Goal: Task Accomplishment & Management: Use online tool/utility

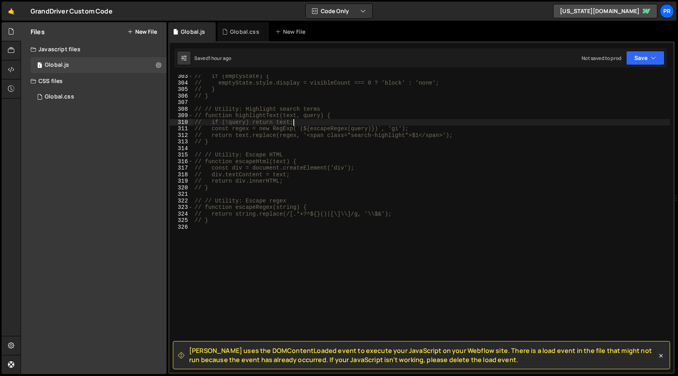
scroll to position [1978, 0]
click at [74, 94] on div "Global.css 0" at bounding box center [99, 97] width 136 height 16
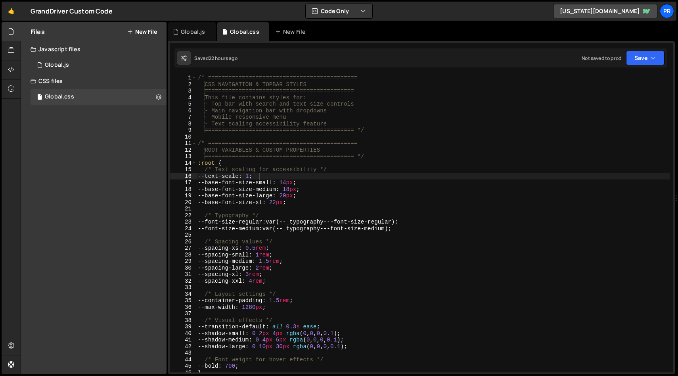
type textarea "/* Text scaling for accessibility */"
click at [462, 168] on div "/* ============================================ CSS NAVIGATION & TOPBAR STYLES …" at bounding box center [433, 230] width 474 height 311
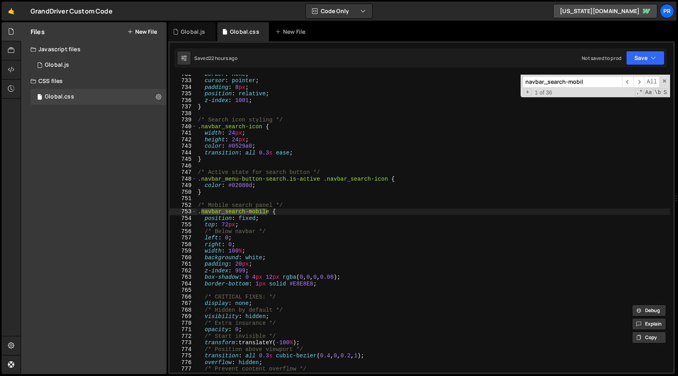
scroll to position [4788, 0]
type input "navbar_search-mobil"
type textarea "/* Active state for search button */"
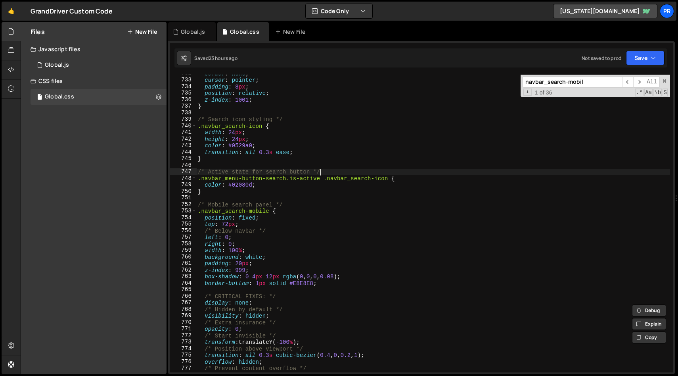
click at [362, 174] on div "border : none ; cursor : pointer ; padding : 8 px ; position : relative ; z-ind…" at bounding box center [433, 225] width 474 height 311
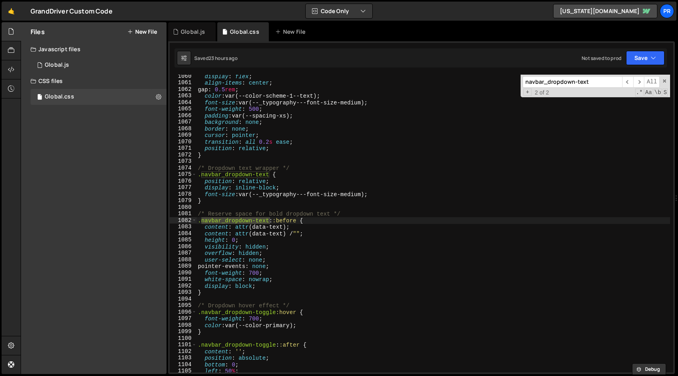
scroll to position [6932, 0]
type input "navbar_dropdown-text"
click at [629, 80] on span "​" at bounding box center [627, 82] width 11 height 12
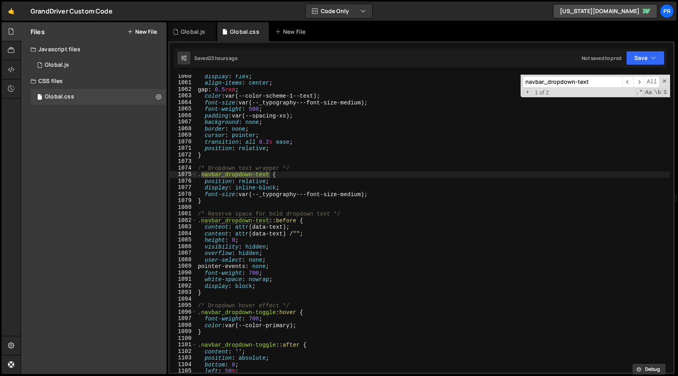
click at [402, 195] on div "display : flex ; align-items : center ; gap : 0.5 rem ; color : var(--color-sch…" at bounding box center [433, 228] width 474 height 311
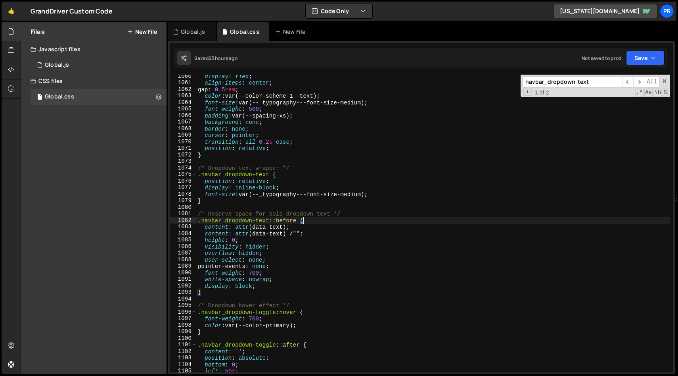
click at [327, 221] on div "display : flex ; align-items : center ; gap : 0.5 rem ; color : var(--color-sch…" at bounding box center [433, 228] width 474 height 311
type textarea ".navbar_dropdown-text::before {"
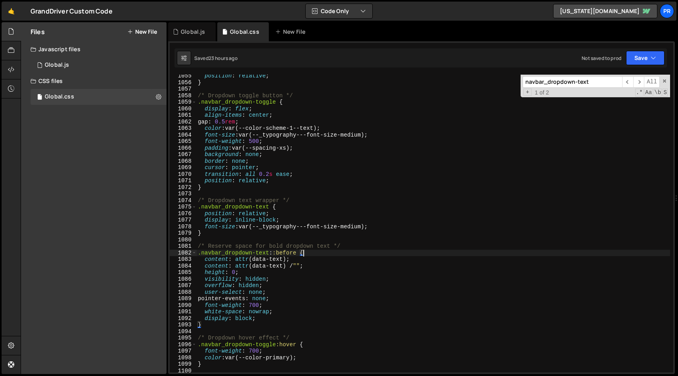
scroll to position [6887, 0]
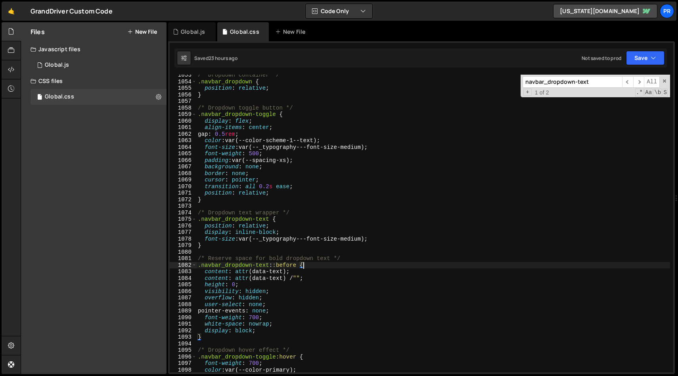
click at [556, 80] on input "navbar_dropdown-text" at bounding box center [573, 82] width 100 height 12
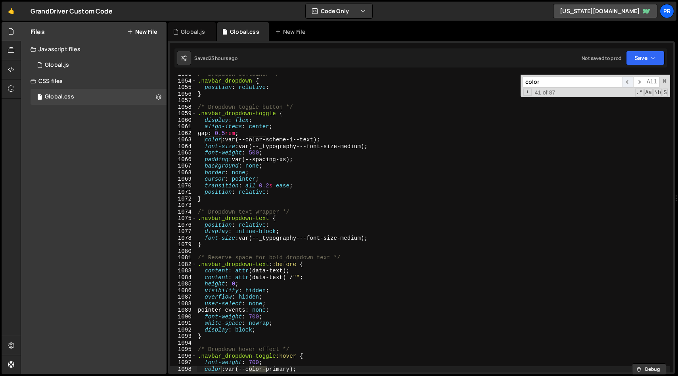
type input "color"
click at [629, 81] on span "​" at bounding box center [627, 82] width 11 height 12
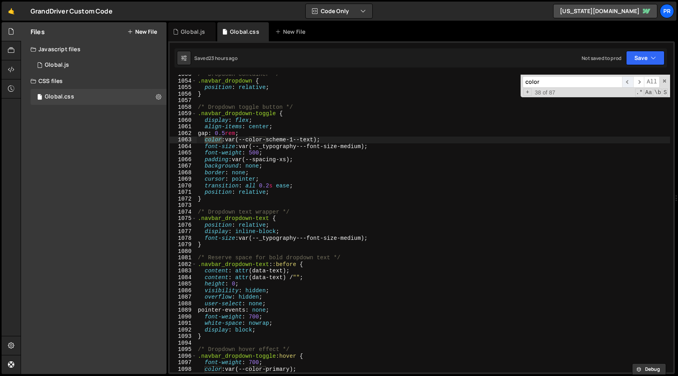
click at [629, 81] on span "​" at bounding box center [627, 82] width 11 height 12
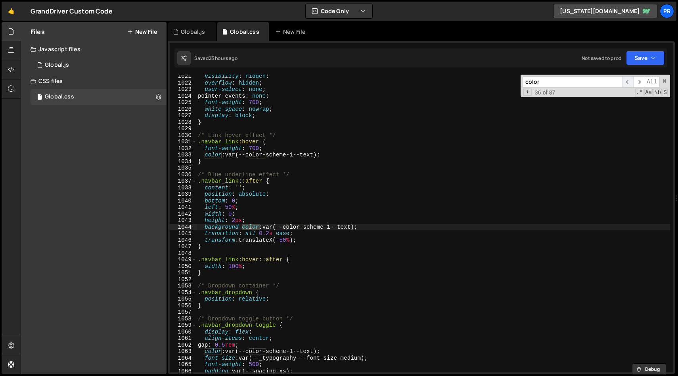
click at [629, 81] on span "​" at bounding box center [627, 82] width 11 height 12
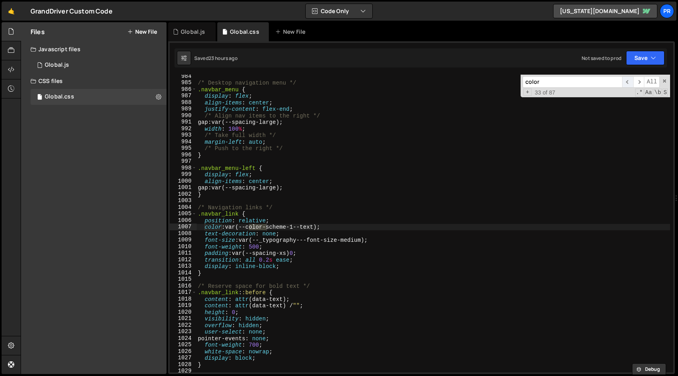
click at [629, 81] on span "​" at bounding box center [627, 82] width 11 height 12
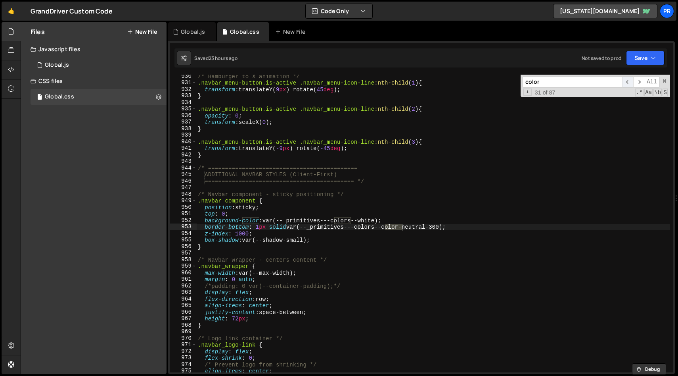
scroll to position [6081, 0]
click at [629, 81] on span "​" at bounding box center [627, 82] width 11 height 12
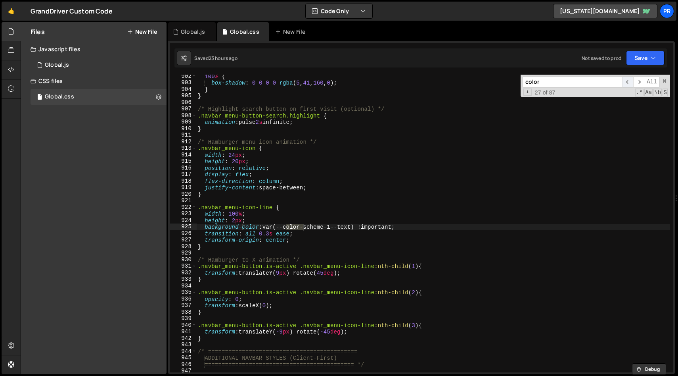
click at [629, 81] on span "​" at bounding box center [627, 82] width 11 height 12
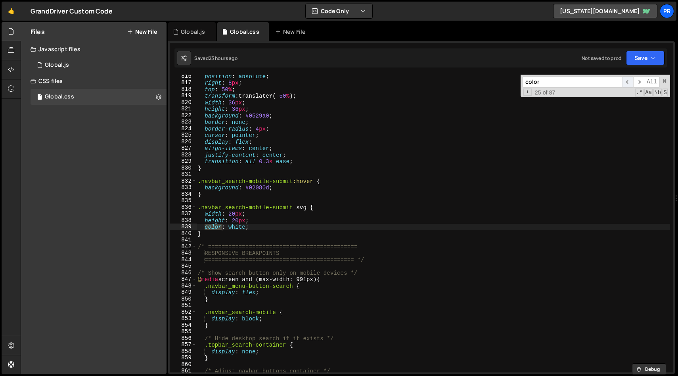
click at [629, 81] on span "​" at bounding box center [627, 82] width 11 height 12
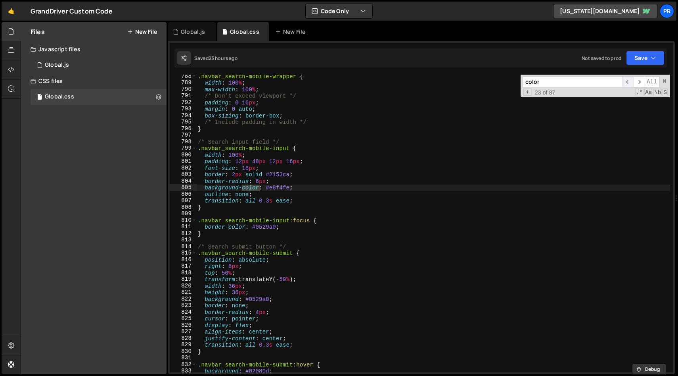
click at [629, 81] on span "​" at bounding box center [627, 82] width 11 height 12
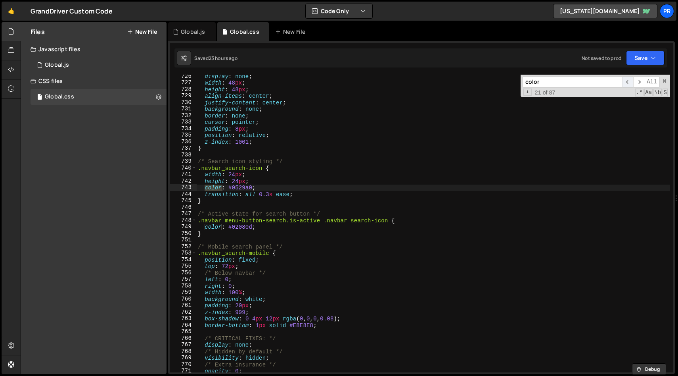
click at [629, 81] on span "​" at bounding box center [627, 82] width 11 height 12
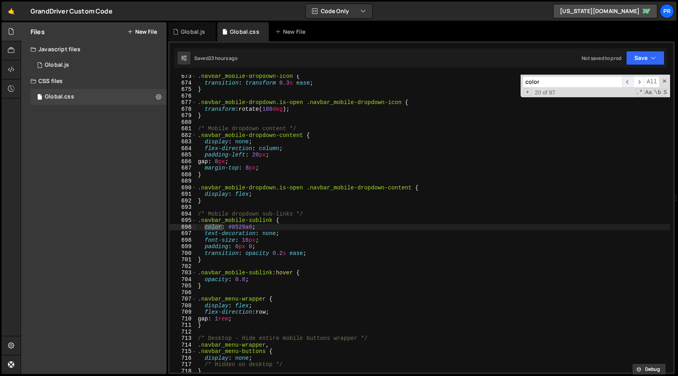
click at [629, 81] on span "​" at bounding box center [627, 82] width 11 height 12
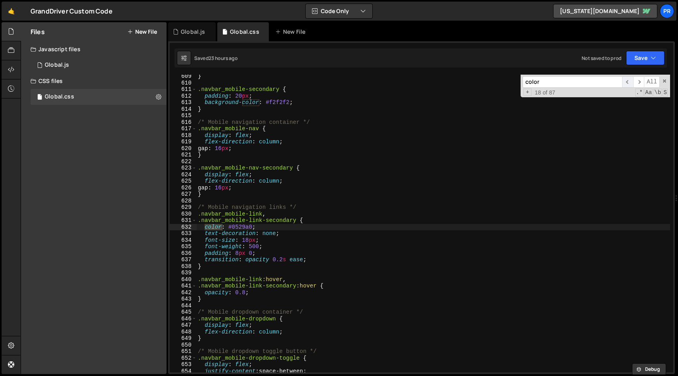
click at [629, 81] on span "​" at bounding box center [627, 82] width 11 height 12
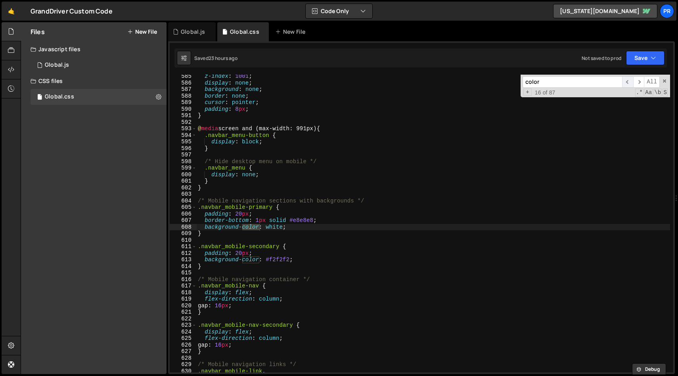
click at [629, 81] on span "​" at bounding box center [627, 82] width 11 height 12
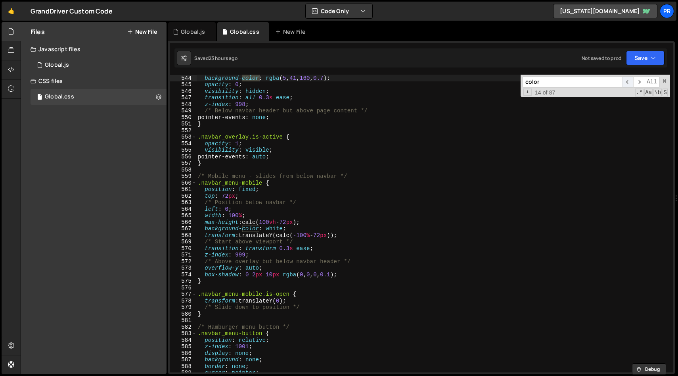
click at [629, 81] on span "​" at bounding box center [627, 82] width 11 height 12
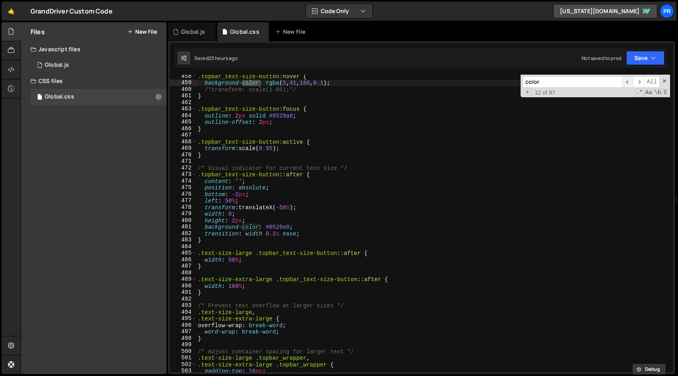
click at [629, 81] on span "​" at bounding box center [627, 82] width 11 height 12
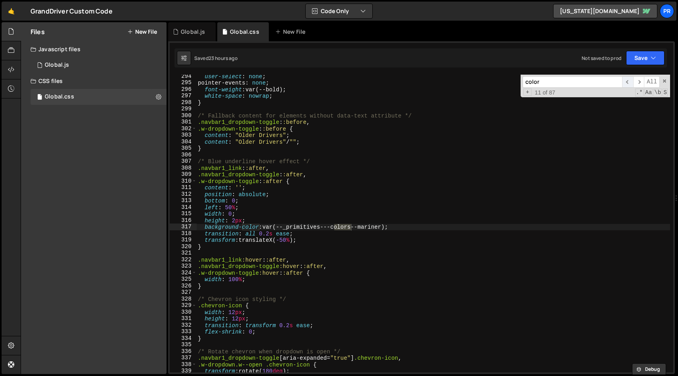
click at [629, 81] on span "​" at bounding box center [627, 82] width 11 height 12
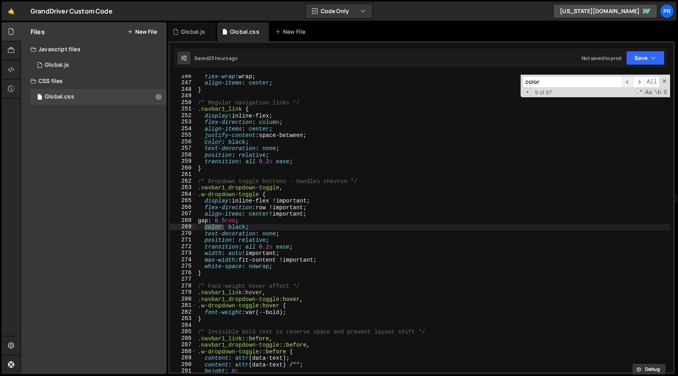
click at [629, 81] on span "​" at bounding box center [627, 82] width 11 height 12
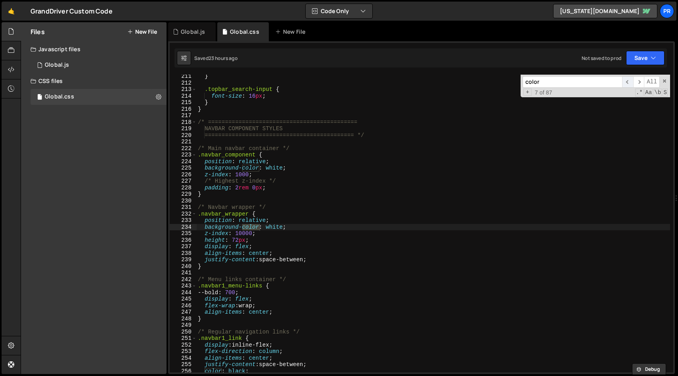
click at [629, 81] on span "​" at bounding box center [627, 82] width 11 height 12
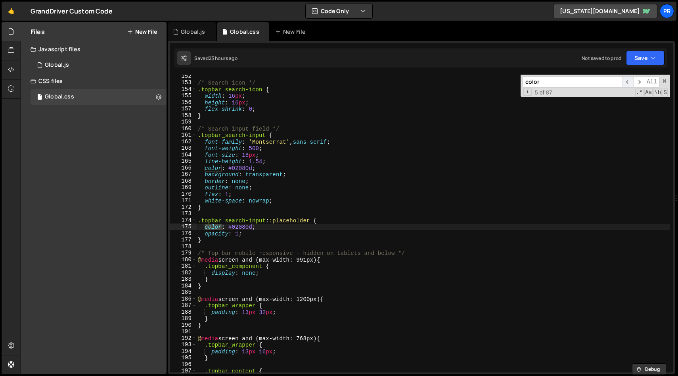
click at [629, 81] on span "​" at bounding box center [627, 82] width 11 height 12
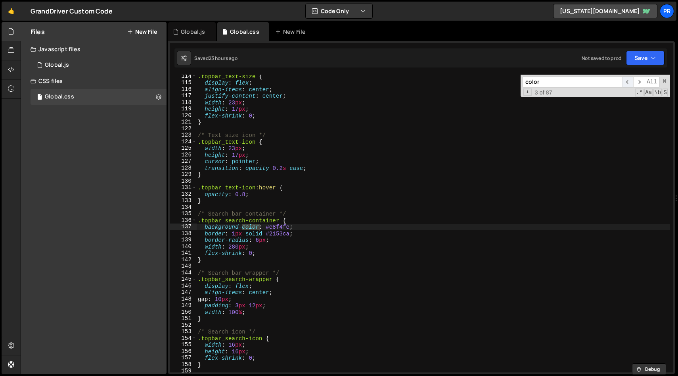
click at [629, 81] on span "​" at bounding box center [627, 82] width 11 height 12
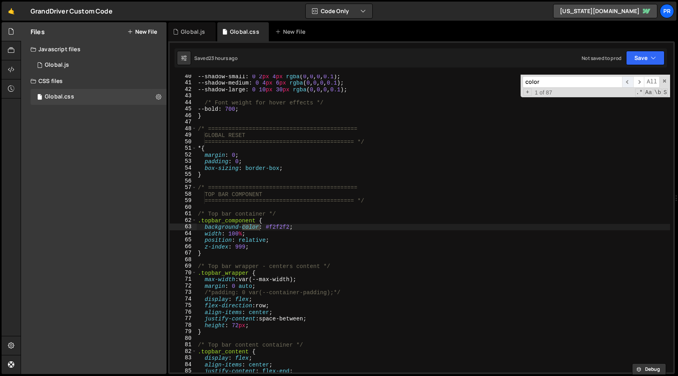
click at [629, 81] on span "​" at bounding box center [627, 82] width 11 height 12
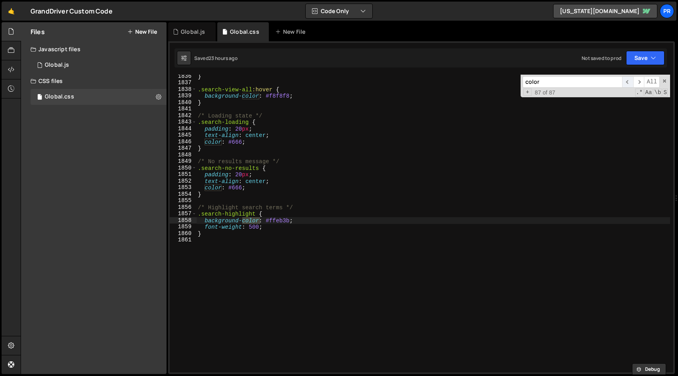
click at [629, 81] on span "​" at bounding box center [627, 82] width 11 height 12
click at [638, 83] on span "​" at bounding box center [638, 82] width 11 height 12
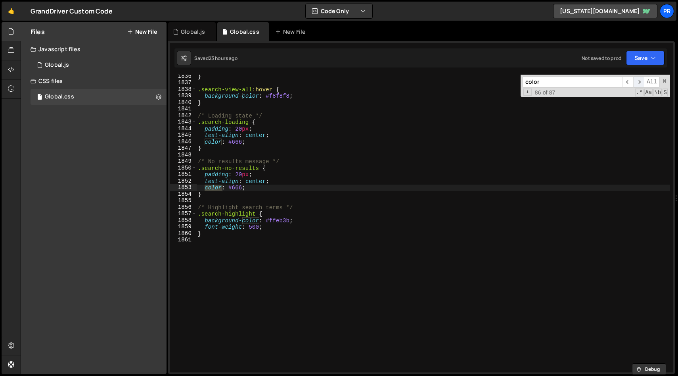
click at [638, 83] on span "​" at bounding box center [638, 82] width 11 height 12
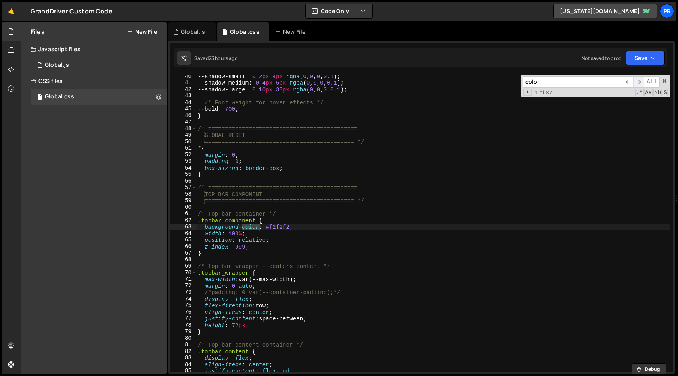
scroll to position [257, 0]
click at [637, 83] on span "​" at bounding box center [638, 82] width 11 height 12
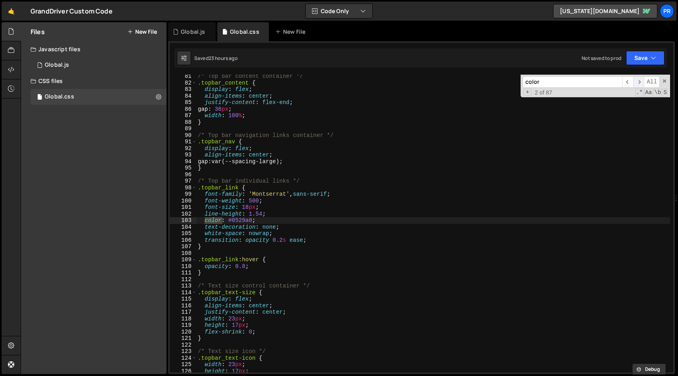
scroll to position [525, 0]
click at [637, 83] on span "​" at bounding box center [638, 82] width 11 height 12
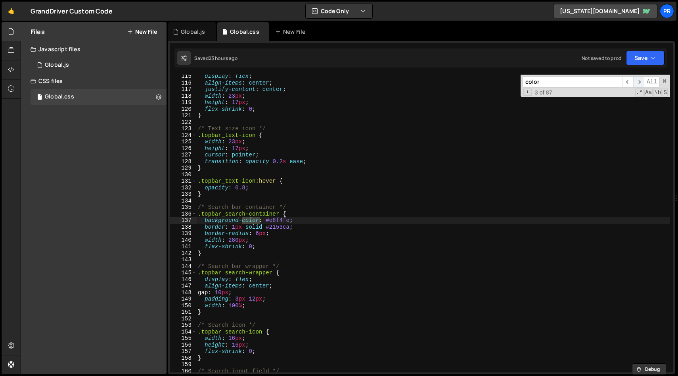
scroll to position [748, 0]
click at [637, 83] on span "​" at bounding box center [638, 82] width 11 height 12
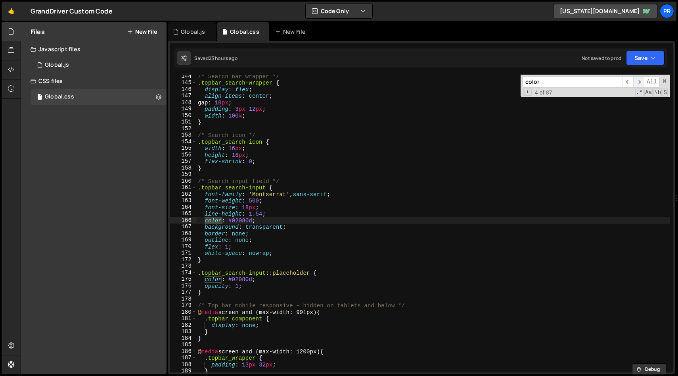
click at [637, 83] on span "​" at bounding box center [638, 82] width 11 height 12
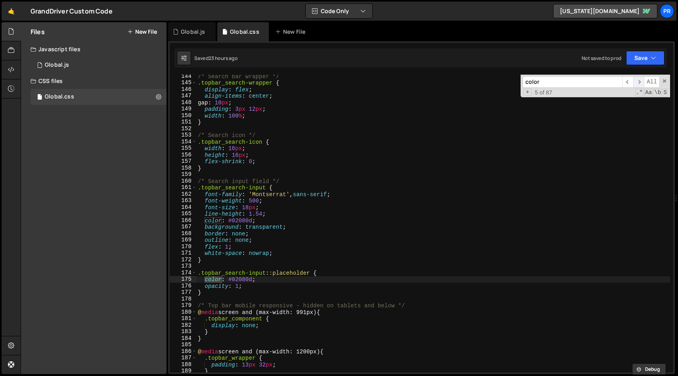
click at [637, 83] on span "​" at bounding box center [638, 82] width 11 height 12
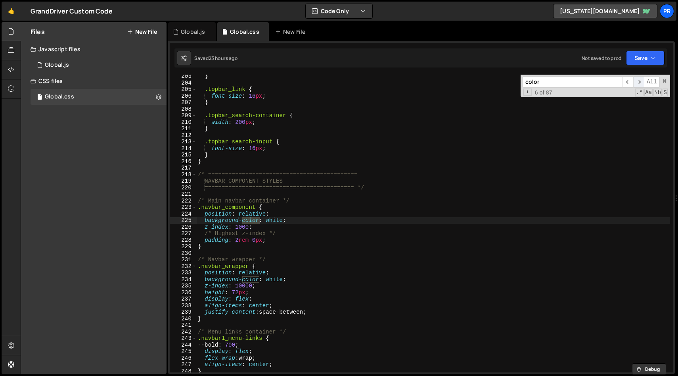
scroll to position [1323, 0]
click at [637, 83] on span "​" at bounding box center [638, 82] width 11 height 12
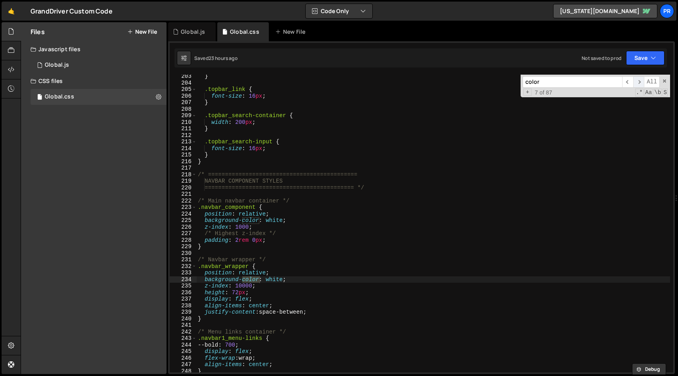
click at [637, 83] on span "​" at bounding box center [638, 82] width 11 height 12
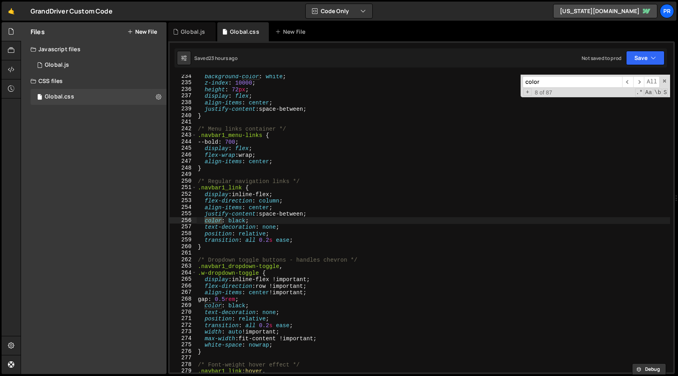
click at [268, 222] on div "background-color : white ; z-index : 10000 ; height : 72 px ; display : flex ; …" at bounding box center [433, 228] width 474 height 311
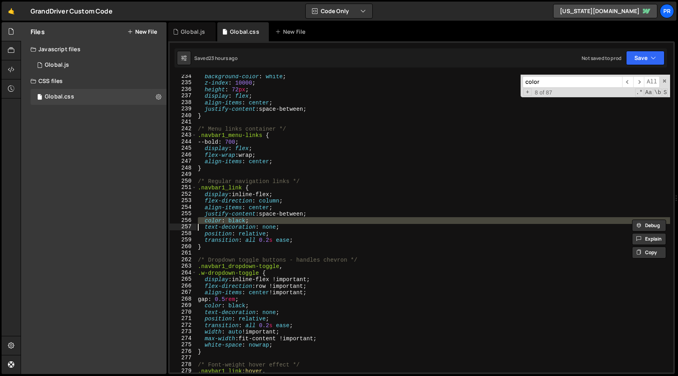
type textarea "/*color: black;*/ text-decoration: none;"
click at [651, 48] on div "/*color: black;*/ text-decoration: none; 234 235 236 237 238 239 240 241 242 24…" at bounding box center [421, 207] width 507 height 332
click at [649, 56] on button "Save" at bounding box center [645, 58] width 38 height 14
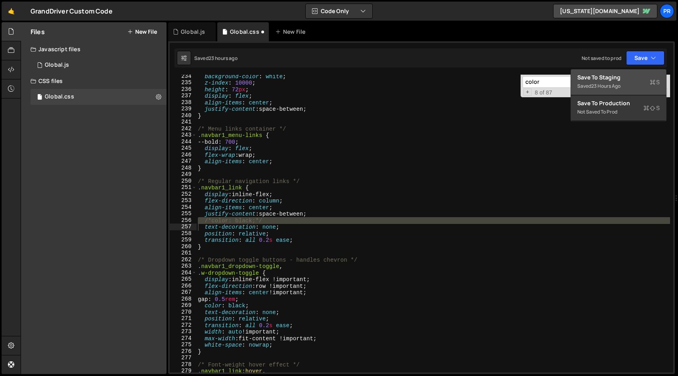
click at [615, 79] on div "Save to Staging S" at bounding box center [618, 77] width 82 height 8
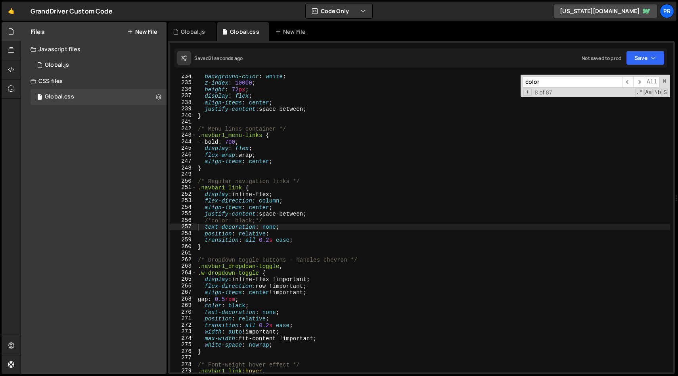
click at [537, 81] on input "color" at bounding box center [573, 82] width 100 height 12
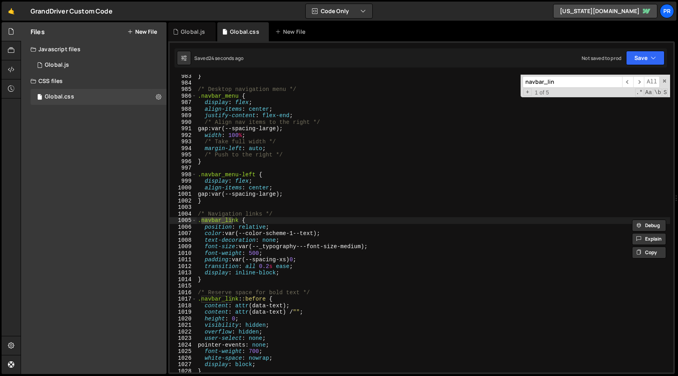
scroll to position [6428, 0]
click at [552, 81] on input "navbar_link" at bounding box center [573, 82] width 100 height 12
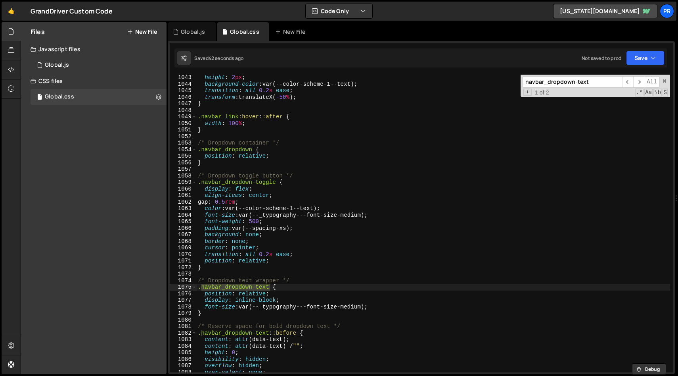
scroll to position [6831, 0]
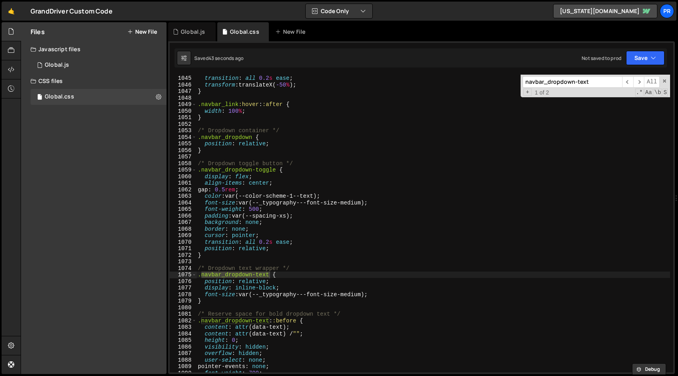
type input "navbar_dropdown-text"
click at [294, 281] on div "background-color : var(--color-scheme-1--text) ; transition : all 0.2 s ease ; …" at bounding box center [433, 223] width 474 height 311
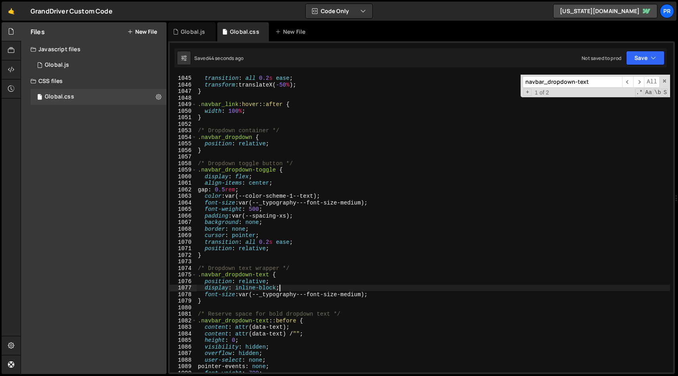
click at [303, 290] on div "background-color : var(--color-scheme-1--text) ; transition : all 0.2 s ease ; …" at bounding box center [433, 223] width 474 height 311
click at [394, 296] on div "background-color : var(--color-scheme-1--text) ; transition : all 0.2 s ease ; …" at bounding box center [433, 223] width 474 height 311
type textarea "font-size: var(--_typography---font-size-medium);"
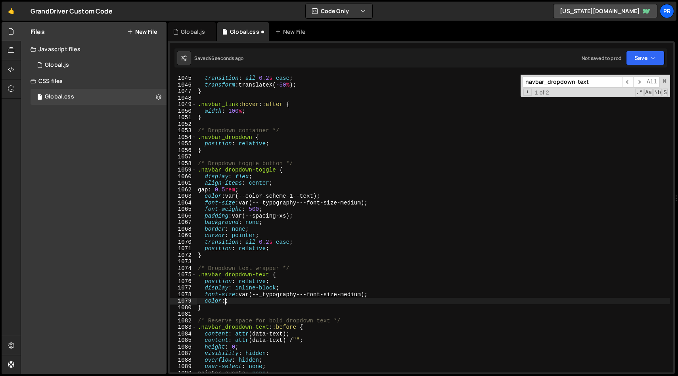
scroll to position [0, 2]
paste textarea "var(--color-scheme-1--text);"
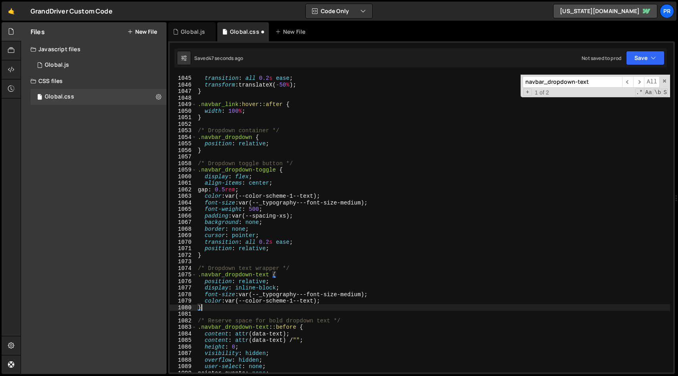
click at [471, 307] on div "background-color : var(--color-scheme-1--text) ; transition : all 0.2 s ease ; …" at bounding box center [433, 223] width 474 height 311
type textarea "}"
click at [644, 58] on button "Save" at bounding box center [645, 58] width 38 height 14
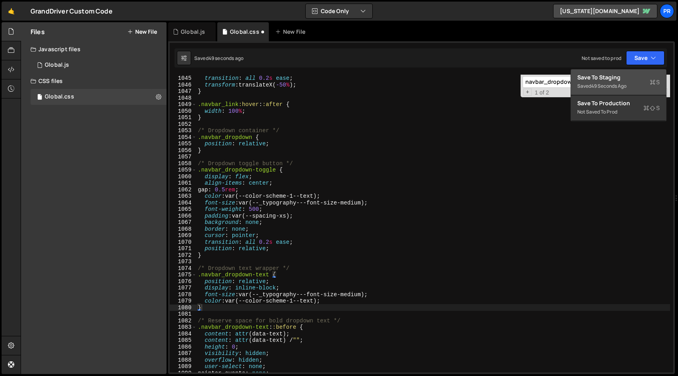
click at [629, 78] on div "Save to Staging S" at bounding box center [618, 77] width 82 height 8
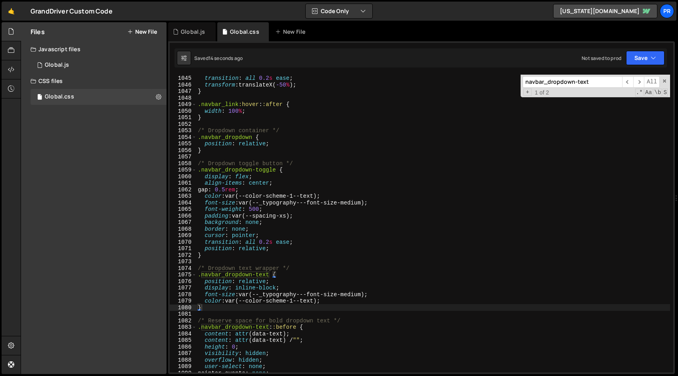
drag, startPoint x: 593, startPoint y: 84, endPoint x: 573, endPoint y: 85, distance: 19.8
click at [573, 85] on input "navbar_dropdown-text" at bounding box center [573, 82] width 100 height 12
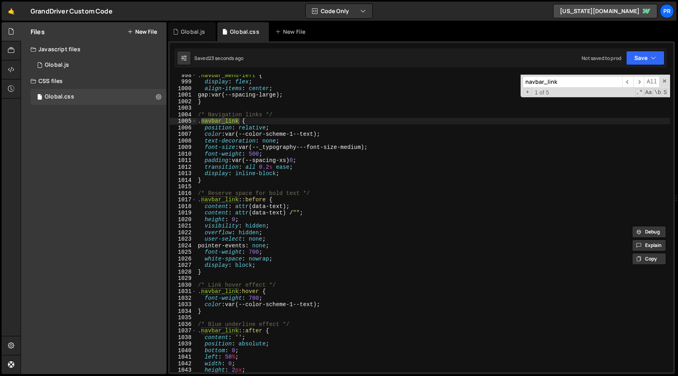
scroll to position [6527, 0]
type input "navbar_link"
drag, startPoint x: 274, startPoint y: 296, endPoint x: 248, endPoint y: 295, distance: 26.6
click at [248, 295] on div ".navbar_menu-left { display : flex ; align-items : center ; gap : var(--spacing…" at bounding box center [433, 227] width 474 height 311
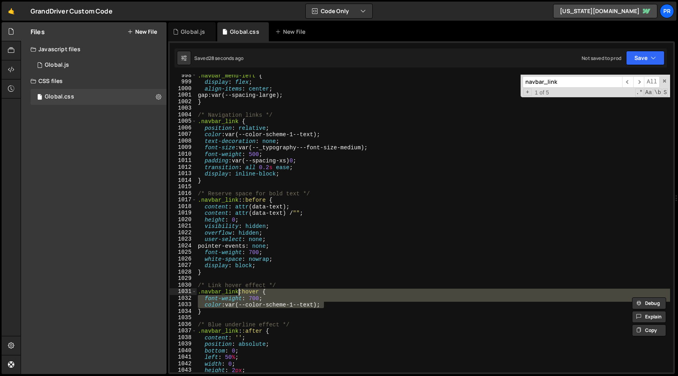
drag, startPoint x: 340, startPoint y: 307, endPoint x: 239, endPoint y: 293, distance: 101.7
click at [239, 293] on div ".navbar_menu-left { display : flex ; align-items : center ; gap : var(--spacing…" at bounding box center [433, 227] width 474 height 311
type textarea ".navbar_link:hover { font-weight: 700;"
click at [565, 81] on input "navbar_link" at bounding box center [573, 82] width 100 height 12
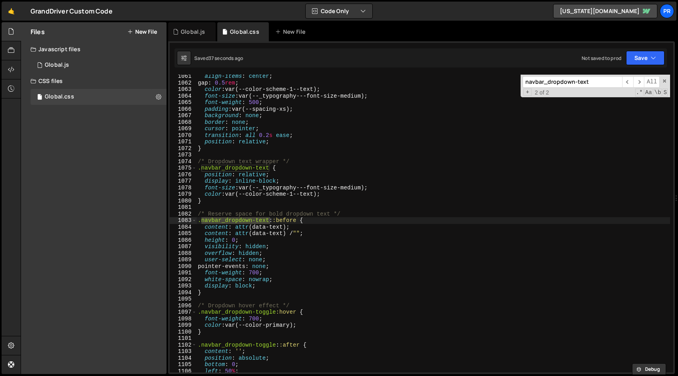
scroll to position [6938, 0]
type input "navbar_dropdown-text"
type textarea "}"
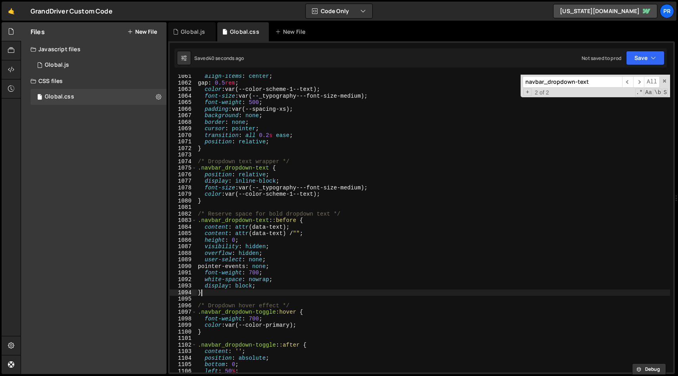
click at [223, 292] on div "align-items : center ; gap : 0.5 rem ; color : var(--color-scheme-1--text) ; fo…" at bounding box center [433, 228] width 474 height 311
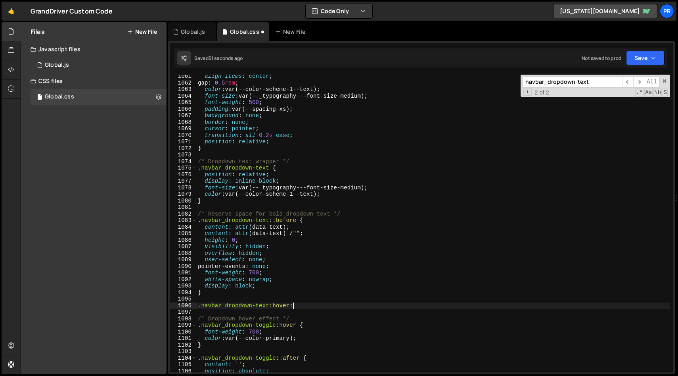
scroll to position [0, 6]
paste textarea "color: var(--color-scheme-1--text);"
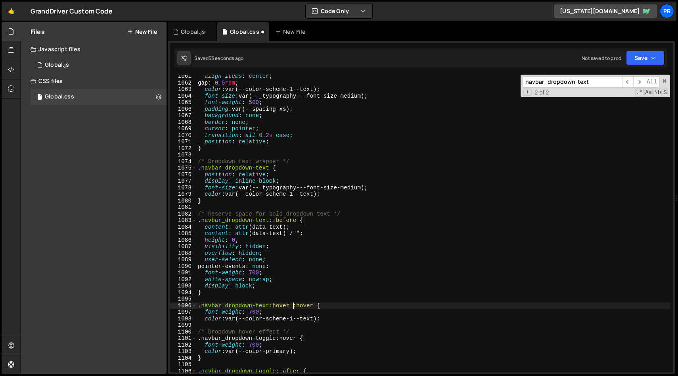
click at [292, 307] on div "align-items : center ; gap : 0.5 rem ; color : var(--color-scheme-1--text) ; fo…" at bounding box center [433, 228] width 474 height 311
click at [327, 328] on div "align-items : center ; gap : 0.5 rem ; color : var(--color-scheme-1--text) ; fo…" at bounding box center [433, 227] width 474 height 311
type textarea "/* Dropdown hover effect */"
click at [330, 324] on div "align-items : center ; gap : 0.5 rem ; color : var(--color-scheme-1--text) ; fo…" at bounding box center [433, 227] width 474 height 311
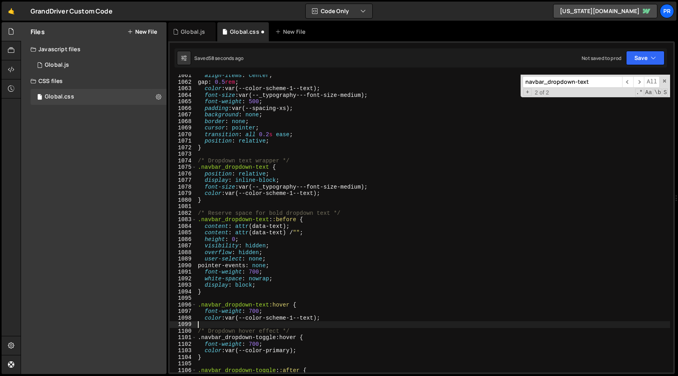
scroll to position [0, 0]
click at [336, 316] on div "align-items : center ; gap : 0.5 rem ; color : var(--color-scheme-1--text) ; fo…" at bounding box center [433, 227] width 474 height 311
type textarea "color: var(--color-scheme-1--text);"
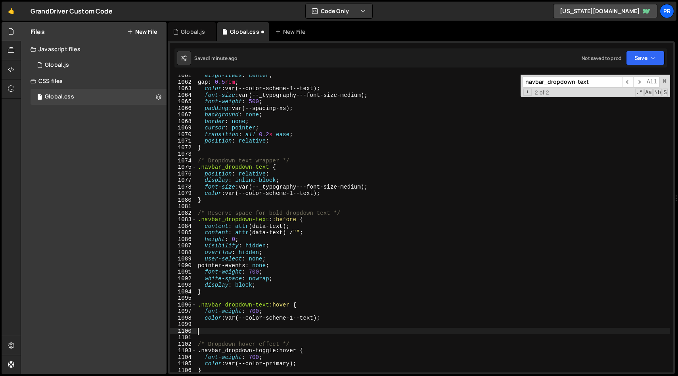
type textarea "}"
click at [362, 321] on div "align-items : center ; gap : 0.5 rem ; color : var(--color-scheme-1--text) ; fo…" at bounding box center [433, 227] width 474 height 311
click at [638, 61] on button "Save" at bounding box center [645, 58] width 38 height 14
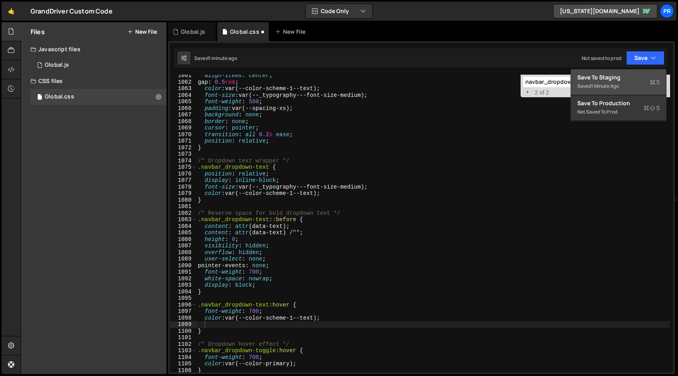
click at [628, 80] on div "Save to Staging S" at bounding box center [618, 77] width 82 height 8
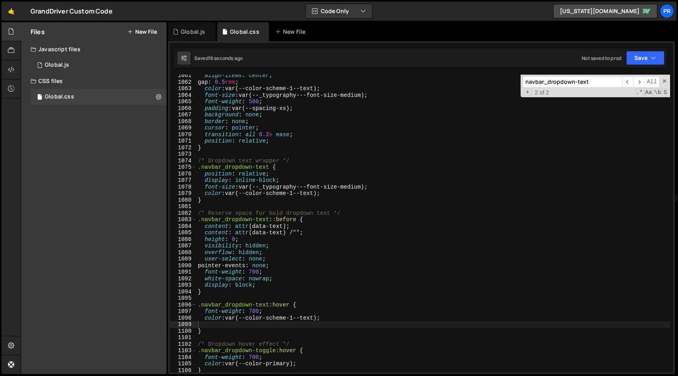
click at [324, 240] on div "align-items : center ; gap : 0.5 rem ; color : var(--color-scheme-1--text) ; fo…" at bounding box center [433, 227] width 474 height 311
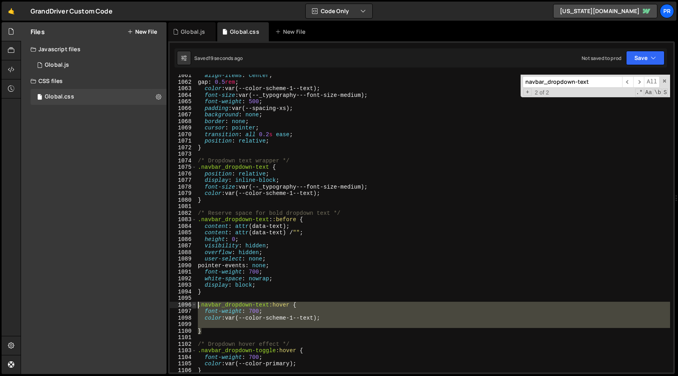
drag, startPoint x: 226, startPoint y: 330, endPoint x: 192, endPoint y: 304, distance: 42.4
click at [192, 304] on div "height: 0; 1061 1062 1063 1064 1065 1066 1067 1068 1069 1070 1071 1072 1073 107…" at bounding box center [422, 223] width 504 height 297
type textarea ".navbar_dropdown-text:hover { font-weight: 700;"
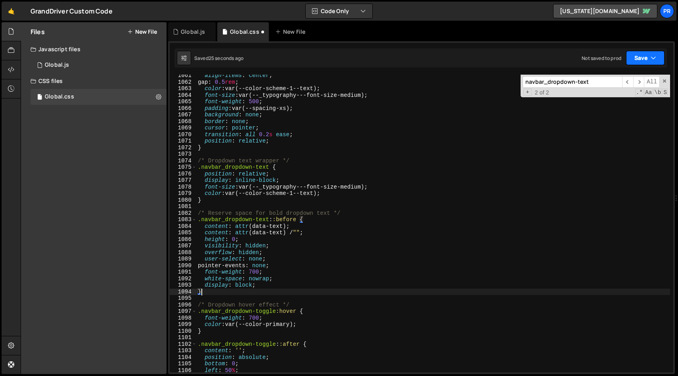
click at [647, 54] on button "Save" at bounding box center [645, 58] width 38 height 14
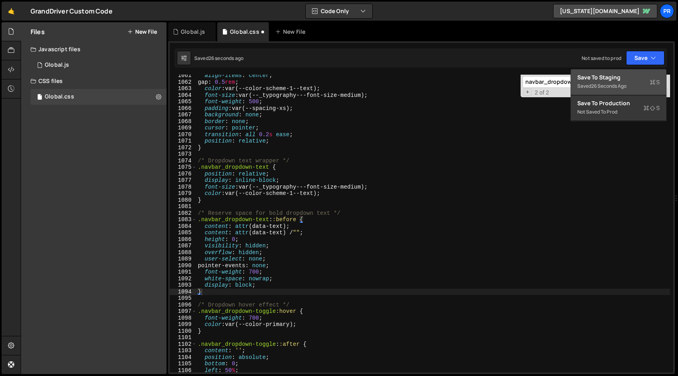
click at [625, 81] on div "Saved 26 seconds ago" at bounding box center [618, 86] width 82 height 10
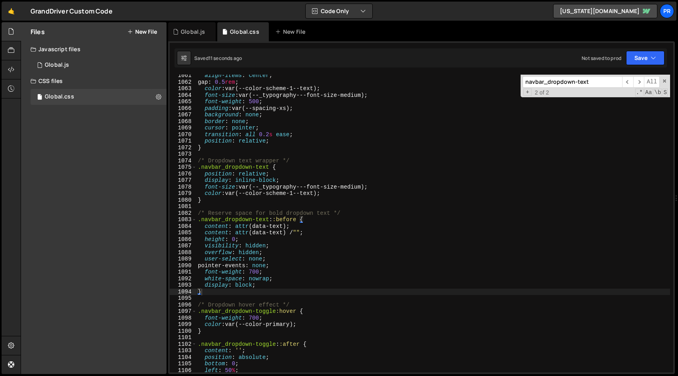
click at [352, 227] on div "align-items : center ; gap : 0.5 rem ; color : var(--color-scheme-1--text) ; fo…" at bounding box center [433, 227] width 474 height 311
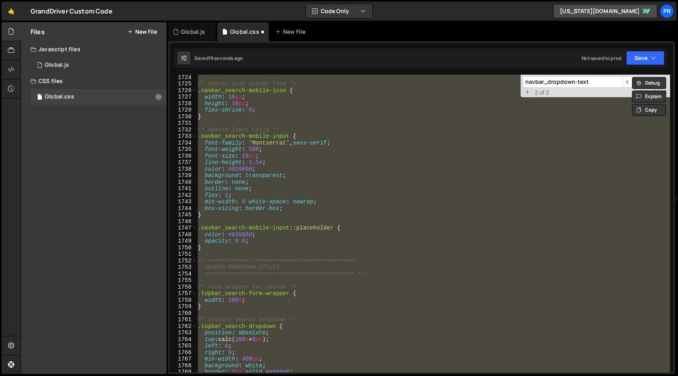
scroll to position [11276, 0]
click at [407, 203] on div "/* Search Icon inside form */ .navbar_search-mobile-icon { width : 16 px ; heig…" at bounding box center [433, 223] width 474 height 297
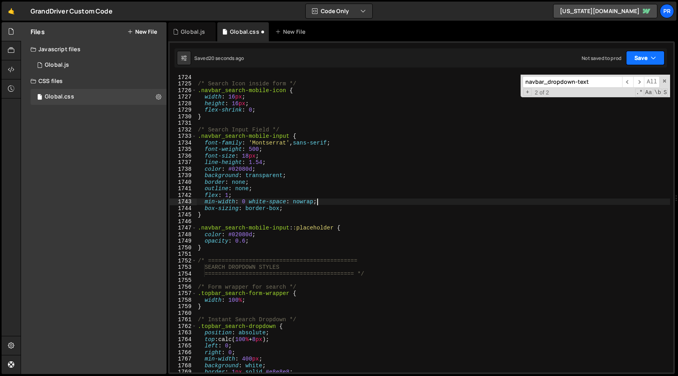
click at [639, 61] on button "Save" at bounding box center [645, 58] width 38 height 14
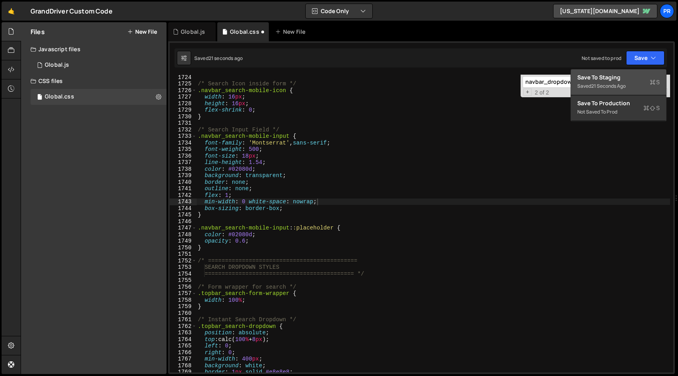
click at [636, 79] on div "Save to Staging S" at bounding box center [618, 77] width 82 height 8
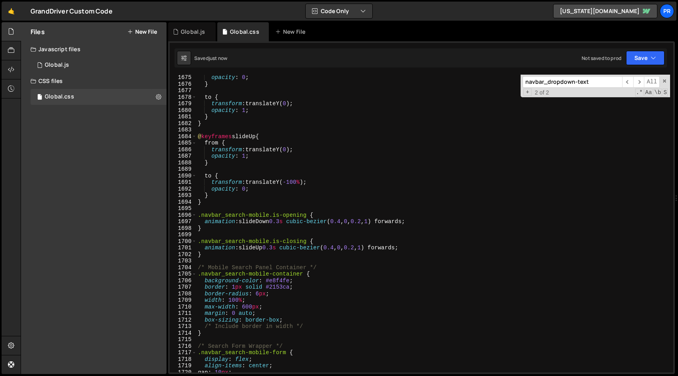
scroll to position [10955, 0]
click at [326, 187] on div "opacity : 0 ; } to { transform : translateY( 0 ) ; opacity : 1 ; } } @ keyframe…" at bounding box center [433, 229] width 474 height 311
type textarea "}"
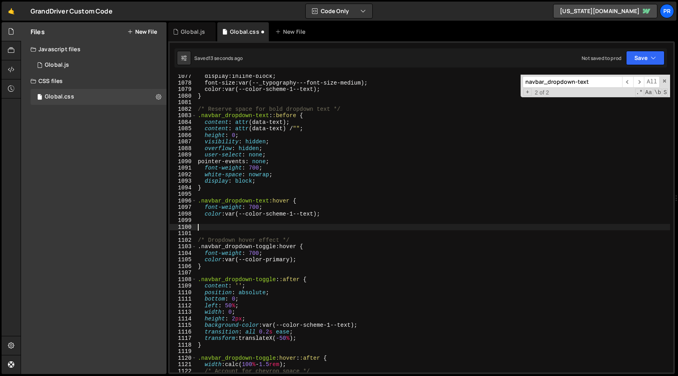
scroll to position [7043, 0]
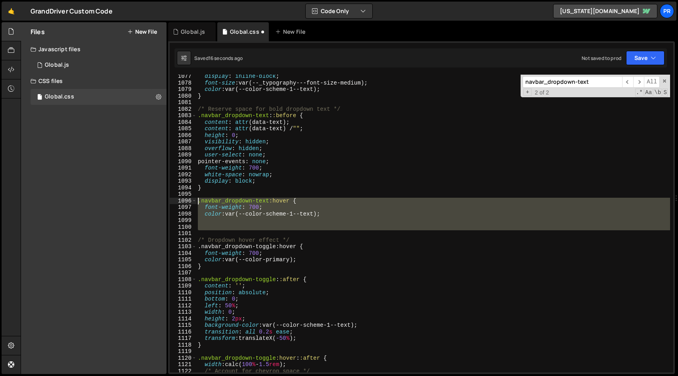
drag, startPoint x: 212, startPoint y: 230, endPoint x: 184, endPoint y: 198, distance: 42.5
click at [184, 198] on div "1077 1078 1079 1080 1081 1082 1083 1084 1085 1086 1087 1088 1089 1090 1091 1092…" at bounding box center [422, 223] width 504 height 297
type textarea ".navbar_dropdown-text:hover { font-weight: 700;"
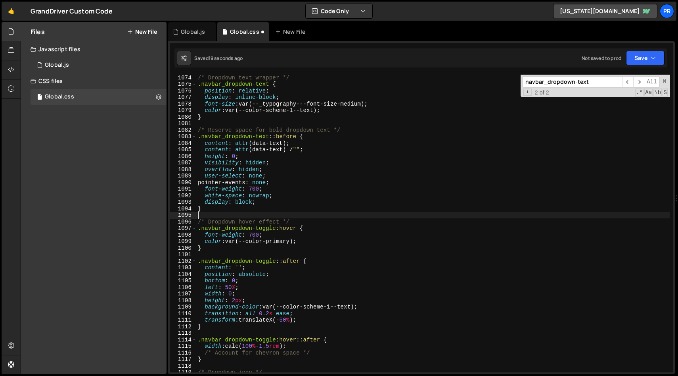
scroll to position [7020, 0]
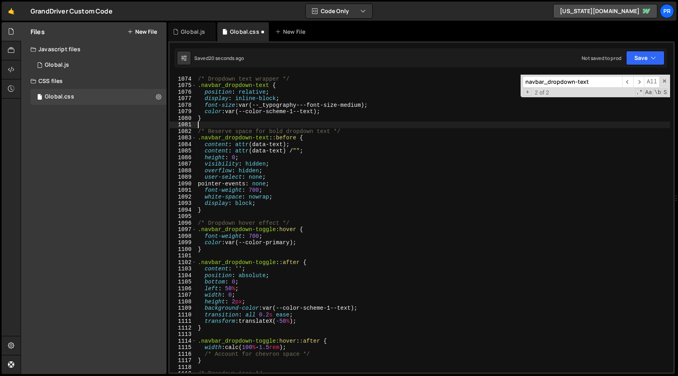
click at [422, 122] on div "/* Dropdown text wrapper */ .navbar_dropdown-text { position : relative ; displ…" at bounding box center [433, 224] width 474 height 311
click at [651, 54] on icon "button" at bounding box center [654, 58] width 6 height 8
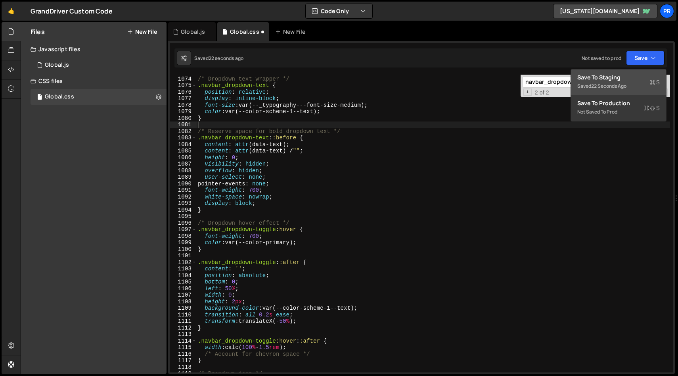
click at [616, 78] on div "Save to Staging S" at bounding box center [618, 77] width 82 height 8
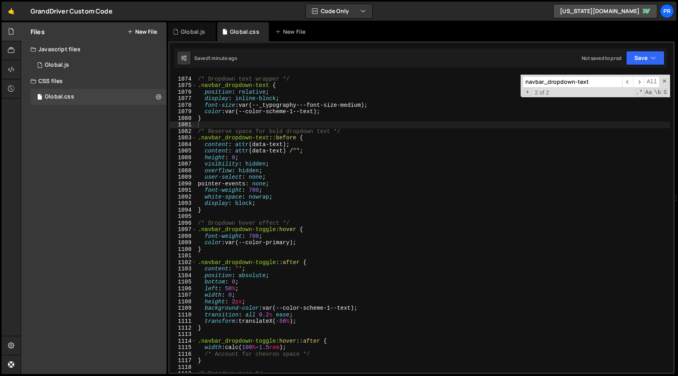
click at [318, 182] on div "/* Dropdown text wrapper */ .navbar_dropdown-text { position : relative ; displ…" at bounding box center [433, 224] width 474 height 311
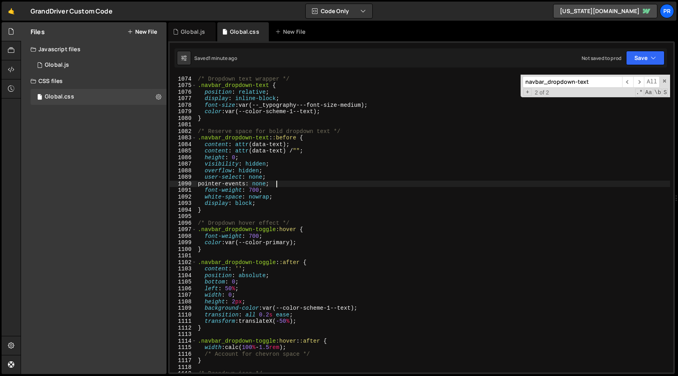
type textarea "}"
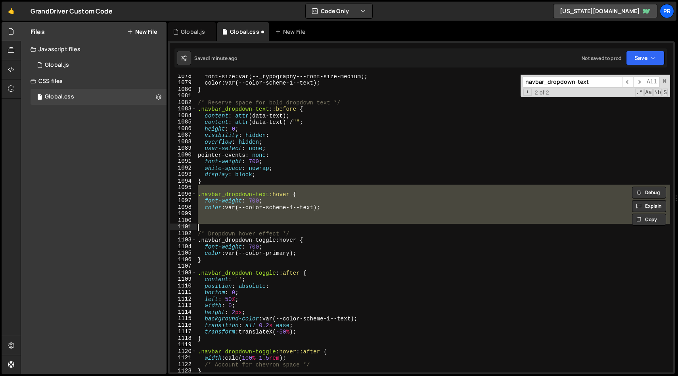
scroll to position [7049, 0]
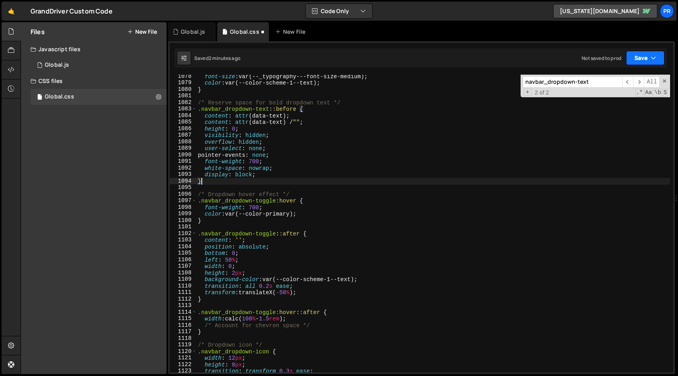
click at [643, 63] on button "Save" at bounding box center [645, 58] width 38 height 14
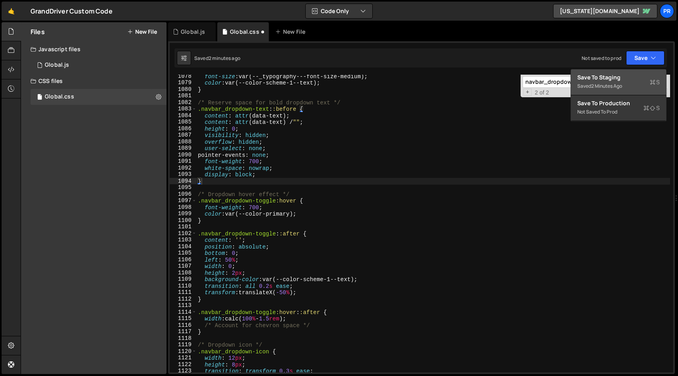
click at [608, 82] on div "Saved 2 minutes ago" at bounding box center [618, 86] width 82 height 10
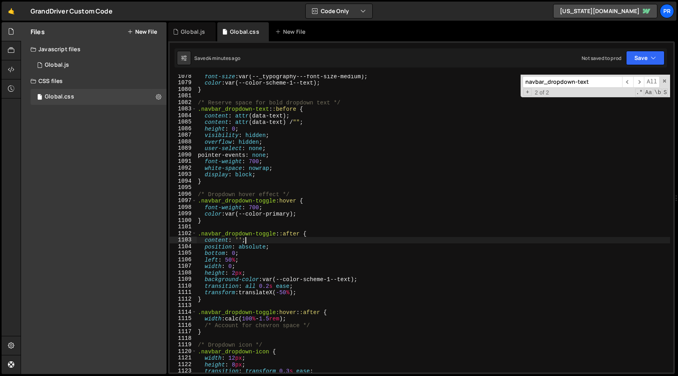
click at [335, 237] on div "font-size : var(--_typography---font-size-medium) ; color : var(--color-scheme-…" at bounding box center [433, 228] width 474 height 311
click at [313, 176] on div "font-size : var(--_typography---font-size-medium) ; color : var(--color-scheme-…" at bounding box center [433, 228] width 474 height 311
type textarea "display: block;"
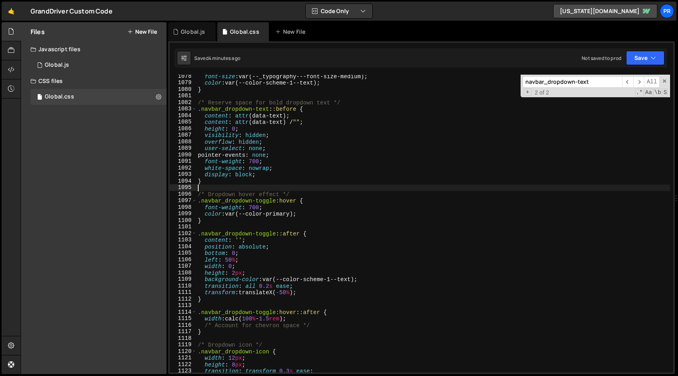
click at [275, 188] on div "font-size : var(--_typography---font-size-medium) ; color : var(--color-scheme-…" at bounding box center [433, 228] width 474 height 311
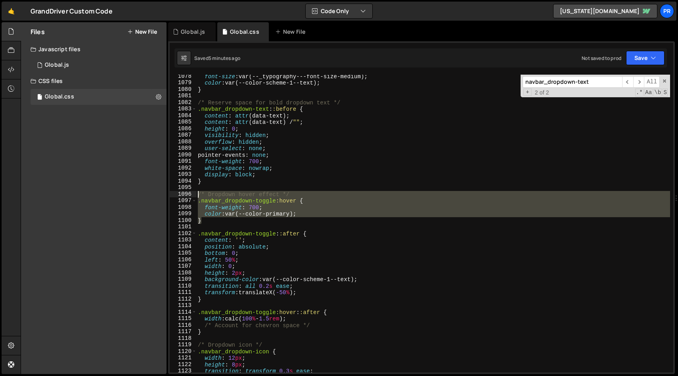
drag, startPoint x: 209, startPoint y: 222, endPoint x: 182, endPoint y: 196, distance: 37.9
click at [182, 195] on div "1078 1079 1080 1081 1082 1083 1084 1085 1086 1087 1088 1089 1090 1091 1092 1093…" at bounding box center [422, 223] width 504 height 297
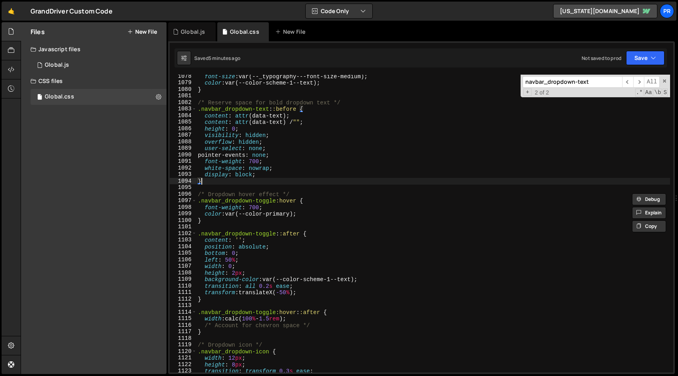
click at [218, 182] on div "font-size : var(--_typography---font-size-medium) ; color : var(--color-scheme-…" at bounding box center [433, 228] width 474 height 311
type textarea "}"
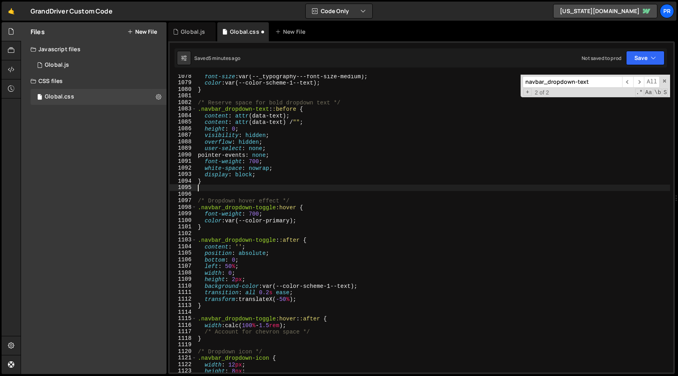
paste textarea "}"
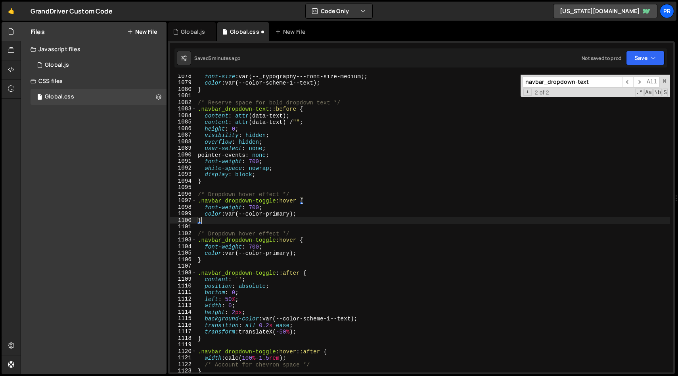
click at [263, 198] on div "font-size : var(--_typography---font-size-medium) ; color : var(--color-scheme-…" at bounding box center [433, 228] width 474 height 311
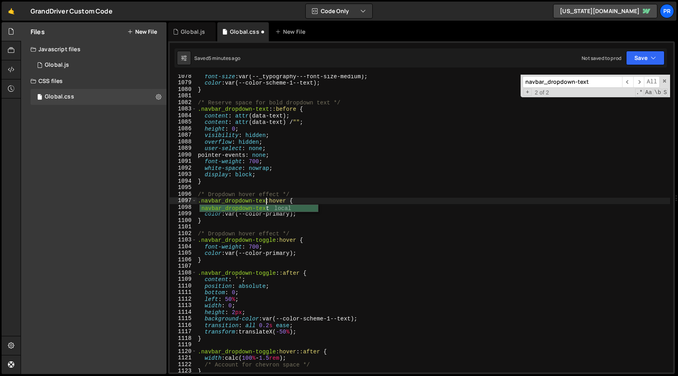
type textarea ".navbar_dropdown-text:hover {"
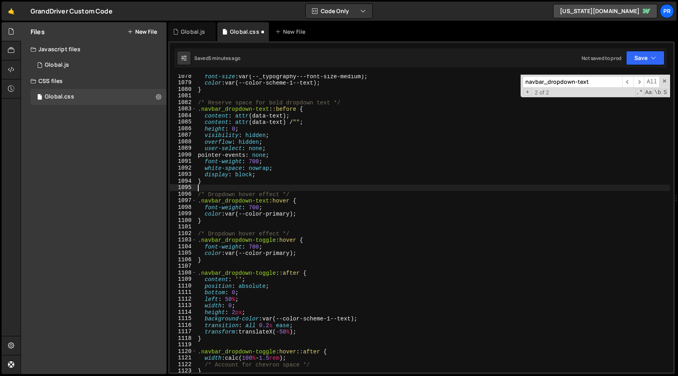
click at [262, 186] on div "font-size : var(--_typography---font-size-medium) ; color : var(--color-scheme-…" at bounding box center [433, 228] width 474 height 311
click at [247, 194] on div "font-size : var(--_typography---font-size-medium) ; color : var(--color-scheme-…" at bounding box center [433, 228] width 474 height 311
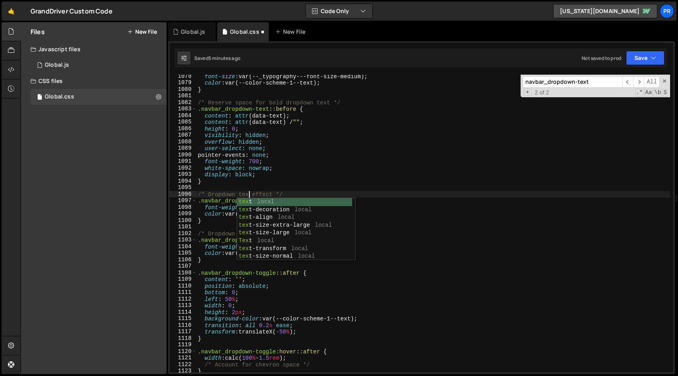
scroll to position [0, 4]
type textarea "/* Dropdown text effect */"
click at [282, 185] on div "font-size : var(--_typography---font-size-medium) ; color : var(--color-scheme-…" at bounding box center [433, 228] width 474 height 311
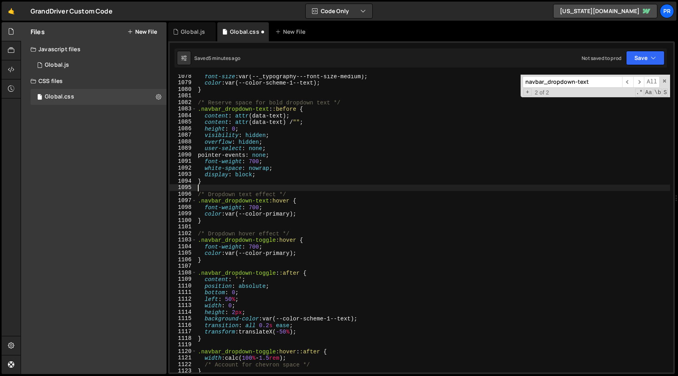
click at [229, 194] on div "font-size : var(--_typography---font-size-medium) ; color : var(--color-scheme-…" at bounding box center [433, 228] width 474 height 311
click at [292, 194] on div "font-size : var(--_typography---font-size-medium) ; color : var(--color-scheme-…" at bounding box center [433, 228] width 474 height 311
click at [307, 210] on div "font-size : var(--_typography---font-size-medium) ; color : var(--color-scheme-…" at bounding box center [433, 228] width 474 height 311
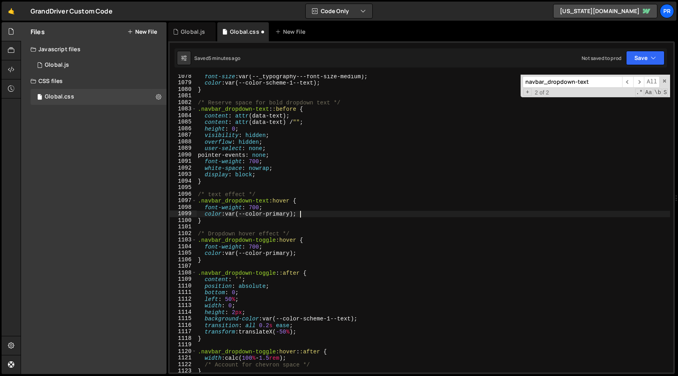
click at [311, 215] on div "font-size : var(--_typography---font-size-medium) ; color : var(--color-scheme-…" at bounding box center [433, 228] width 474 height 311
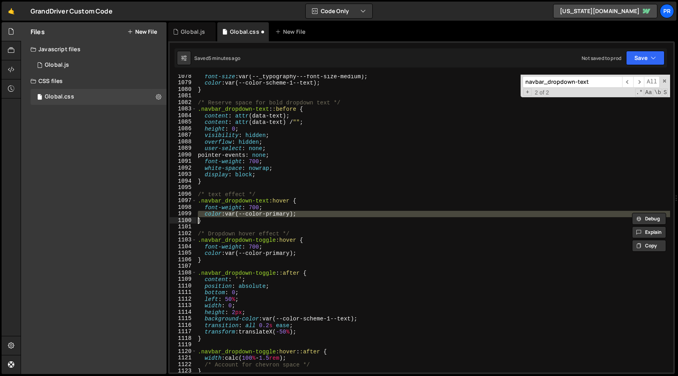
click at [311, 215] on div "font-size : var(--_typography---font-size-medium) ; color : var(--color-scheme-…" at bounding box center [433, 228] width 474 height 311
type textarea "}"
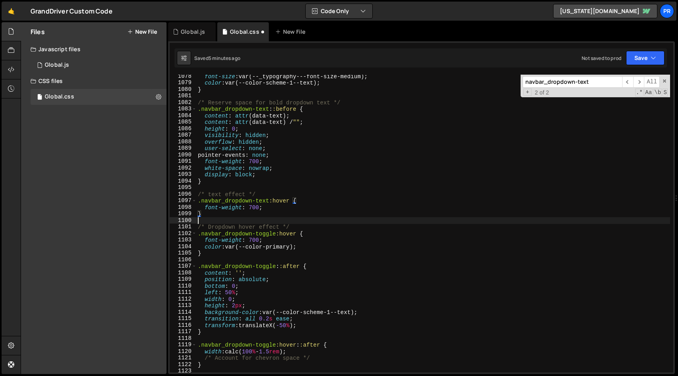
click at [324, 218] on div "font-size : var(--_typography---font-size-medium) ; color : var(--color-scheme-…" at bounding box center [433, 228] width 474 height 311
click at [257, 194] on div "font-size : var(--_typography---font-size-medium) ; color : var(--color-scheme-…" at bounding box center [433, 228] width 474 height 311
click at [283, 192] on div "font-size : var(--_typography---font-size-medium) ; color : var(--color-scheme-…" at bounding box center [433, 228] width 474 height 311
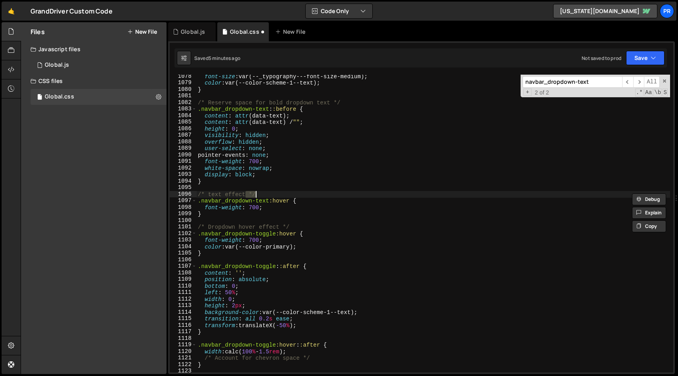
click at [283, 192] on div "font-size : var(--_typography---font-size-medium) ; color : var(--color-scheme-…" at bounding box center [433, 228] width 474 height 311
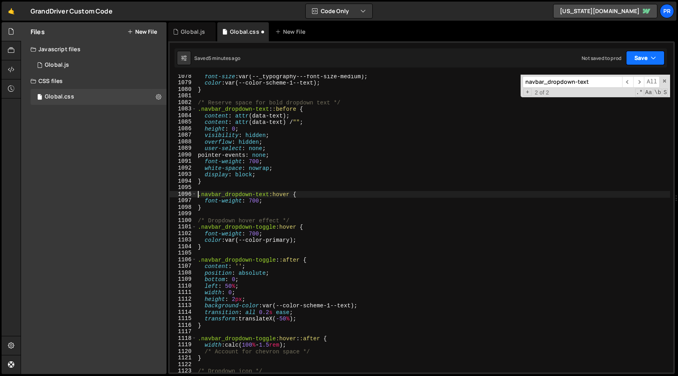
type textarea ".navbar_dropdown-text:hover {"
click at [646, 53] on button "Save" at bounding box center [645, 58] width 38 height 14
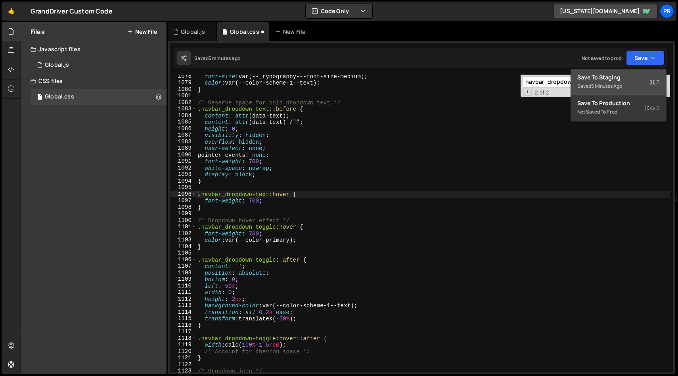
click at [620, 81] on button "Save to Staging S Saved 5 minutes ago" at bounding box center [618, 82] width 95 height 26
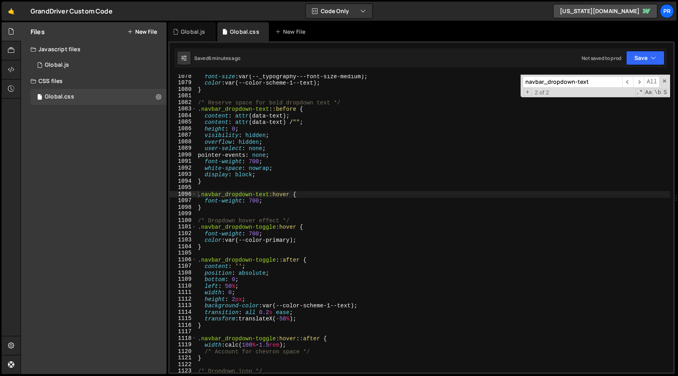
click at [588, 88] on div "navbar_dropdown-text ​ ​ All Replace All + 2 of 2 .* Aa \b S" at bounding box center [596, 86] width 150 height 23
click at [589, 84] on input "navbar_dropdown-text" at bounding box center [573, 82] width 100 height 12
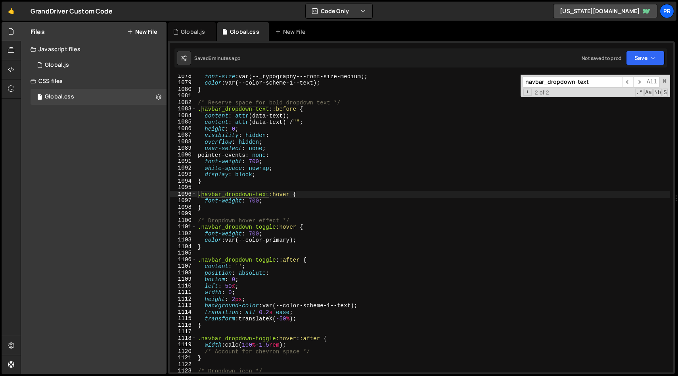
click at [589, 84] on input "navbar_dropdown-text" at bounding box center [573, 82] width 100 height 12
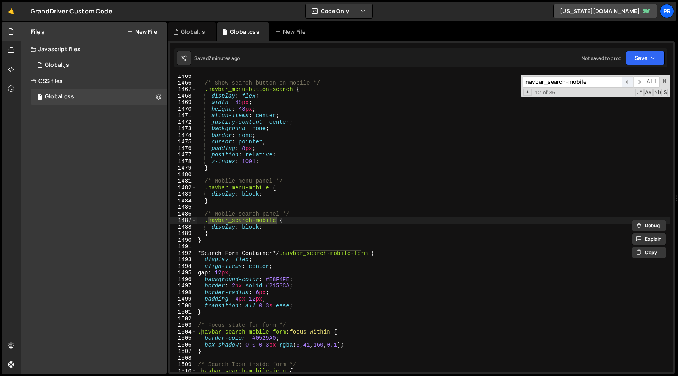
type input "navbar_search-mobile"
click at [629, 82] on span "​" at bounding box center [627, 82] width 11 height 12
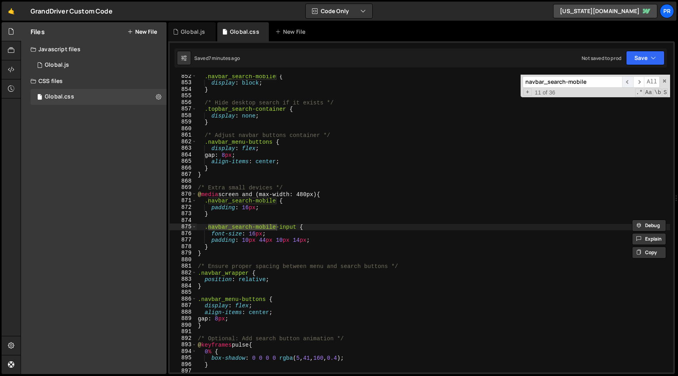
click at [629, 82] on span "​" at bounding box center [627, 82] width 11 height 12
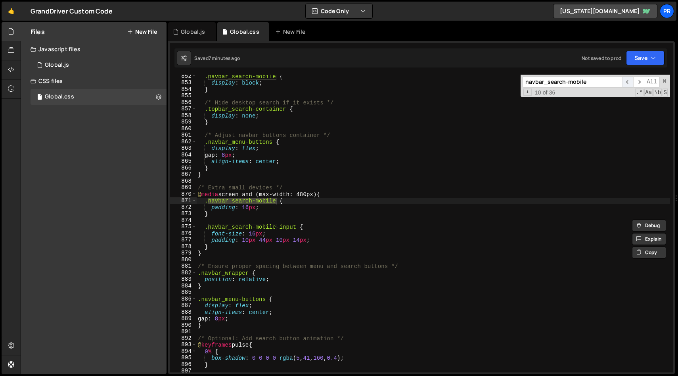
click at [629, 82] on span "​" at bounding box center [627, 82] width 11 height 12
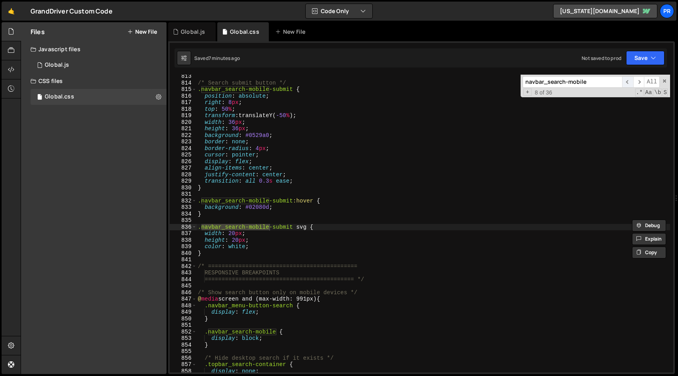
click at [629, 82] on span "​" at bounding box center [627, 82] width 11 height 12
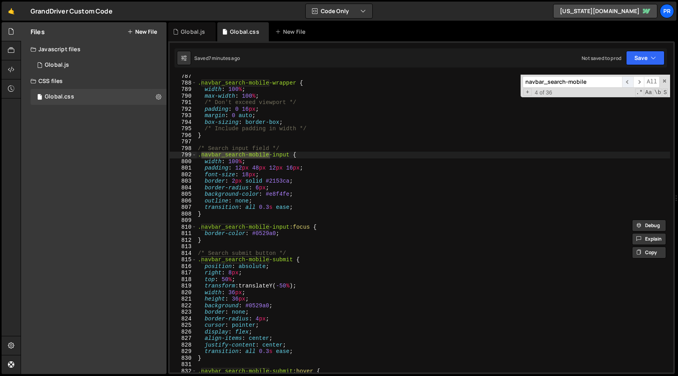
click at [629, 82] on span "​" at bounding box center [627, 82] width 11 height 12
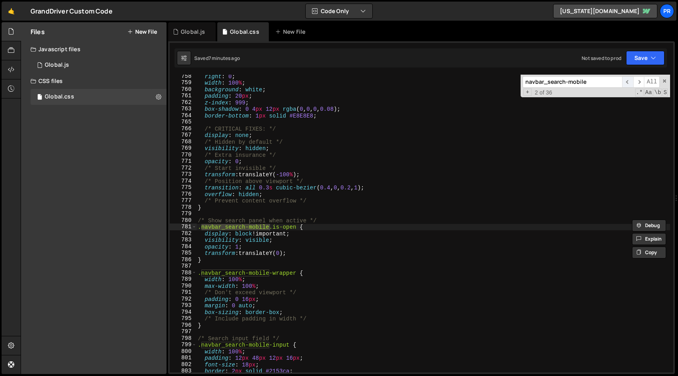
click at [629, 82] on span "​" at bounding box center [627, 82] width 11 height 12
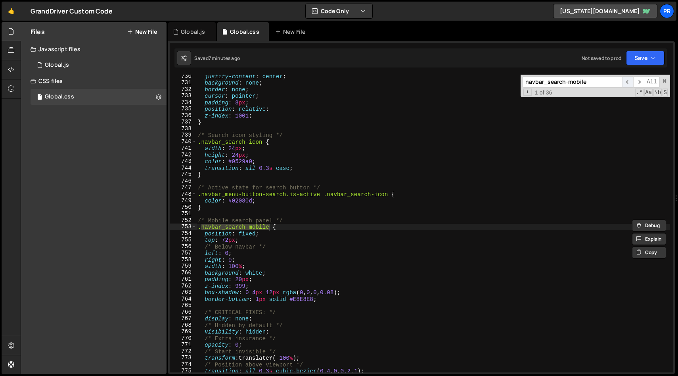
scroll to position [4772, 0]
click at [639, 82] on span "​" at bounding box center [638, 82] width 11 height 12
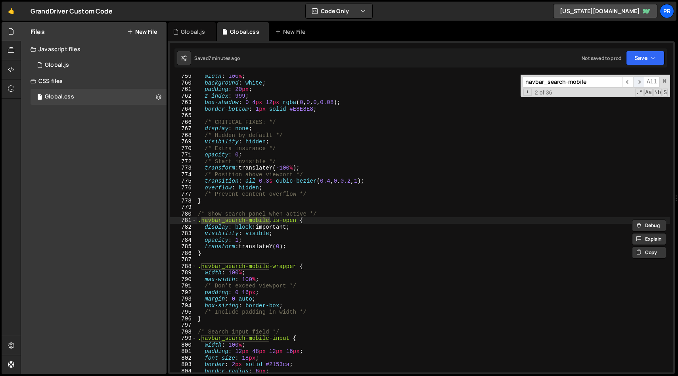
click at [639, 82] on span "​" at bounding box center [638, 82] width 11 height 12
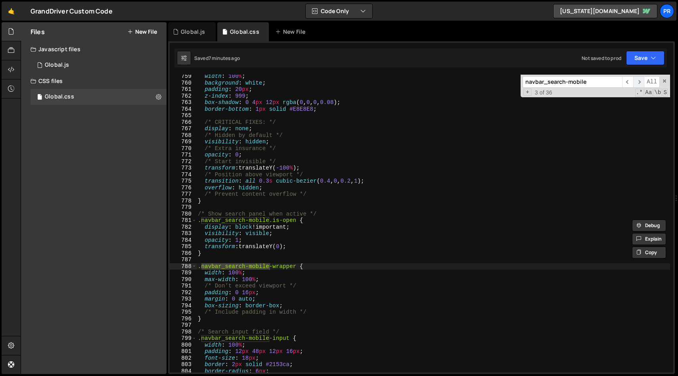
click at [639, 82] on span "​" at bounding box center [638, 82] width 11 height 12
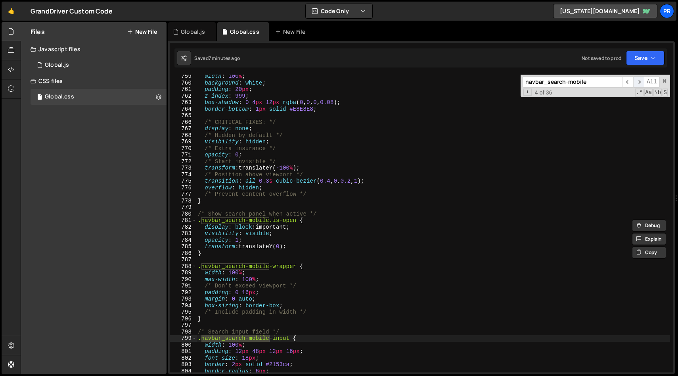
click at [639, 82] on span "​" at bounding box center [638, 82] width 11 height 12
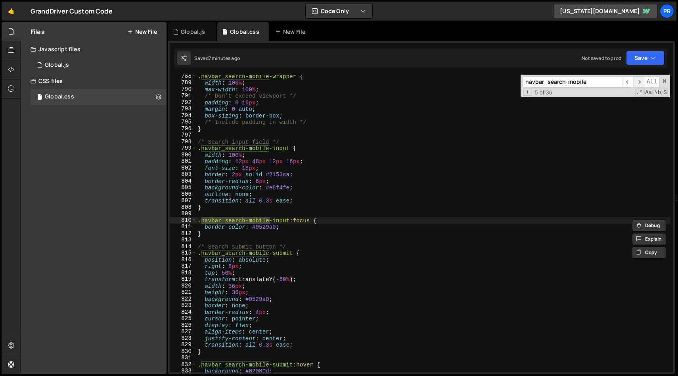
scroll to position [5152, 0]
click at [639, 82] on span "​" at bounding box center [638, 82] width 11 height 12
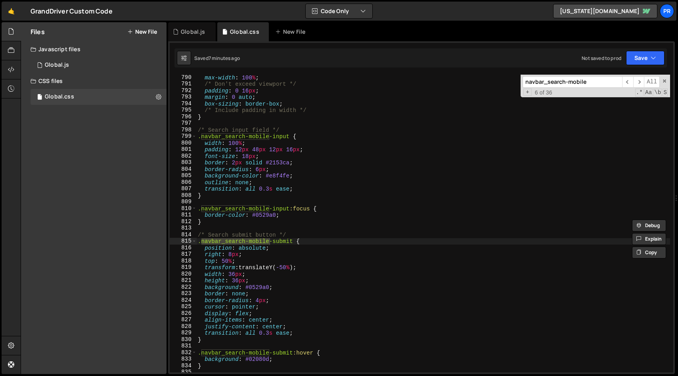
scroll to position [5164, 0]
click at [639, 85] on span "​" at bounding box center [638, 82] width 11 height 12
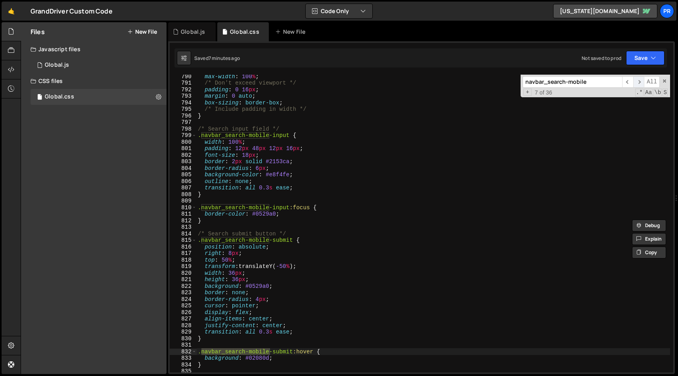
click at [639, 85] on span "​" at bounding box center [638, 82] width 11 height 12
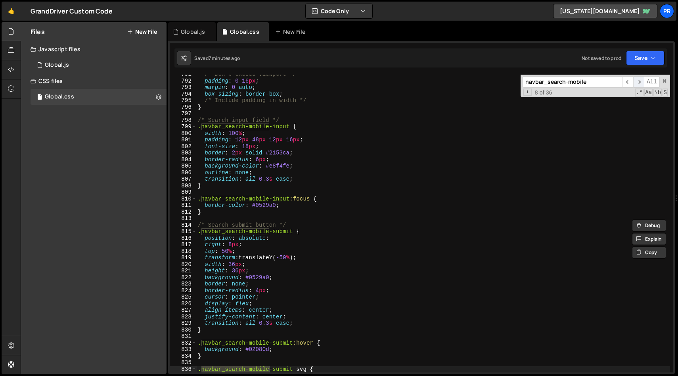
click at [639, 85] on span "​" at bounding box center [638, 82] width 11 height 12
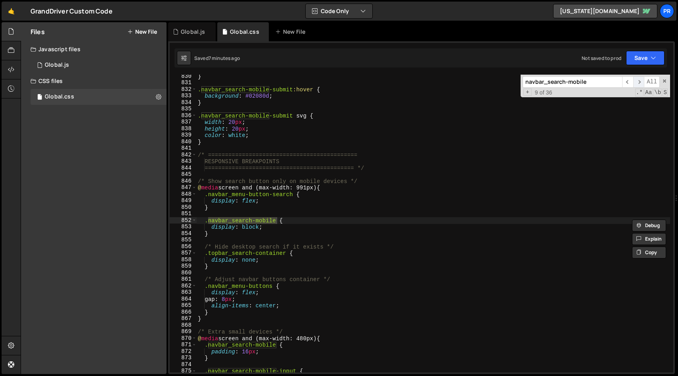
scroll to position [5427, 0]
click at [639, 85] on span "​" at bounding box center [638, 82] width 11 height 12
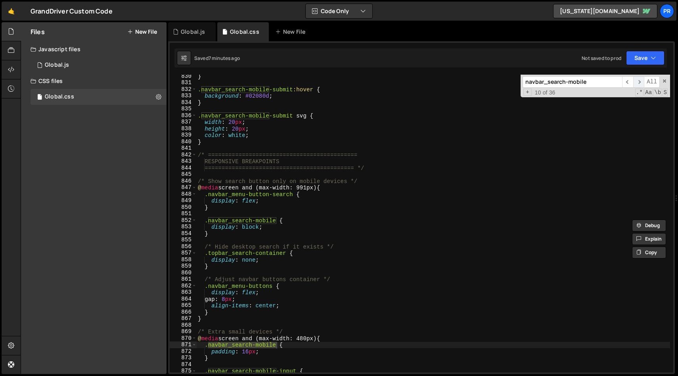
click at [639, 85] on span "​" at bounding box center [638, 82] width 11 height 12
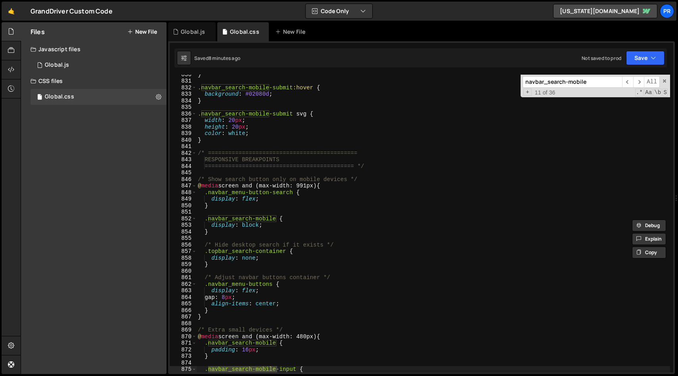
click at [367, 159] on div "} .navbar_search-mobile-submit :hover { background : #02080d ; } .navbar_search…" at bounding box center [433, 226] width 474 height 311
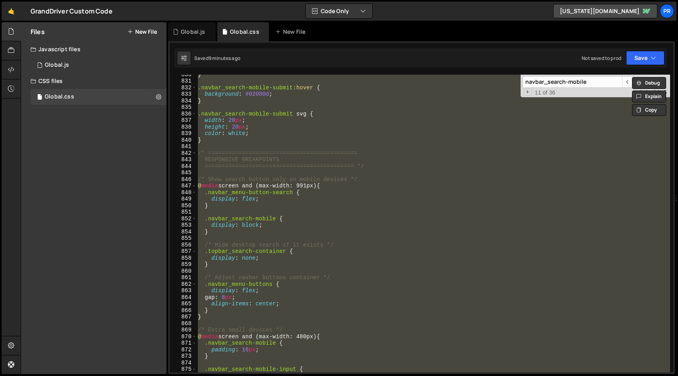
click at [342, 156] on div "} .navbar_search-mobile-submit :hover { background : #02080d ; } .navbar_search…" at bounding box center [433, 223] width 474 height 297
type textarea "RESPONSIVE BREAKPOINTS"
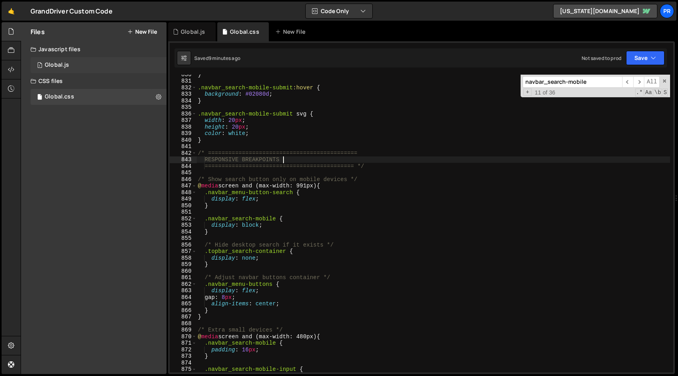
click at [80, 65] on div "1 Global.js 0" at bounding box center [99, 65] width 136 height 16
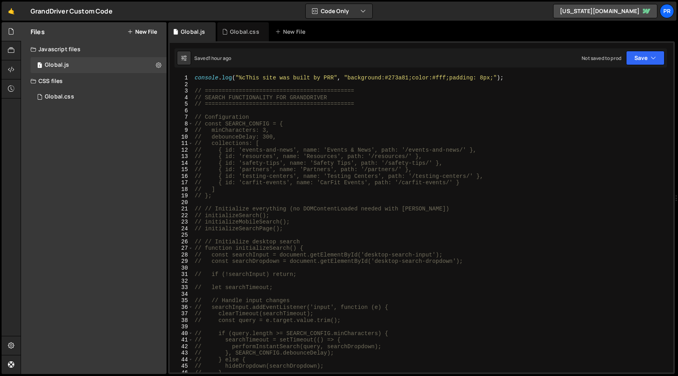
scroll to position [0, 0]
click at [382, 139] on div "console . log ( "%cThis site was built by PRR" , "background:#273a81;color:#fff…" at bounding box center [431, 230] width 477 height 311
click at [373, 121] on div "console . log ( "%cThis site was built by PRR" , "background:#273a81;color:#fff…" at bounding box center [431, 230] width 477 height 311
type textarea "// const SEARCH_CONFIG = {"
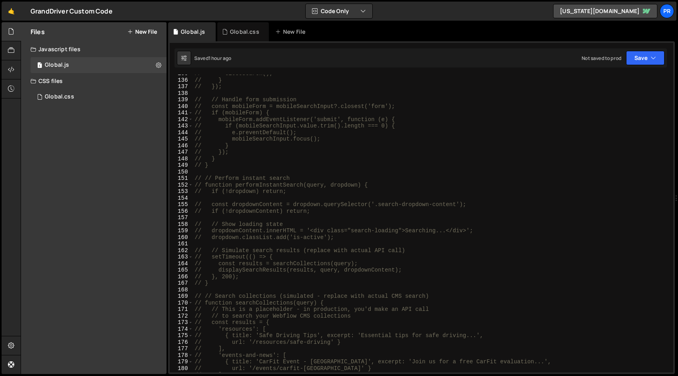
scroll to position [882, 0]
click at [379, 219] on div "// closeSearch(); // } // }); // // Handle form submission // const mobileForm …" at bounding box center [431, 224] width 477 height 311
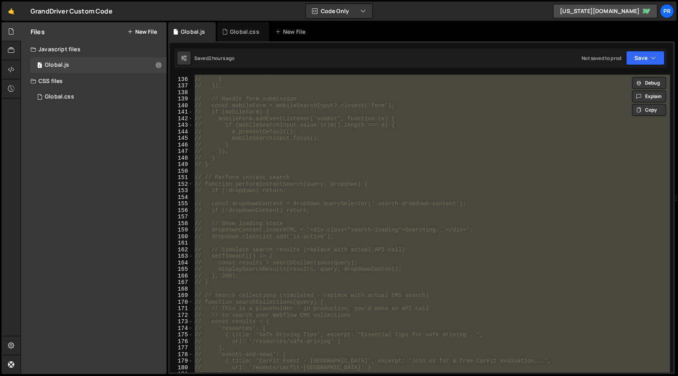
click at [356, 97] on div "// closeSearch(); // } // }); // // Handle form submission // const mobileForm …" at bounding box center [431, 223] width 477 height 297
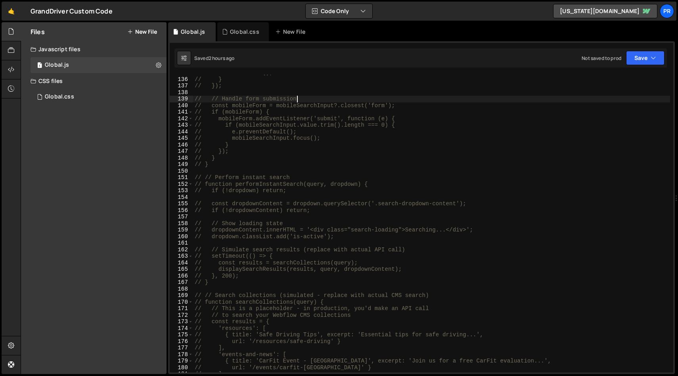
click at [336, 128] on div "// closeSearch(); // } // }); // // Handle form submission // const mobileForm …" at bounding box center [431, 224] width 477 height 311
type textarea "// if (mobileSearchInput.value.trim().length === 0) {"
click at [99, 92] on div "Global.css 0" at bounding box center [99, 97] width 136 height 16
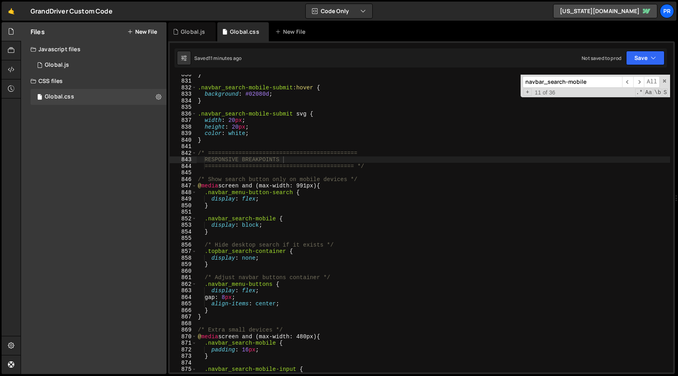
type textarea "color: white;"
click at [425, 136] on div "} .navbar_search-mobile-submit :hover { background : #02080d ; } .navbar_search…" at bounding box center [433, 226] width 474 height 311
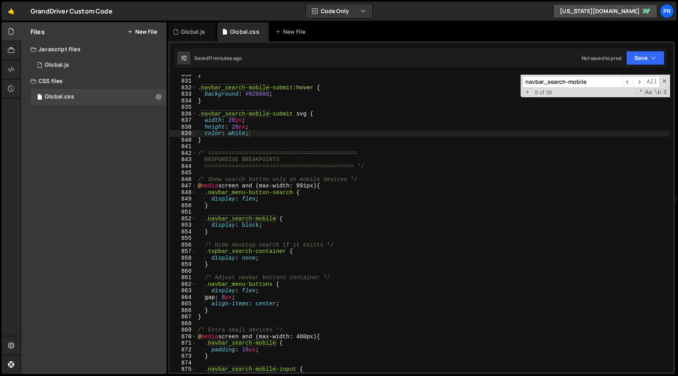
paste input ".navbar_dropdown.is-open .navbar_dropdown-list"
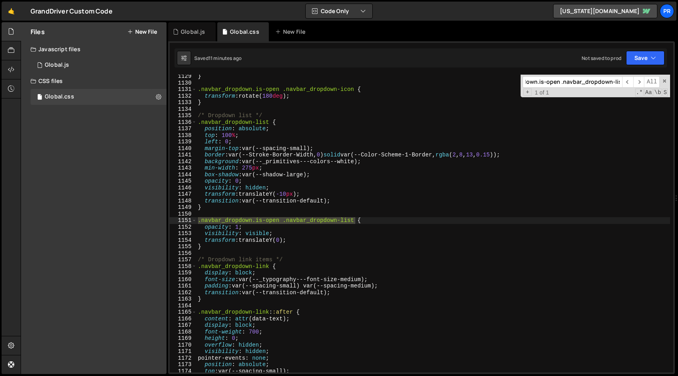
type input ".navbar_dropdown.is-open .navbar_dropdown-list"
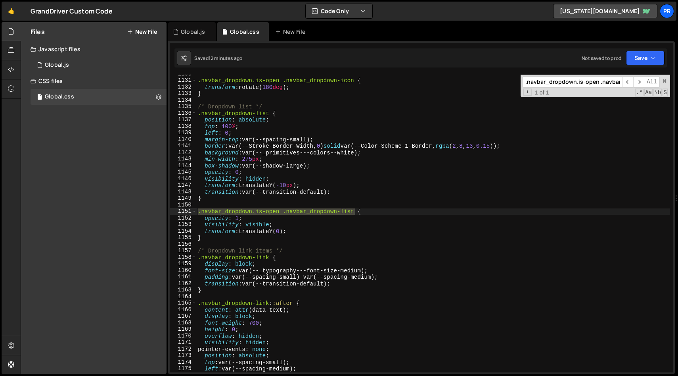
scroll to position [7393, 0]
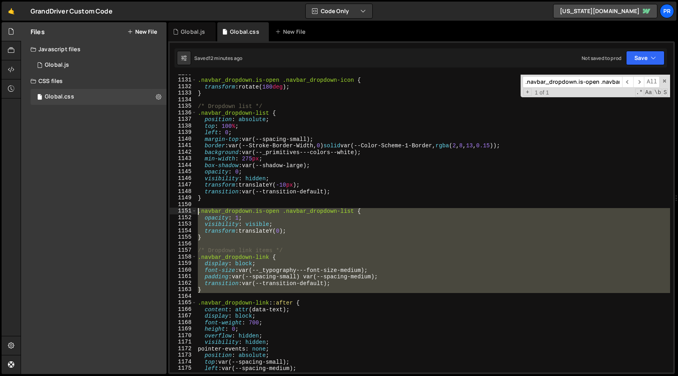
drag, startPoint x: 211, startPoint y: 295, endPoint x: 182, endPoint y: 208, distance: 91.8
click at [182, 208] on div "1130 1131 1132 1133 1134 1135 1136 1137 1138 1139 1140 1141 1142 1143 1144 1145…" at bounding box center [422, 223] width 504 height 297
click at [282, 225] on div ".navbar_dropdown.is-open .navbar_dropdown-icon { transform : rotate( 180 deg ) …" at bounding box center [433, 223] width 474 height 297
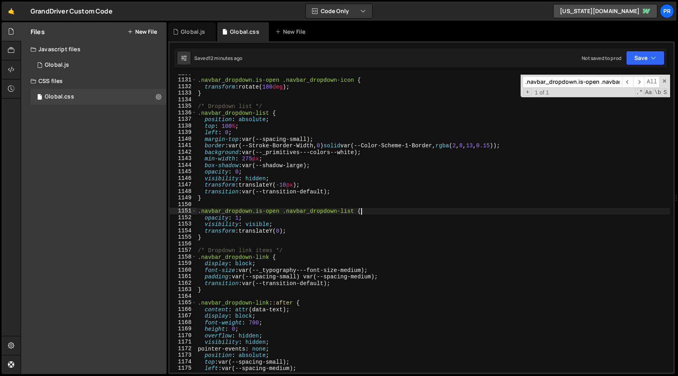
click at [381, 211] on div ".navbar_dropdown.is-open .navbar_dropdown-icon { transform : rotate( 180 deg ) …" at bounding box center [433, 225] width 474 height 311
type textarea ".navbar_dropdown.is-open .navbar_dropdown-list {"
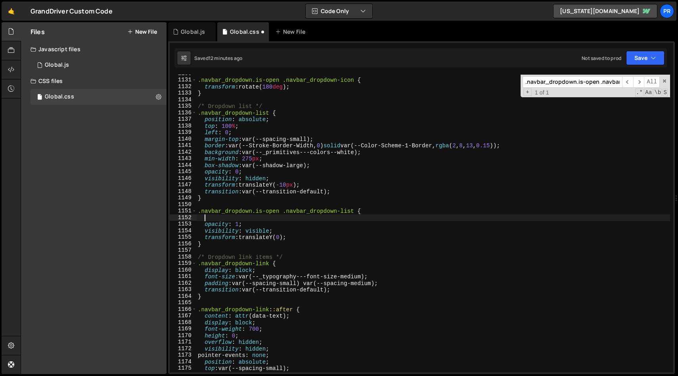
paste textarea
click at [210, 219] on div ".navbar_dropdown.is-open .navbar_dropdown-icon { transform : rotate( 180 deg ) …" at bounding box center [433, 225] width 474 height 311
type textarea "display: block !important;"
click at [638, 58] on button "Save" at bounding box center [645, 58] width 38 height 14
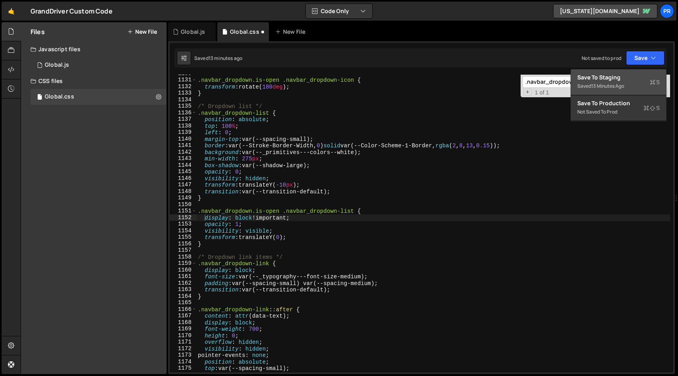
click at [618, 80] on div "Save to Staging S" at bounding box center [618, 77] width 82 height 8
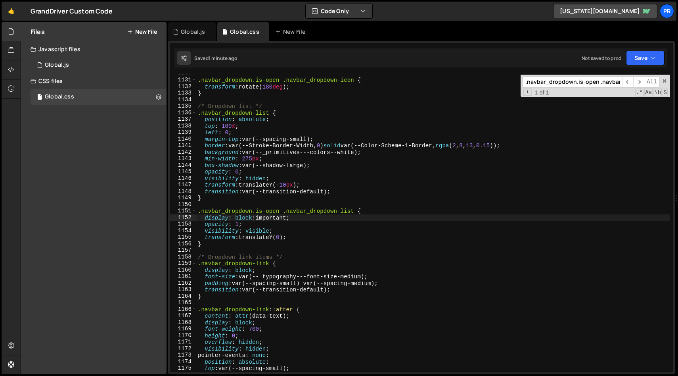
click at [575, 84] on input ".navbar_dropdown.is-open .navbar_dropdown-list" at bounding box center [573, 82] width 100 height 12
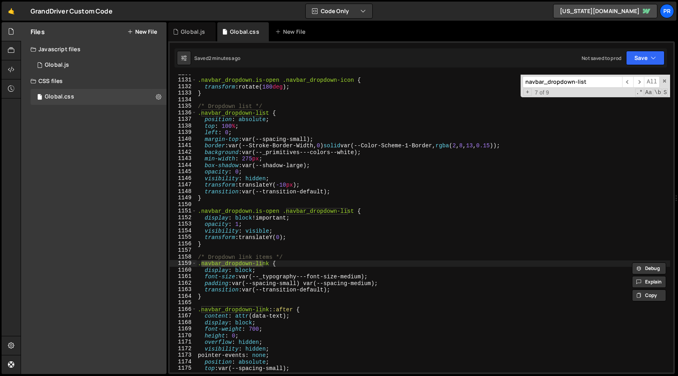
scroll to position [3202, 0]
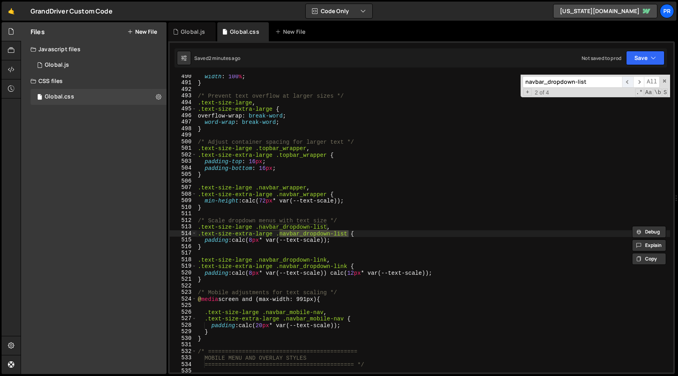
type input "navbar_dropdown-list"
click at [626, 82] on span "​" at bounding box center [627, 82] width 11 height 12
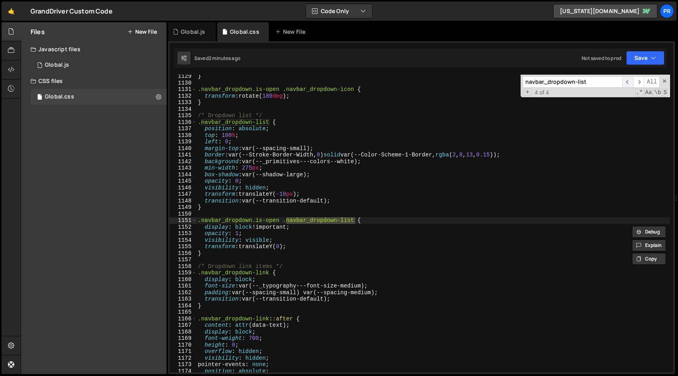
scroll to position [7383, 0]
click at [638, 83] on span "​" at bounding box center [638, 82] width 11 height 12
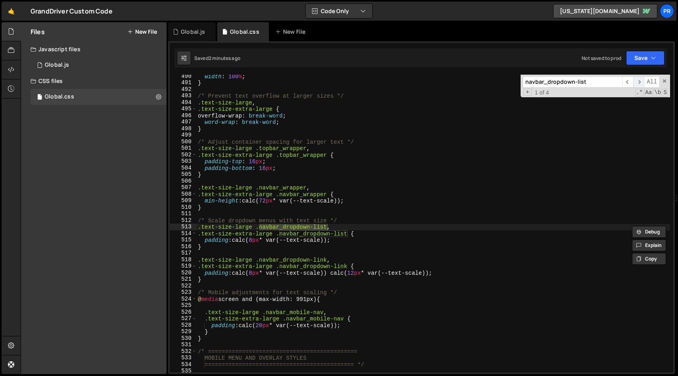
click at [638, 83] on span "​" at bounding box center [638, 82] width 11 height 12
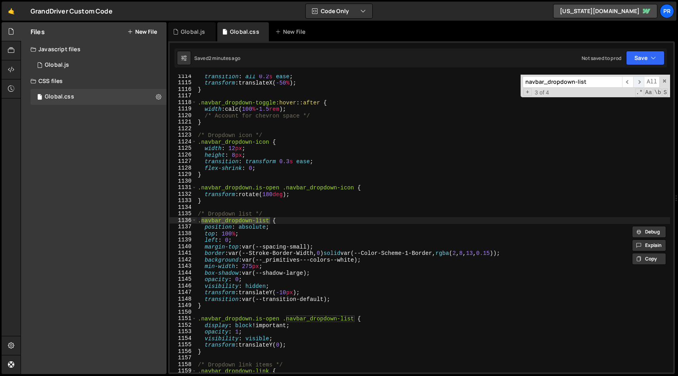
click at [640, 81] on span "​" at bounding box center [638, 82] width 11 height 12
click at [309, 136] on div "transition : all 0.2 s ease ; transform : translateX( -50 % ) ; } .navbar_dropd…" at bounding box center [433, 228] width 474 height 311
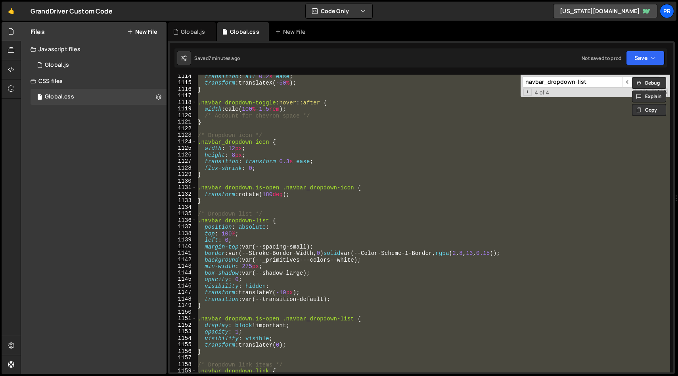
click at [623, 151] on div "transition : all 0.2 s ease ; transform : translateX( -50 % ) ; } .navbar_dropd…" at bounding box center [433, 223] width 474 height 297
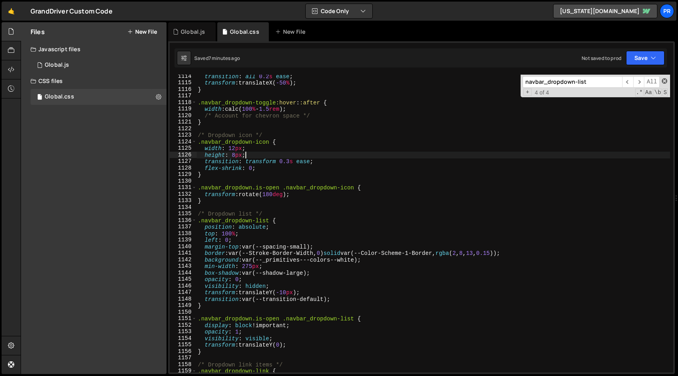
click at [664, 81] on span at bounding box center [665, 81] width 6 height 6
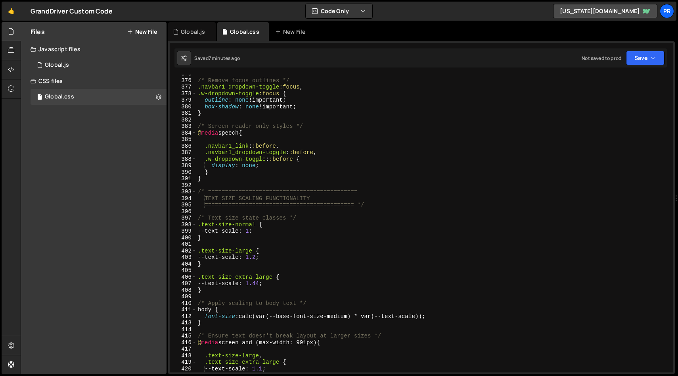
scroll to position [1873, 0]
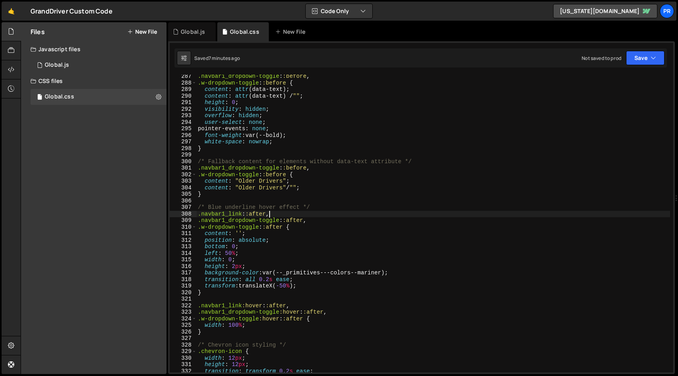
click at [355, 211] on div ".navbar1_dropdown-toggle : :before , .w-dropdown-toggle : :before { content : a…" at bounding box center [433, 228] width 474 height 311
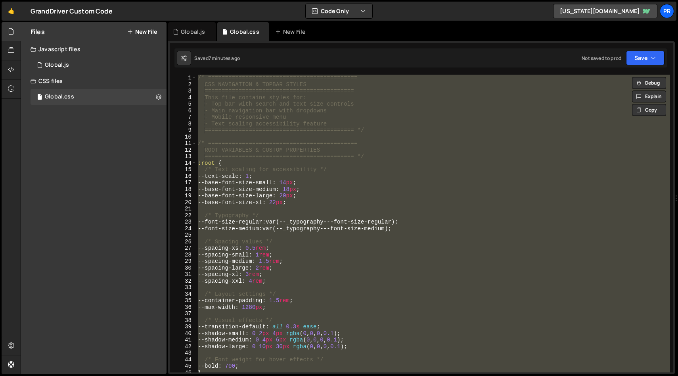
scroll to position [0, 0]
click at [372, 187] on div "/* ============================================ CSS NAVIGATION & TOPBAR STYLES …" at bounding box center [433, 223] width 474 height 297
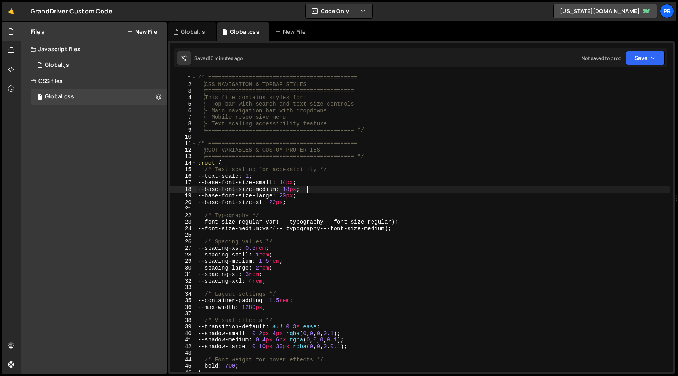
click at [321, 205] on div "/* ============================================ CSS NAVIGATION & TOPBAR STYLES …" at bounding box center [433, 230] width 474 height 311
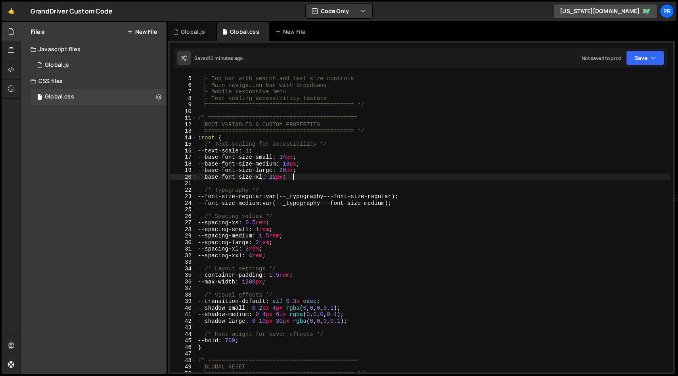
scroll to position [25, 0]
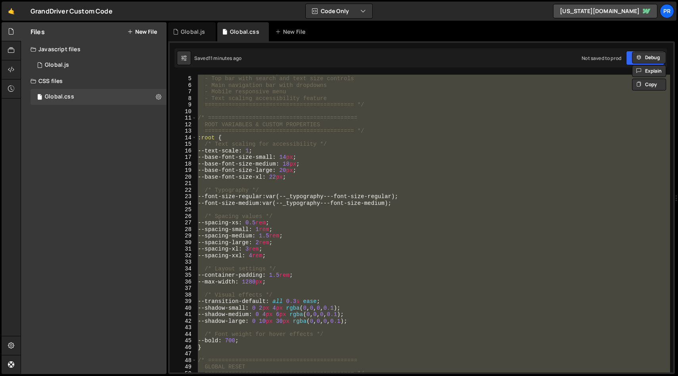
click at [310, 118] on div "This file contains styles for: - Top bar with search and text size controls - M…" at bounding box center [433, 223] width 474 height 297
type textarea "/* ============================================"
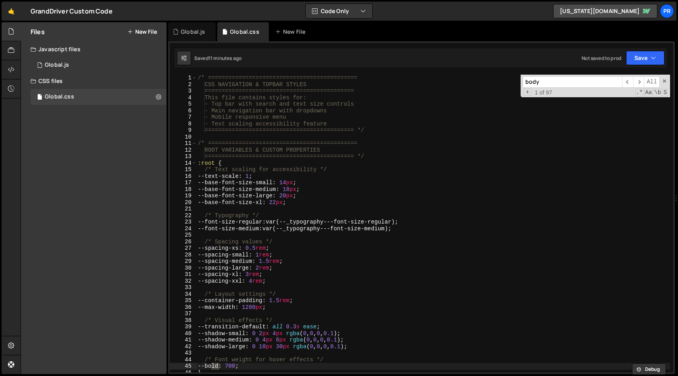
scroll to position [2534, 0]
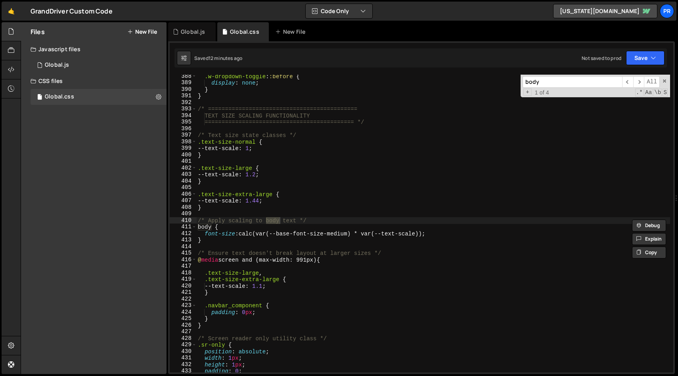
type input "body"
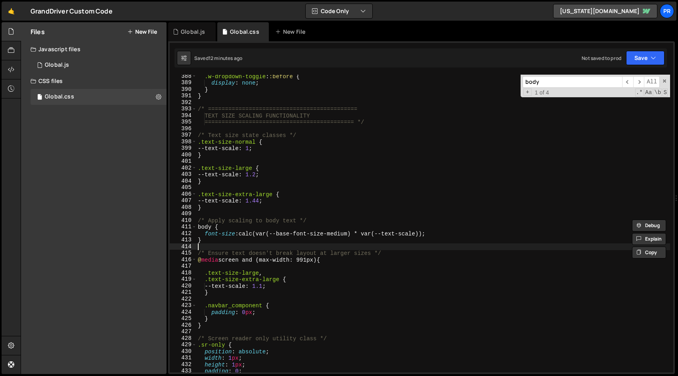
click at [224, 246] on div ".w-dropdown-toggle : :before { display : none ; } } /* ========================…" at bounding box center [433, 228] width 474 height 311
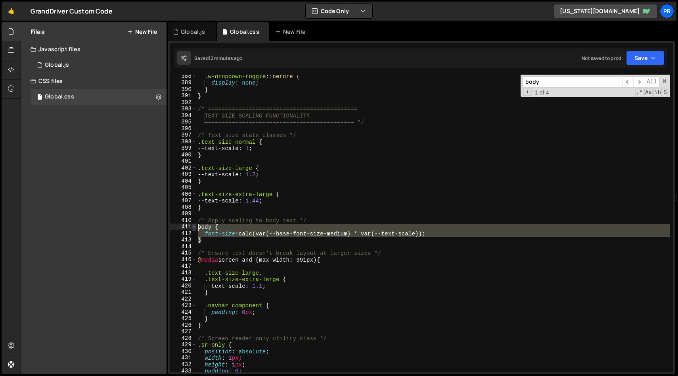
drag, startPoint x: 211, startPoint y: 240, endPoint x: 192, endPoint y: 227, distance: 22.8
click at [192, 227] on div "388 389 390 391 392 393 394 395 396 397 398 399 400 401 402 403 404 405 406 407…" at bounding box center [422, 223] width 504 height 297
paste textarea "}"
type textarea "}"
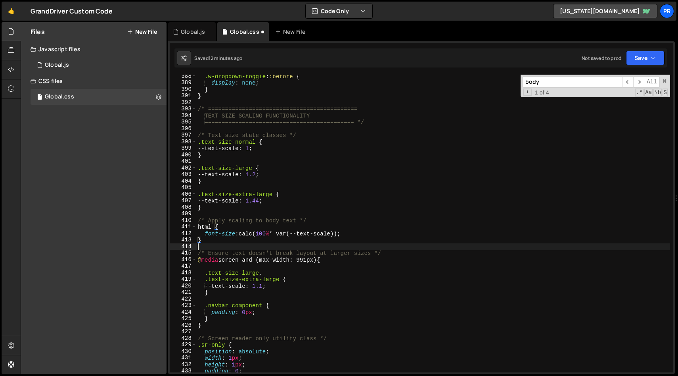
click at [270, 245] on div ".w-dropdown-toggle : :before { display : none ; } } /* ========================…" at bounding box center [433, 228] width 474 height 311
click at [230, 242] on div ".w-dropdown-toggle : :before { display : none ; } } /* ========================…" at bounding box center [433, 228] width 474 height 311
type textarea "}"
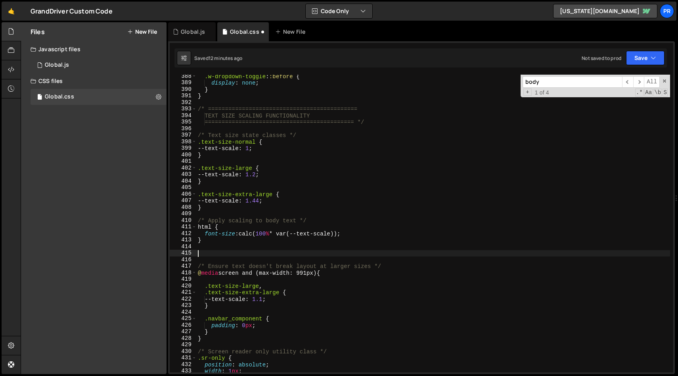
paste textarea "}"
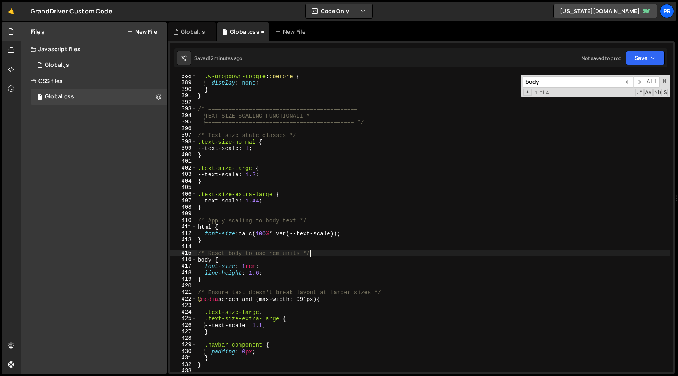
click at [367, 255] on div ".w-dropdown-toggle : :before { display : none ; } } /* ========================…" at bounding box center [433, 228] width 474 height 311
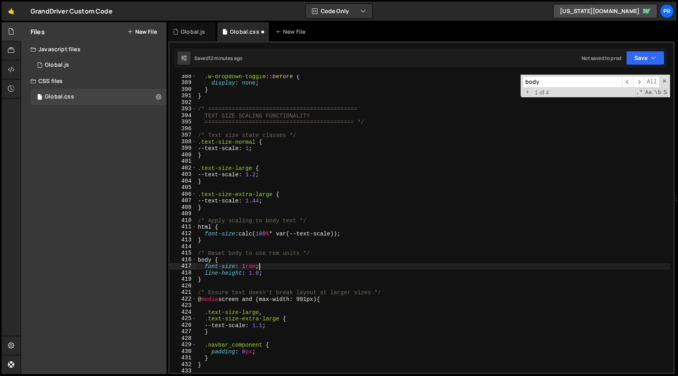
click at [312, 265] on div ".w-dropdown-toggle : :before { display : none ; } } /* ========================…" at bounding box center [433, 228] width 474 height 311
click at [324, 274] on div ".w-dropdown-toggle : :before { display : none ; } } /* ========================…" at bounding box center [433, 228] width 474 height 311
type textarea "line-height: 1.6;"
paste input "topbar_link"
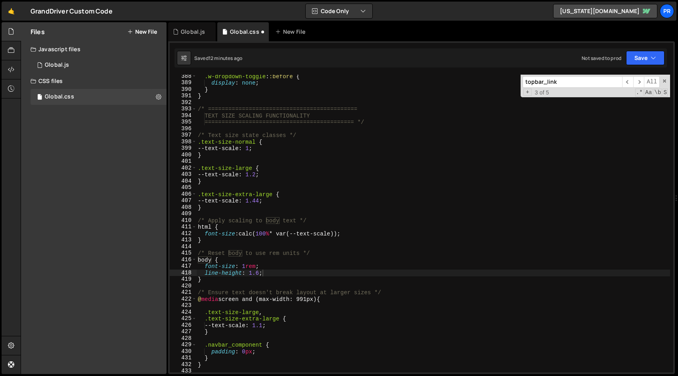
scroll to position [486, 0]
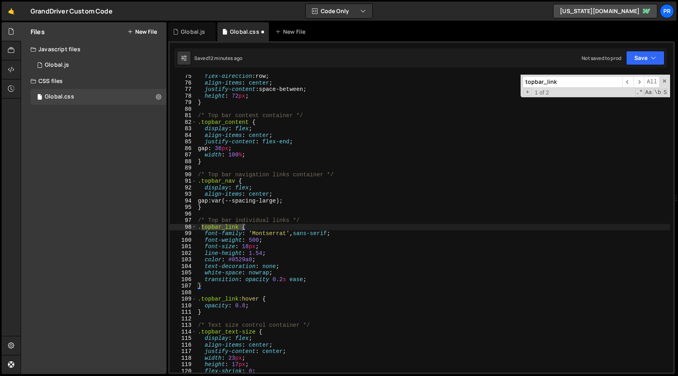
type input "topbar_link"
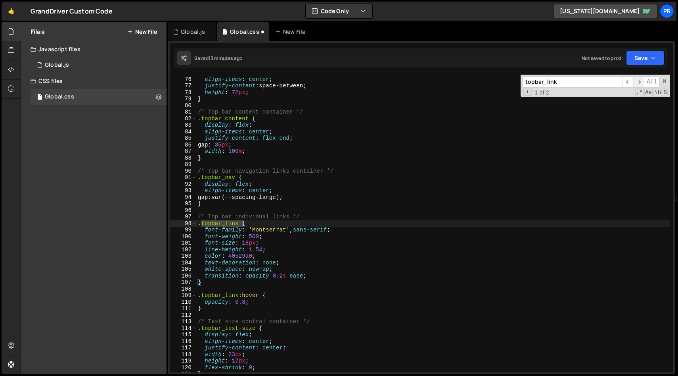
click at [638, 80] on span "​" at bounding box center [638, 82] width 11 height 12
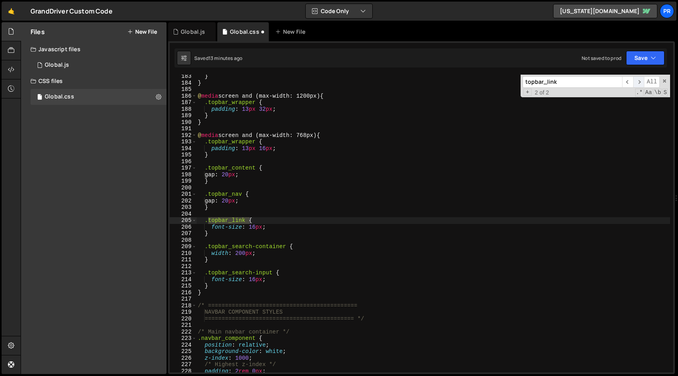
scroll to position [1193, 0]
click at [653, 57] on icon "button" at bounding box center [654, 58] width 6 height 8
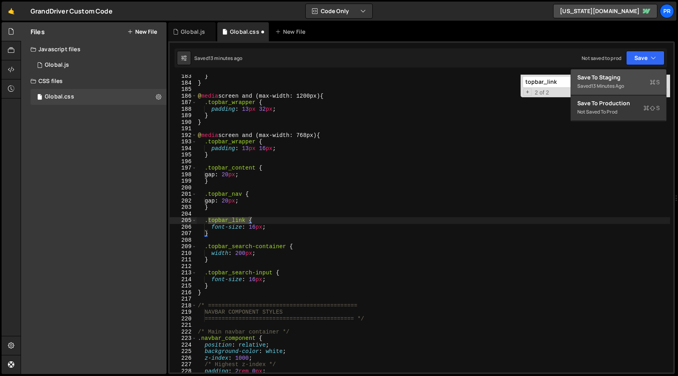
click at [611, 81] on div "Save to Staging S" at bounding box center [618, 77] width 82 height 8
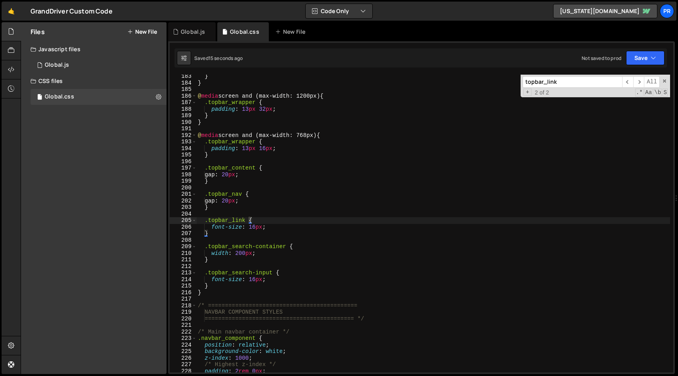
click at [288, 227] on div "} } @ media screen and (max-width: 1200px) { .topbar_wrapper { padding : 13 px …" at bounding box center [433, 228] width 474 height 311
click at [253, 228] on div "} } @ media screen and (max-width: 1200px) { .topbar_wrapper { padding : 13 px …" at bounding box center [433, 228] width 474 height 311
click at [382, 202] on div "} } @ media screen and (max-width: 1200px) { .topbar_wrapper { padding : 13 px …" at bounding box center [433, 228] width 474 height 311
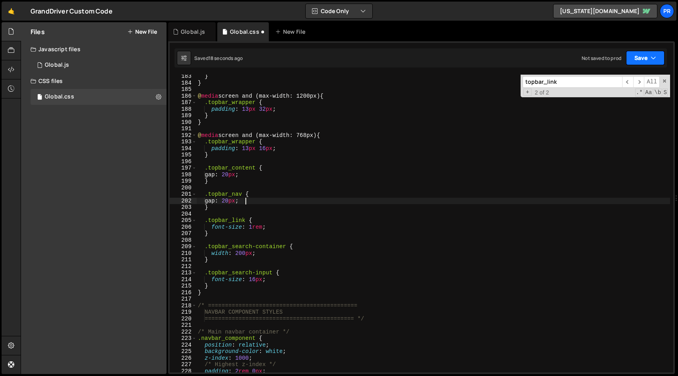
click at [653, 61] on icon "button" at bounding box center [654, 58] width 6 height 8
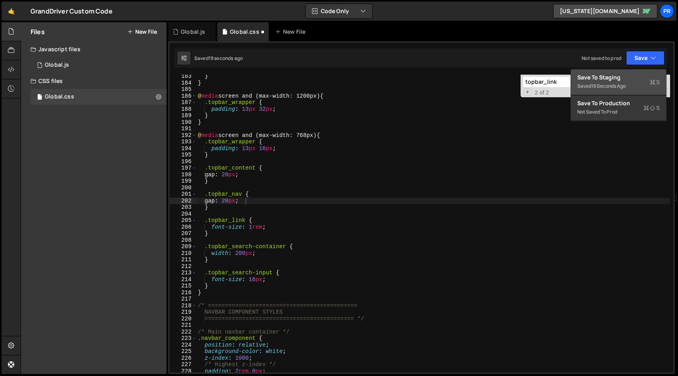
click at [627, 81] on div "Save to Staging S" at bounding box center [618, 77] width 82 height 8
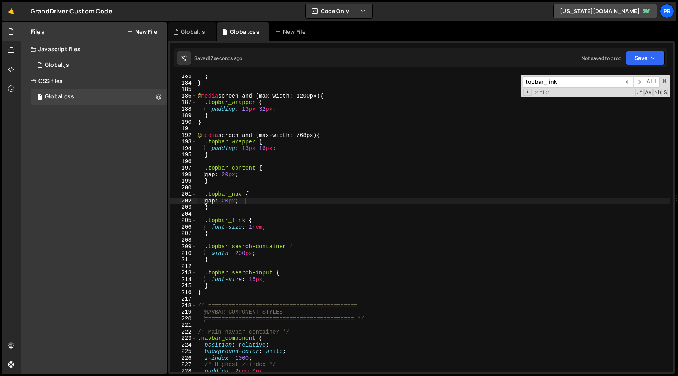
click at [272, 226] on div "} } @ media screen and (max-width: 1200px) { .topbar_wrapper { padding : 13 px …" at bounding box center [433, 228] width 474 height 311
click at [277, 196] on div "} } @ media screen and (max-width: 1200px) { .topbar_wrapper { padding : 13 px …" at bounding box center [433, 228] width 474 height 311
click at [264, 203] on div "} } @ media screen and (max-width: 1200px) { .topbar_wrapper { padding : 13 px …" at bounding box center [433, 228] width 474 height 311
click at [311, 176] on div "} } @ media screen and (max-width: 1200px) { .topbar_wrapper { padding : 13 px …" at bounding box center [433, 228] width 474 height 311
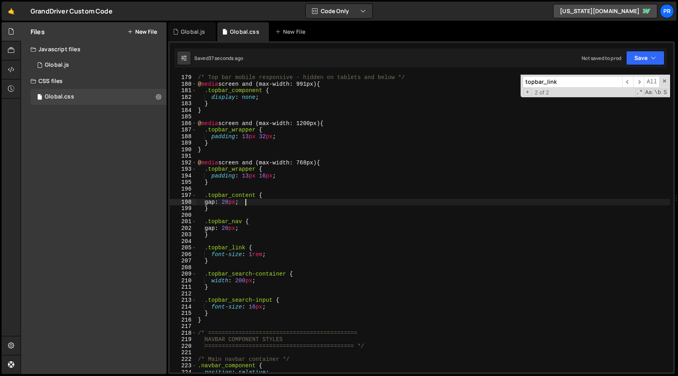
scroll to position [1164, 0]
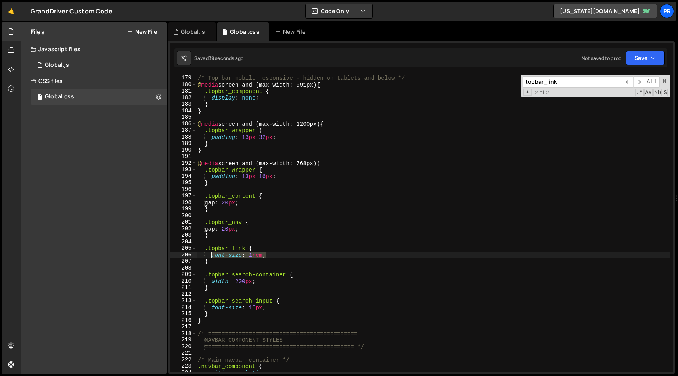
drag, startPoint x: 271, startPoint y: 255, endPoint x: 213, endPoint y: 255, distance: 58.3
click at [213, 255] on div "/* Top bar mobile responsive - hidden on tablets and below */ @ media screen an…" at bounding box center [433, 223] width 474 height 311
paste textarea ".125"
type textarea "font-size: 1.125rem;"
click at [347, 254] on div "/* Top bar mobile responsive - hidden on tablets and below */ @ media screen an…" at bounding box center [433, 223] width 474 height 311
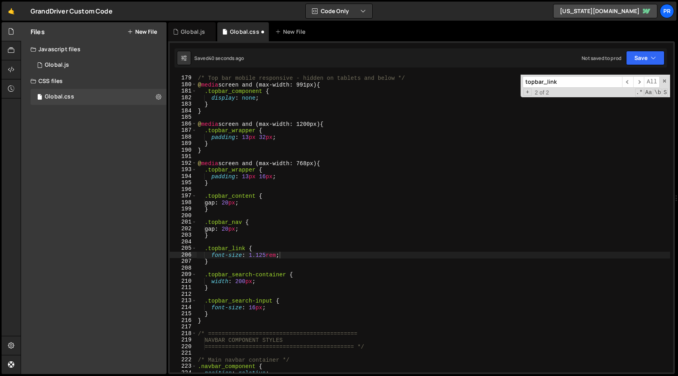
click at [667, 54] on div "font-size: 1.125rem; 178 179 180 181 182 183 184 185 186 187 188 189 190 191 19…" at bounding box center [421, 207] width 507 height 332
click at [656, 54] on button "Save" at bounding box center [645, 58] width 38 height 14
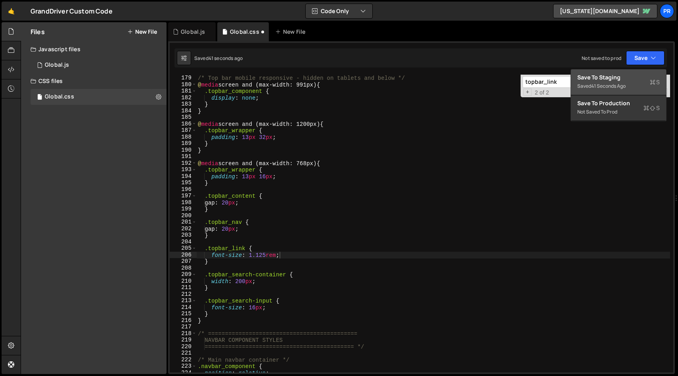
click at [643, 83] on div "Saved 41 seconds ago" at bounding box center [618, 86] width 82 height 10
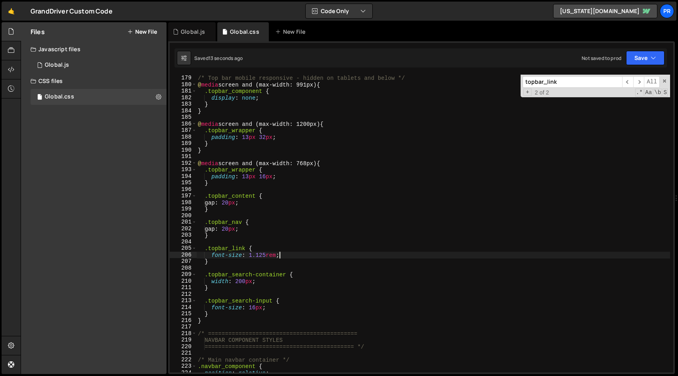
click at [378, 252] on div "/* Top bar mobile responsive - hidden on tablets and below */ @ media screen an…" at bounding box center [433, 223] width 474 height 311
paste input "search-input"
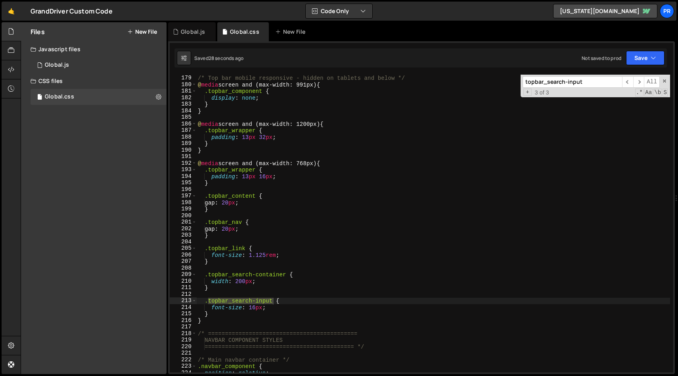
type input "topbar_search-input"
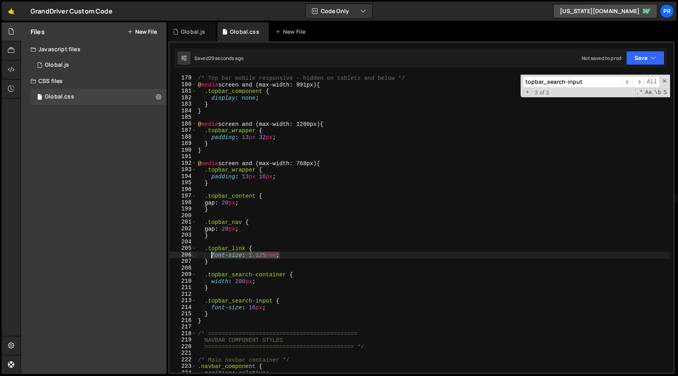
drag, startPoint x: 288, startPoint y: 257, endPoint x: 213, endPoint y: 257, distance: 74.6
click at [213, 257] on div "/* Top bar mobile responsive - hidden on tablets and below */ @ media screen an…" at bounding box center [433, 223] width 474 height 311
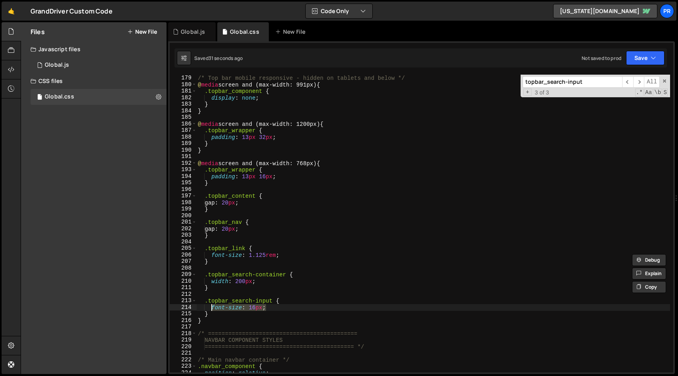
drag, startPoint x: 274, startPoint y: 304, endPoint x: 211, endPoint y: 304, distance: 63.1
click at [211, 304] on div "/* Top bar mobile responsive - hidden on tablets and below */ @ media screen an…" at bounding box center [433, 223] width 474 height 311
paste textarea ".125rem"
click at [340, 286] on div "/* Top bar mobile responsive - hidden on tablets and below */ @ media screen an…" at bounding box center [433, 223] width 474 height 311
type textarea "}"
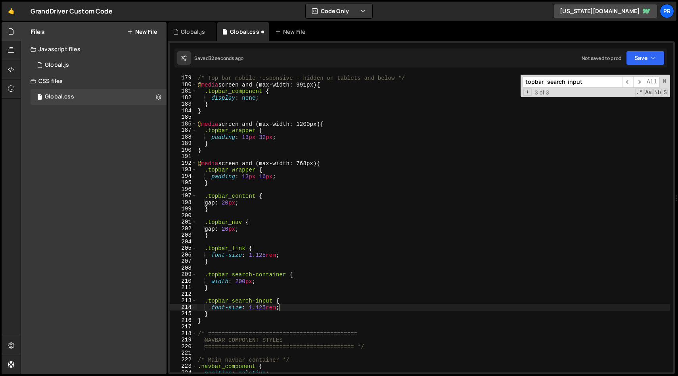
scroll to position [0, 0]
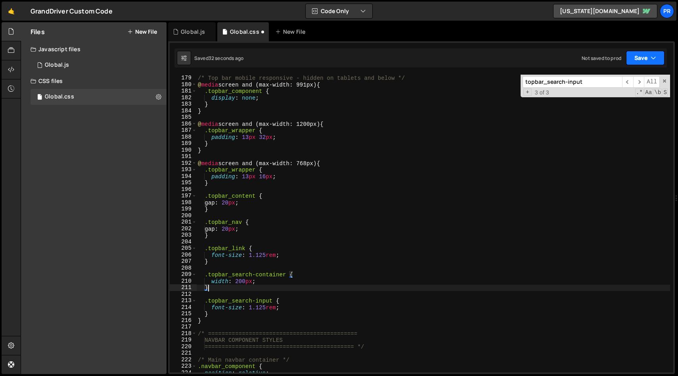
click at [636, 60] on button "Save" at bounding box center [645, 58] width 38 height 14
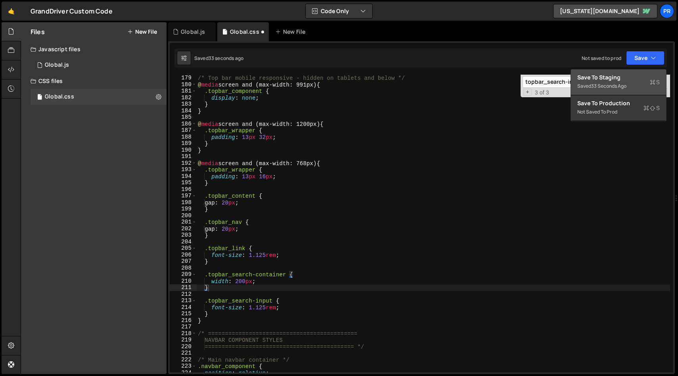
click at [632, 78] on div "Save to Staging S" at bounding box center [618, 77] width 82 height 8
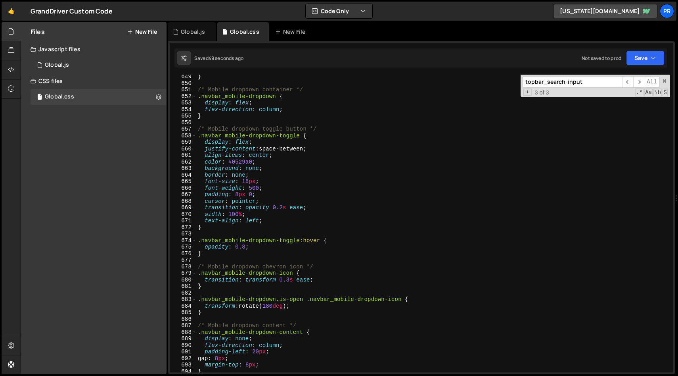
scroll to position [4242, 0]
click at [304, 123] on div "} /* Mobile dropdown container */ .navbar_mobile-dropdown { display : flex ; fl…" at bounding box center [433, 228] width 474 height 311
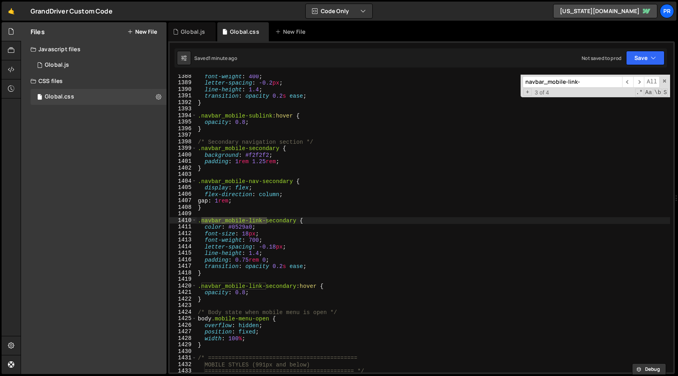
scroll to position [9078, 0]
type input "navbar_mobile-link"
click at [247, 232] on div "font-weight : 400 ; letter-spacing : -0.2 px ; line-height : 1.4 ; transition :…" at bounding box center [433, 228] width 474 height 311
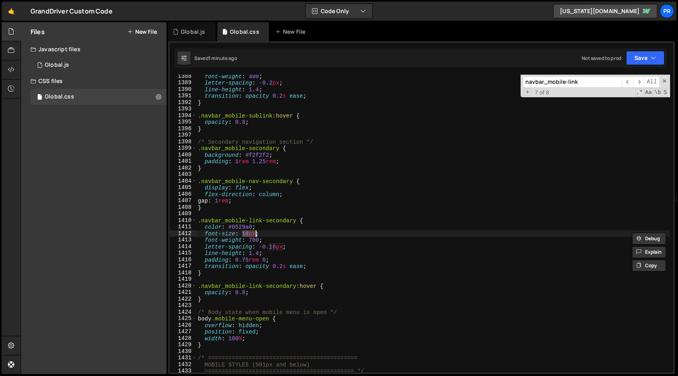
click at [276, 237] on div "font-weight : 400 ; letter-spacing : -0.2 px ; line-height : 1.4 ; transition :…" at bounding box center [433, 228] width 474 height 311
drag, startPoint x: 262, startPoint y: 232, endPoint x: 243, endPoint y: 233, distance: 19.5
click at [243, 233] on div "font-weight : 400 ; letter-spacing : -0.2 px ; line-height : 1.4 ; transition :…" at bounding box center [433, 228] width 474 height 311
paste textarea ".125rem"
click at [654, 61] on icon "button" at bounding box center [654, 58] width 6 height 8
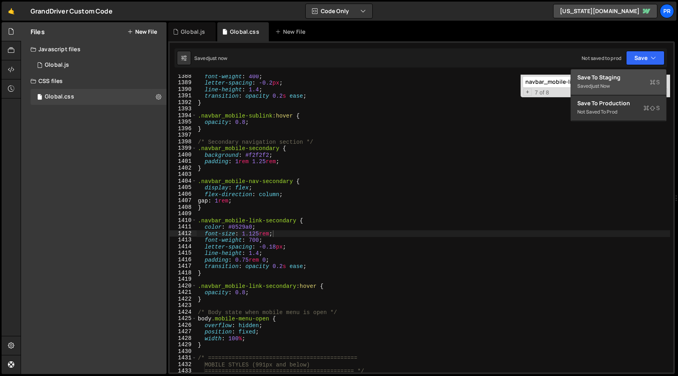
click at [606, 88] on div "just now" at bounding box center [600, 85] width 19 height 7
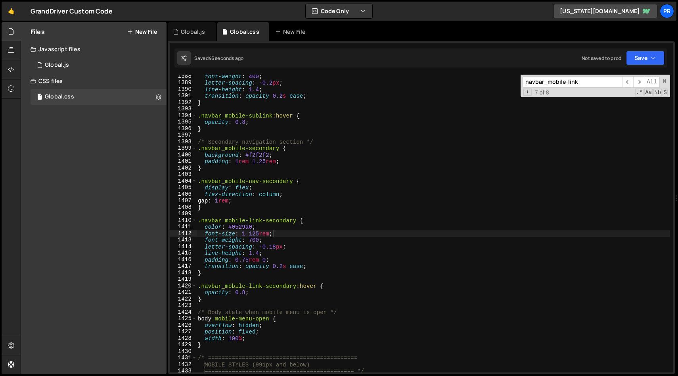
type textarea "opacity: 0.8;"
click at [372, 123] on div "font-weight : 400 ; letter-spacing : -0.2 px ; line-height : 1.4 ; transition :…" at bounding box center [433, 228] width 474 height 311
paste input "#374151"
type input "#374151"
type textarea "}"
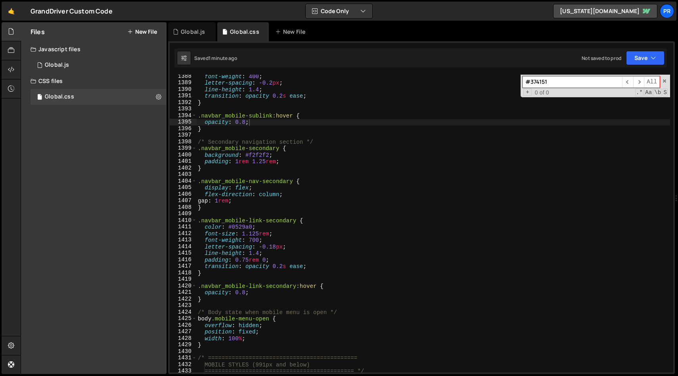
click at [384, 170] on div "font-weight : 400 ; letter-spacing : -0.2 px ; line-height : 1.4 ; transition :…" at bounding box center [433, 228] width 474 height 311
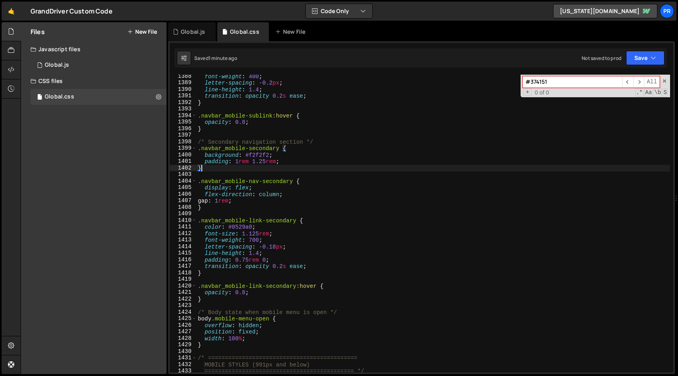
click at [599, 83] on input "#374151" at bounding box center [573, 82] width 100 height 12
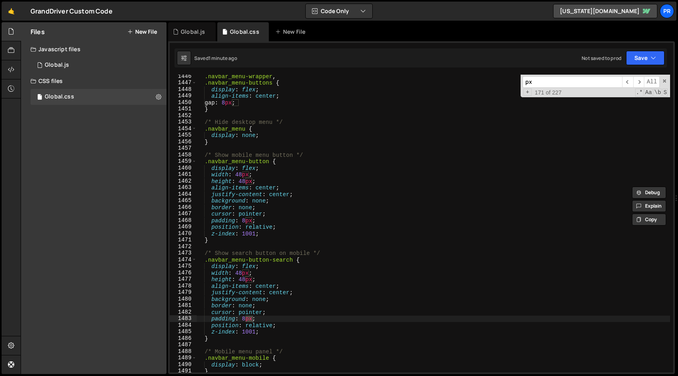
scroll to position [9680, 0]
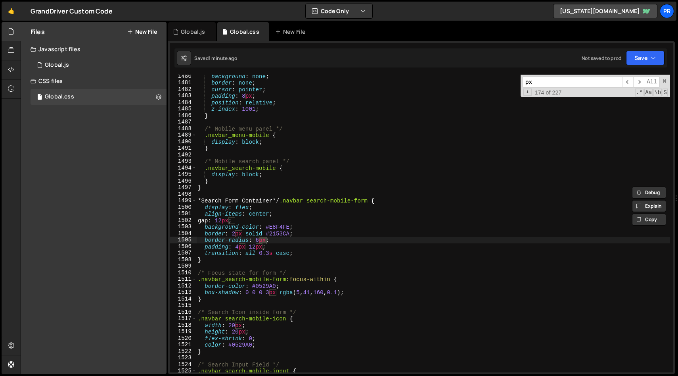
type input "p"
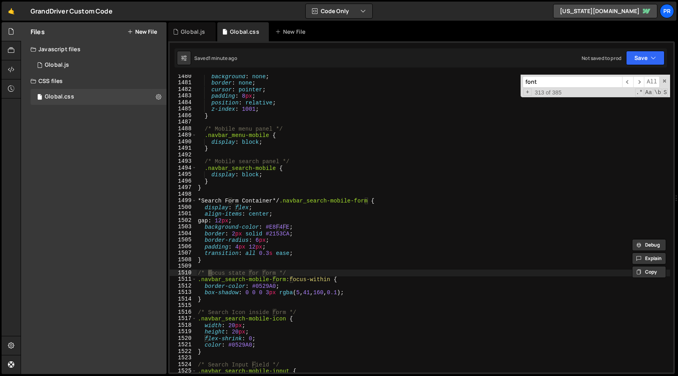
scroll to position [9857, 0]
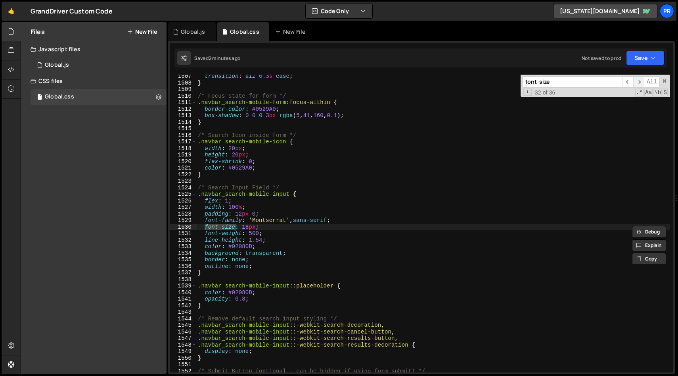
click at [641, 79] on span "​" at bounding box center [638, 82] width 11 height 12
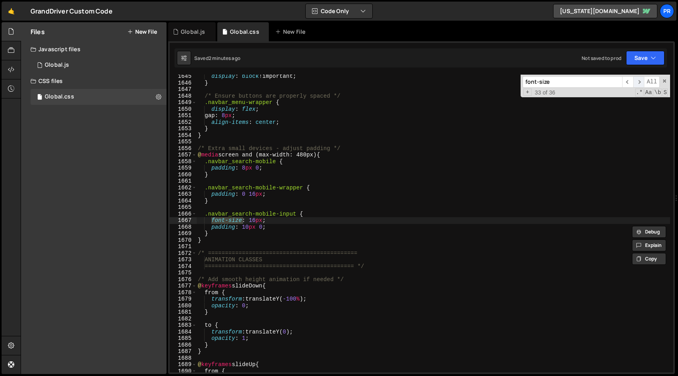
click at [641, 79] on span "​" at bounding box center [638, 82] width 11 height 12
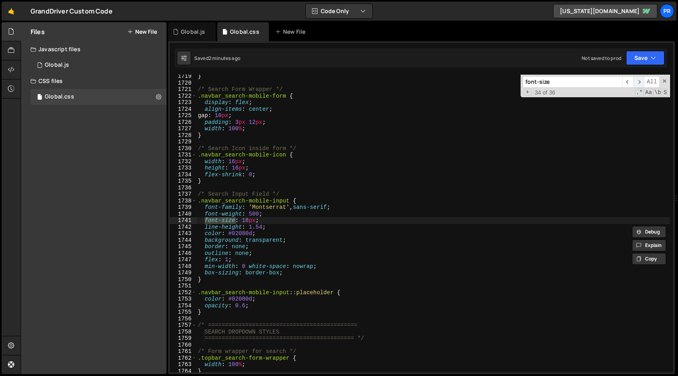
click at [641, 79] on span "​" at bounding box center [638, 82] width 11 height 12
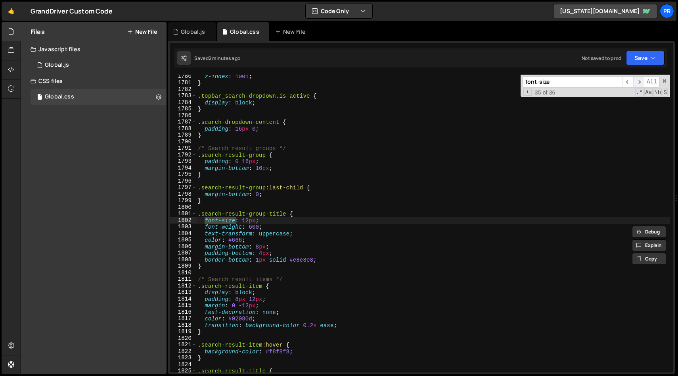
click at [641, 79] on span "​" at bounding box center [638, 82] width 11 height 12
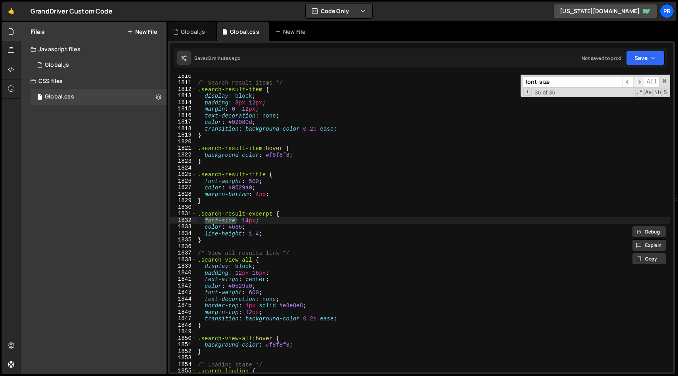
scroll to position [11840, 0]
click at [641, 79] on span "​" at bounding box center [638, 82] width 11 height 12
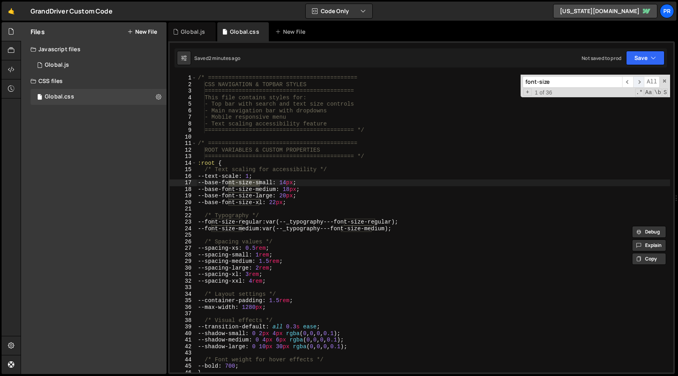
scroll to position [0, 0]
click at [640, 79] on span "​" at bounding box center [638, 82] width 11 height 12
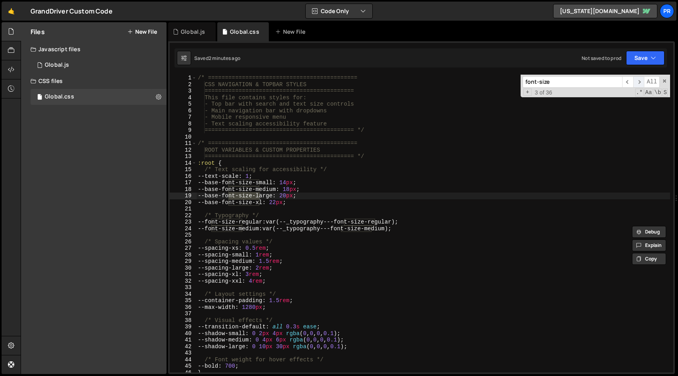
click at [640, 79] on span "​" at bounding box center [638, 82] width 11 height 12
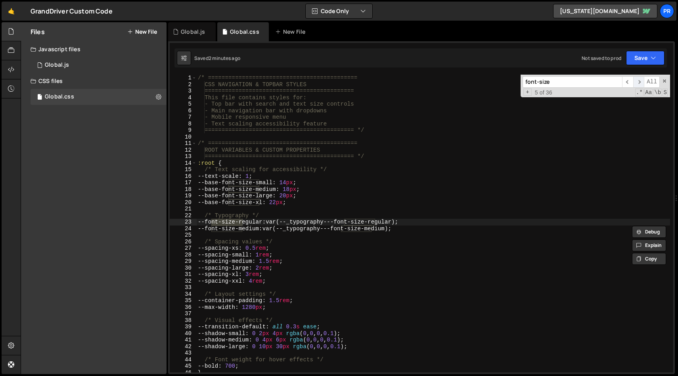
click at [640, 79] on span "​" at bounding box center [638, 82] width 11 height 12
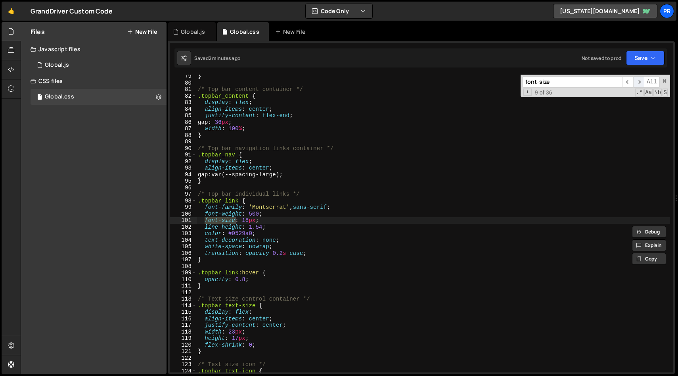
click at [640, 79] on span "​" at bounding box center [638, 82] width 11 height 12
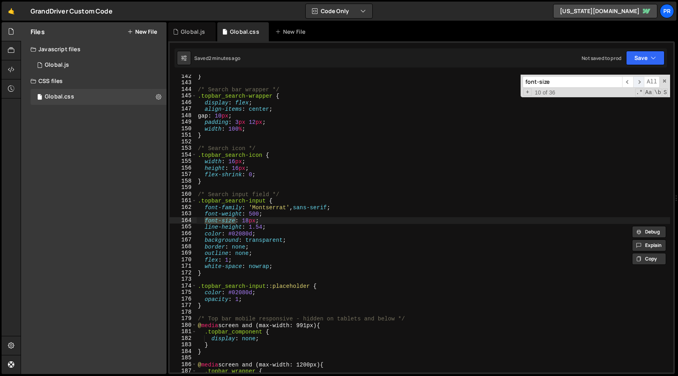
scroll to position [924, 0]
click at [630, 79] on span "​" at bounding box center [627, 82] width 11 height 12
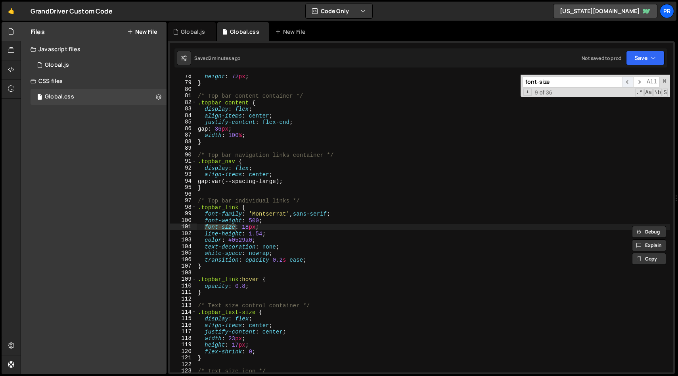
click at [630, 79] on span "​" at bounding box center [627, 82] width 11 height 12
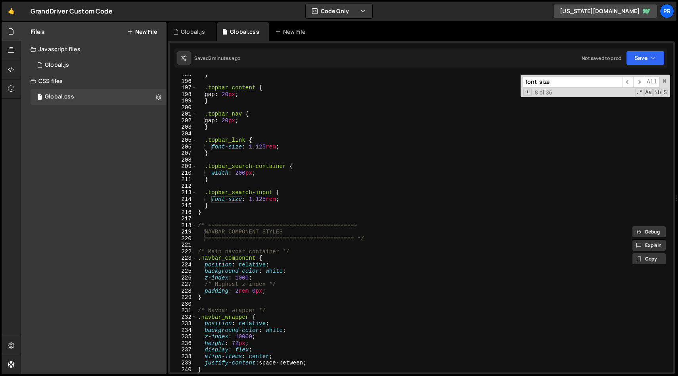
scroll to position [1273, 0]
click at [553, 82] on input "font-size" at bounding box center [573, 82] width 100 height 12
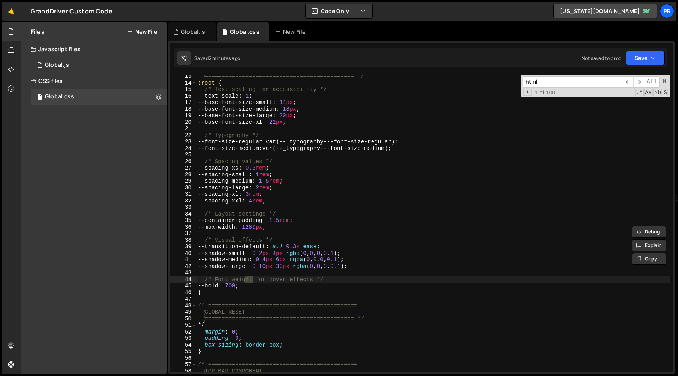
scroll to position [2541, 0]
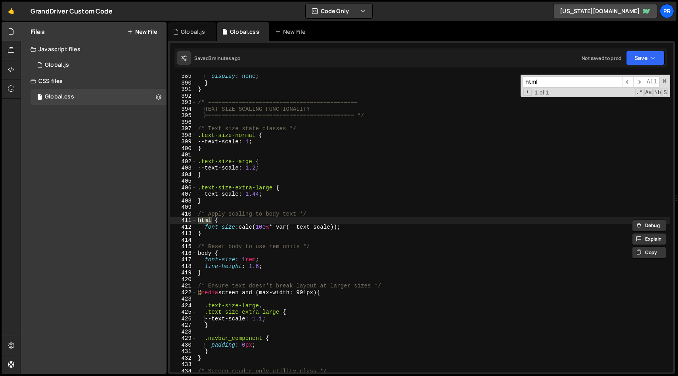
type input "html"
click at [295, 263] on div "display : none ; } } /* ============================================ TEXT SIZE …" at bounding box center [433, 228] width 474 height 311
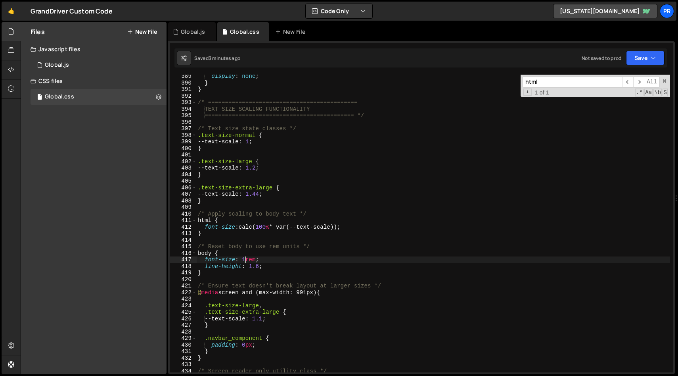
click at [245, 260] on div "display : none ; } } /* ============================================ TEXT SIZE …" at bounding box center [433, 228] width 474 height 311
click at [427, 271] on div "display : none ; } } /* ============================================ TEXT SIZE …" at bounding box center [433, 228] width 474 height 311
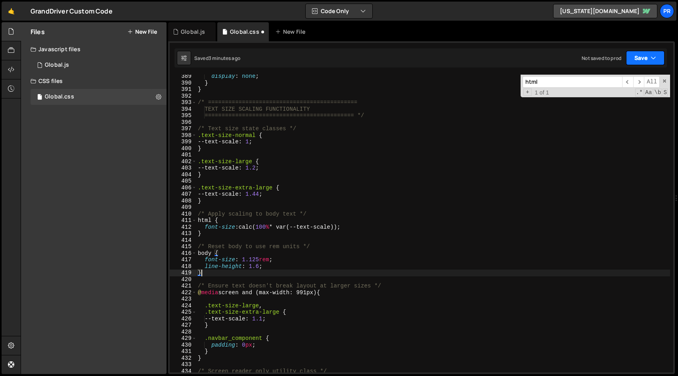
click at [658, 57] on button "Save" at bounding box center [645, 58] width 38 height 14
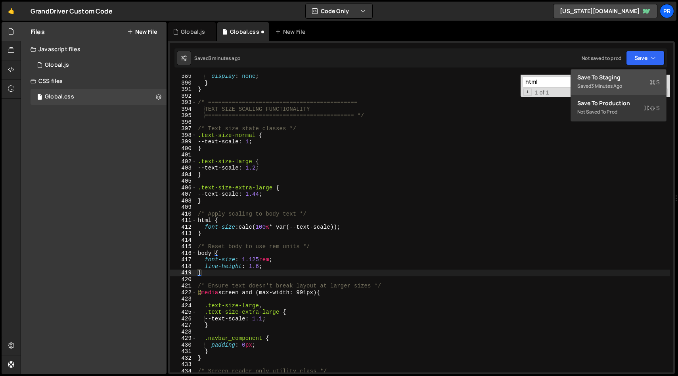
click at [627, 74] on div "Save to Staging S" at bounding box center [618, 77] width 82 height 8
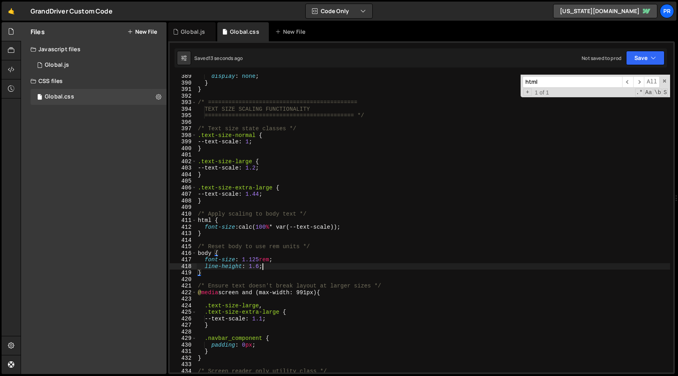
click at [301, 263] on div "display : none ; } } /* ============================================ TEXT SIZE …" at bounding box center [433, 228] width 474 height 311
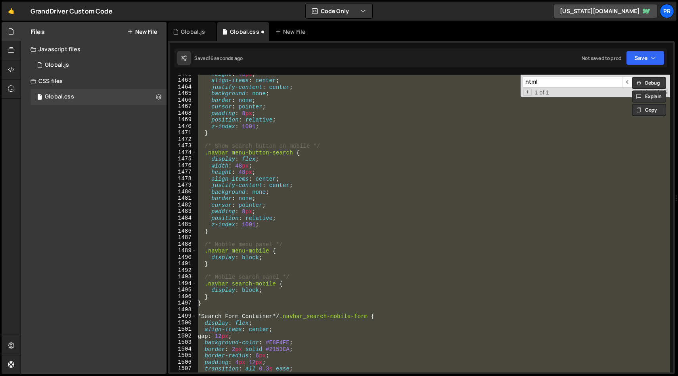
click at [554, 85] on input "html" at bounding box center [573, 82] width 100 height 12
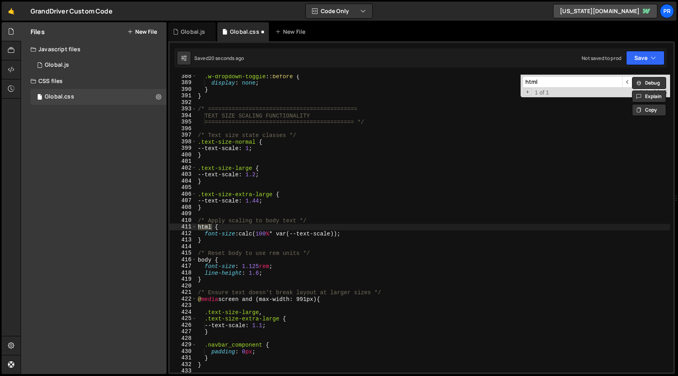
click at [253, 267] on div ".w-dropdown-toggle : :before { display : none ; } } /* ========================…" at bounding box center [433, 228] width 474 height 311
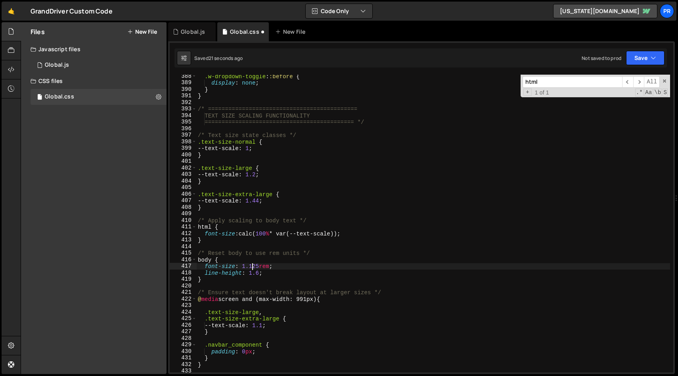
click at [255, 267] on div ".w-dropdown-toggle : :before { display : none ; } } /* ========================…" at bounding box center [433, 228] width 474 height 311
click at [348, 256] on div ".w-dropdown-toggle : :before { display : none ; } } /* ========================…" at bounding box center [433, 228] width 474 height 311
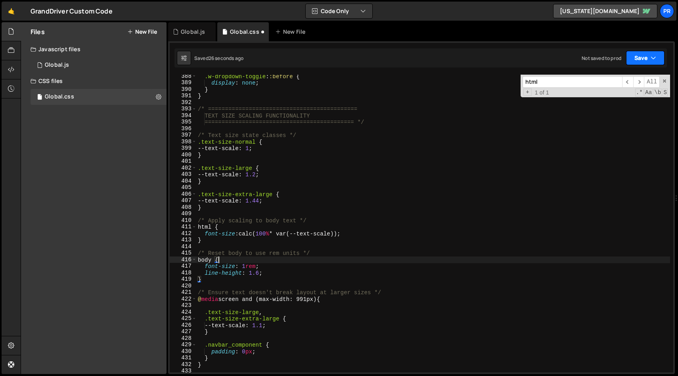
click at [655, 64] on button "Save" at bounding box center [645, 58] width 38 height 14
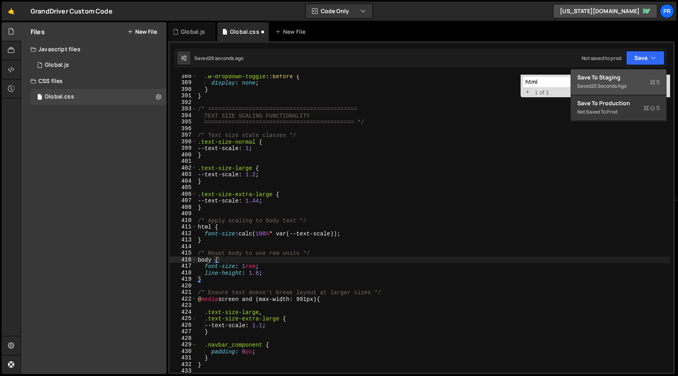
click at [631, 81] on div "Save to Staging S" at bounding box center [618, 77] width 82 height 8
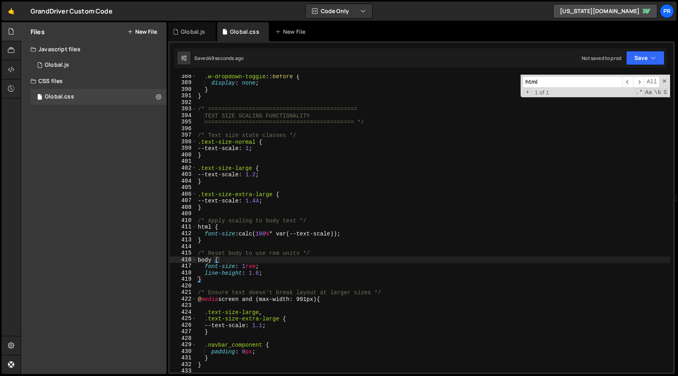
type textarea "--text-scale: 1;"
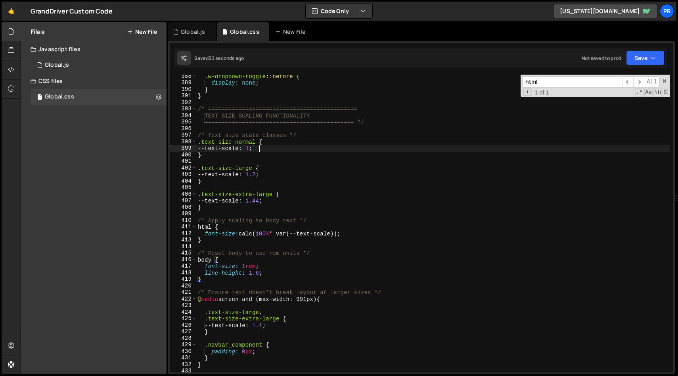
click at [313, 147] on div ".w-dropdown-toggle : :before { display : none ; } } /* ========================…" at bounding box center [433, 228] width 474 height 311
click at [556, 80] on input "html" at bounding box center [573, 82] width 100 height 12
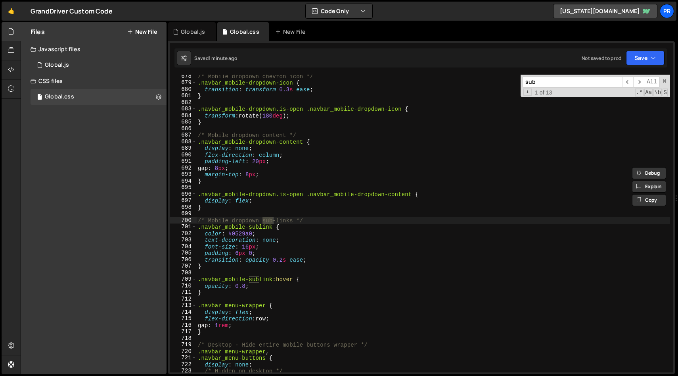
scroll to position [4432, 0]
type input "sub"
click at [250, 248] on div "/* Mobile dropdown chevron icon */ .navbar_mobile-dropdown-icon { transition : …" at bounding box center [433, 228] width 474 height 311
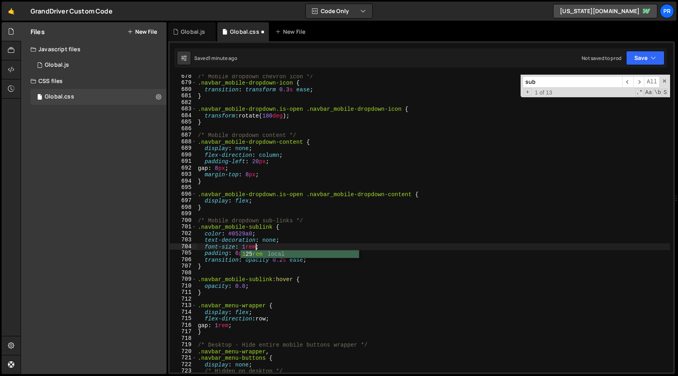
scroll to position [0, 4]
click at [319, 242] on div "/* Mobile dropdown chevron icon */ .navbar_mobile-dropdown-icon { transition : …" at bounding box center [433, 228] width 474 height 311
click at [653, 54] on icon "button" at bounding box center [654, 58] width 6 height 8
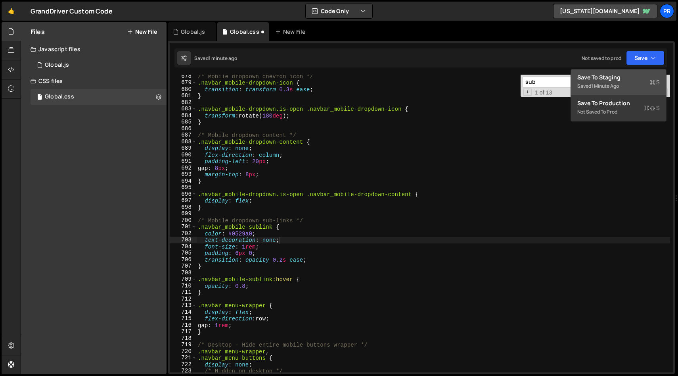
click at [623, 79] on div "Save to Staging S" at bounding box center [618, 77] width 82 height 8
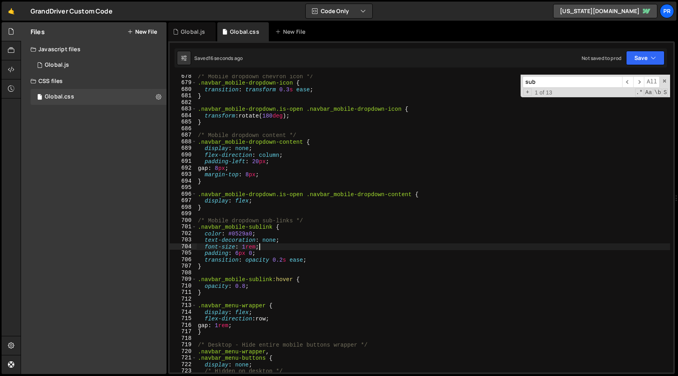
click at [338, 249] on div "/* Mobile dropdown chevron icon */ .navbar_mobile-dropdown-icon { transition : …" at bounding box center [433, 228] width 474 height 311
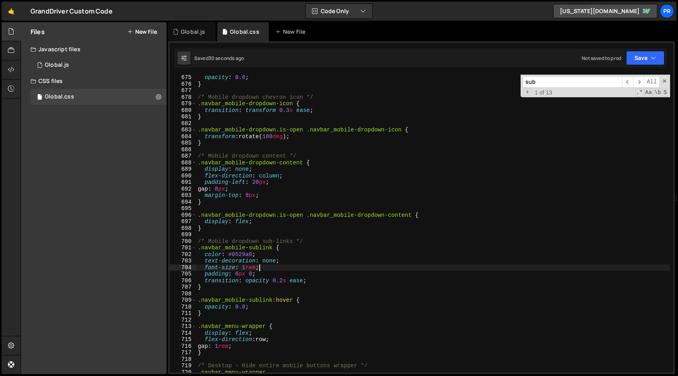
scroll to position [4404, 0]
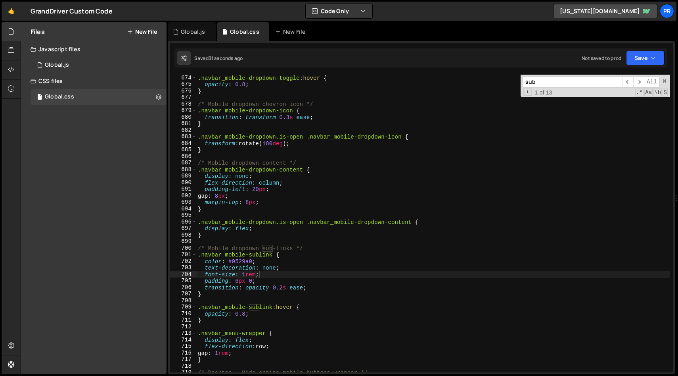
click at [534, 88] on div "sub ​ ​ All Replace All + 1 of 13 .* Aa \b S" at bounding box center [596, 86] width 150 height 23
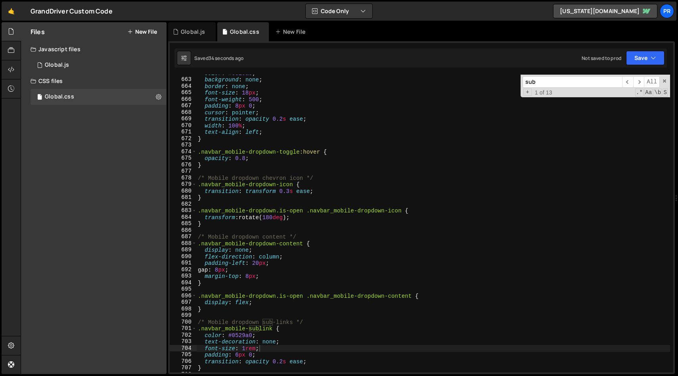
scroll to position [4328, 0]
drag, startPoint x: 262, startPoint y: 92, endPoint x: 242, endPoint y: 92, distance: 19.8
click at [242, 92] on div "color : #0529a0 ; background : none ; border : none ; font-size : 18 px ; font-…" at bounding box center [433, 226] width 474 height 311
paste textarea "font-size: 1.25rem"
drag, startPoint x: 280, startPoint y: 96, endPoint x: 243, endPoint y: 96, distance: 36.9
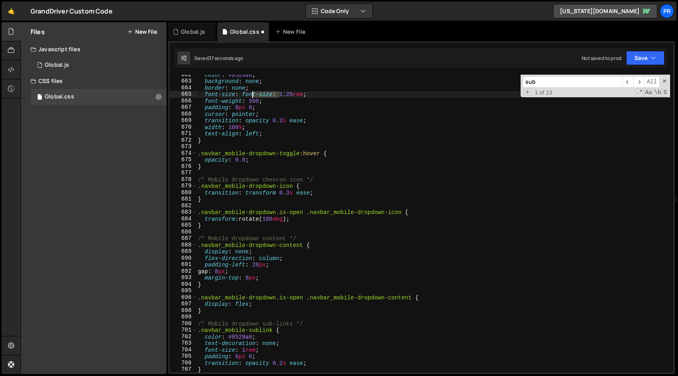
click at [243, 96] on div "color : #0529a0 ; background : none ; border : none ; font-size : font-size : 1…" at bounding box center [433, 226] width 474 height 311
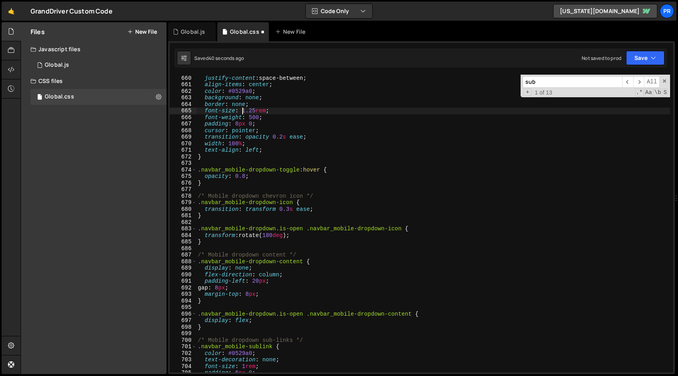
scroll to position [4294, 0]
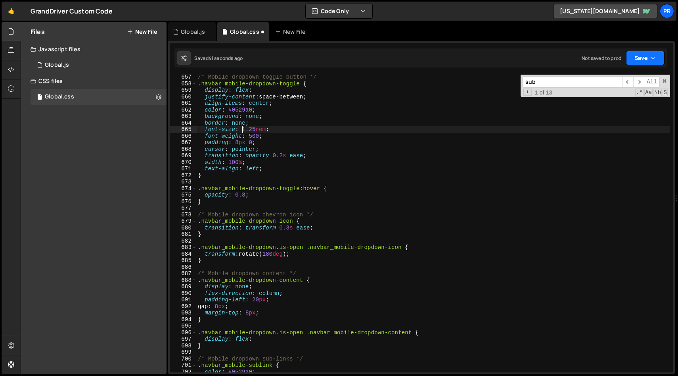
type textarea "font-size: 1.25rem;"
click at [644, 59] on button "Save" at bounding box center [645, 58] width 38 height 14
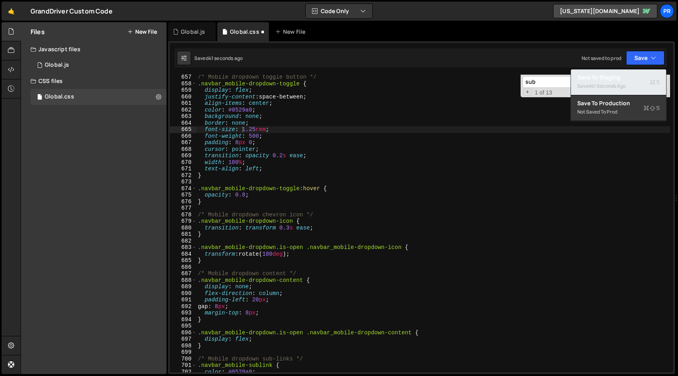
click at [626, 81] on div "Saved 41 seconds ago" at bounding box center [618, 86] width 82 height 10
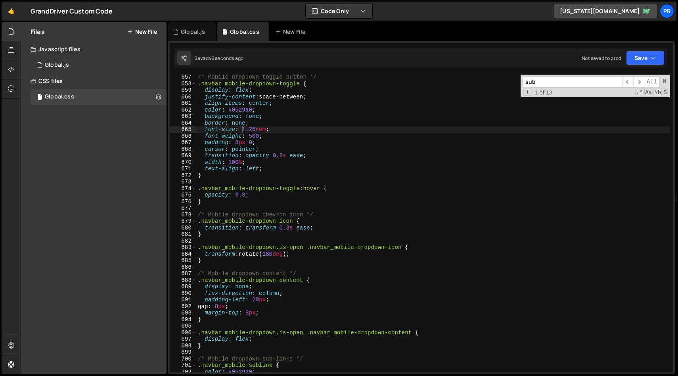
click at [325, 128] on div "/* Mobile dropdown toggle button */ .navbar_mobile-dropdown-toggle { display : …" at bounding box center [433, 229] width 474 height 311
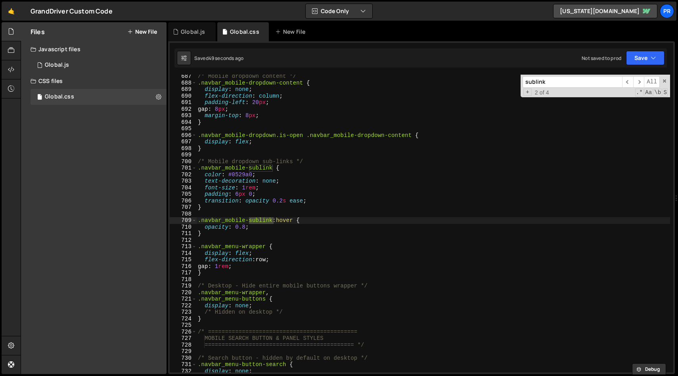
scroll to position [4491, 0]
type input "sublink"
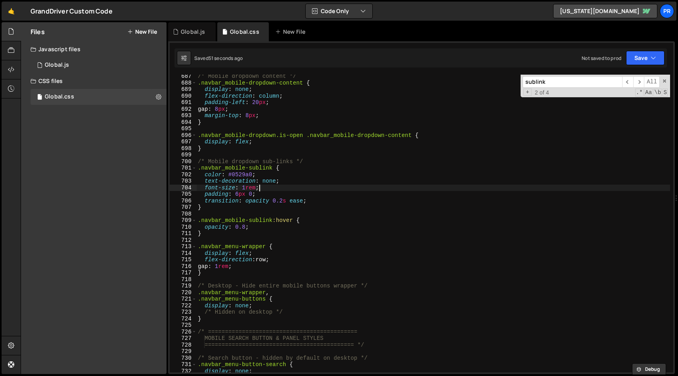
click at [269, 188] on div "/* Mobile dropdown content */ .navbar_mobile-dropdown-content { display : none …" at bounding box center [433, 228] width 474 height 311
drag, startPoint x: 263, startPoint y: 189, endPoint x: 242, endPoint y: 190, distance: 21.0
click at [242, 190] on div "/* Mobile dropdown content */ .navbar_mobile-dropdown-content { display : none …" at bounding box center [433, 228] width 474 height 311
paste textarea "font-size: 1.25"
click at [317, 190] on div "/* Mobile dropdown content */ .navbar_mobile-dropdown-content { display : none …" at bounding box center [433, 228] width 474 height 311
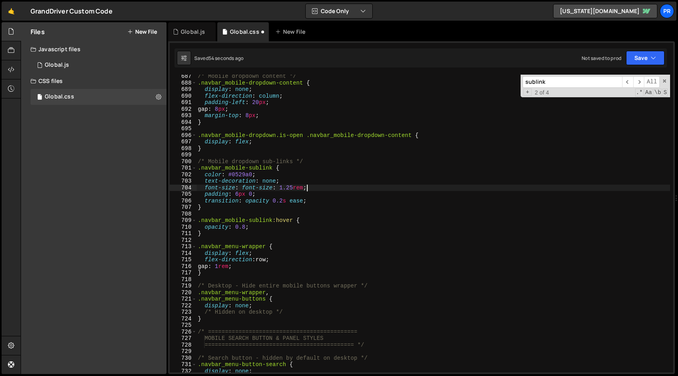
click at [317, 190] on div "/* Mobile dropdown content */ .navbar_mobile-dropdown-content { display : none …" at bounding box center [433, 228] width 474 height 311
paste textarea "font-size: 1.25rem;"
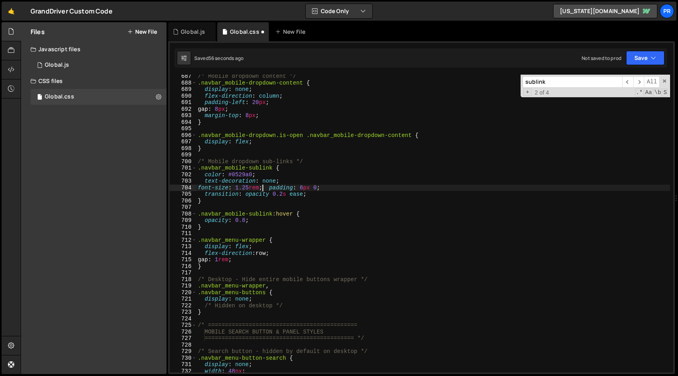
scroll to position [0, 0]
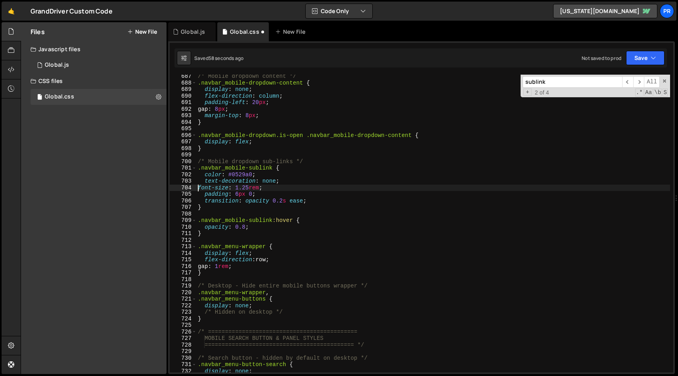
click at [199, 190] on div "/* Mobile dropdown content */ .navbar_mobile-dropdown-content { display : none …" at bounding box center [433, 228] width 474 height 311
click at [267, 199] on div "/* Mobile dropdown content */ .navbar_mobile-dropdown-content { display : none …" at bounding box center [433, 228] width 474 height 311
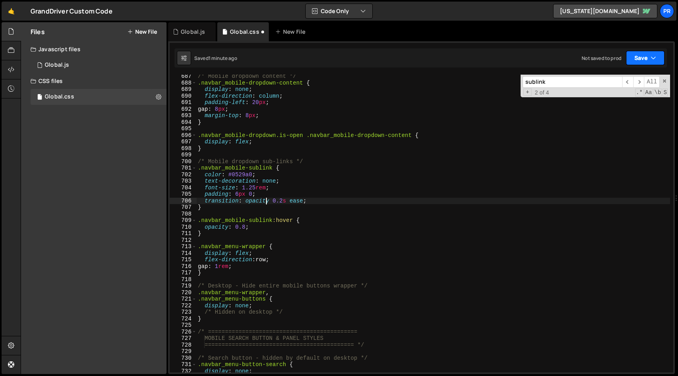
type textarea "transition: opacity 0.2s ease;"
click at [656, 57] on icon "button" at bounding box center [654, 58] width 6 height 8
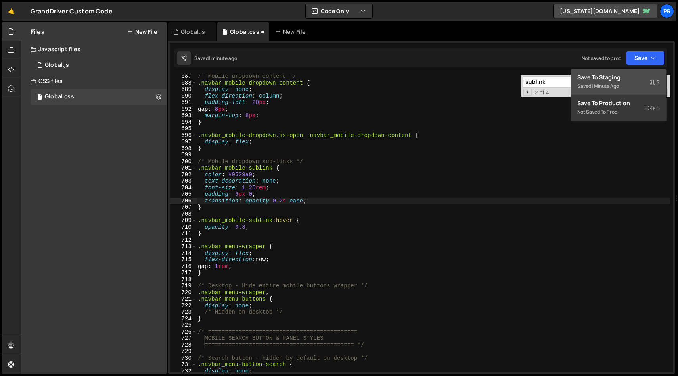
click at [617, 82] on div "1 minute ago" at bounding box center [605, 85] width 28 height 7
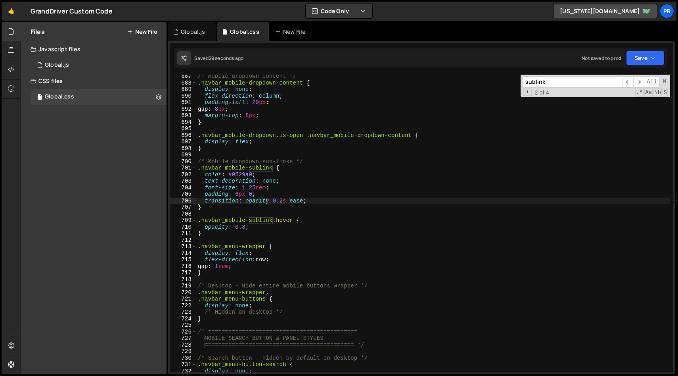
click at [566, 82] on input "sublink" at bounding box center [573, 82] width 100 height 12
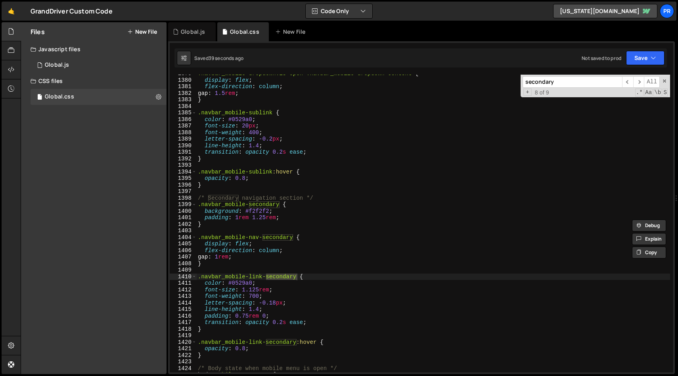
scroll to position [9022, 0]
type input "secondary"
click at [317, 276] on div ".navbar_mobile-dropdown.is-open .navbar_mobile-dropdown-content { display : fle…" at bounding box center [433, 225] width 474 height 311
click at [223, 248] on div ".navbar_mobile-dropdown.is-open .navbar_mobile-dropdown-content { display : fle…" at bounding box center [433, 225] width 474 height 311
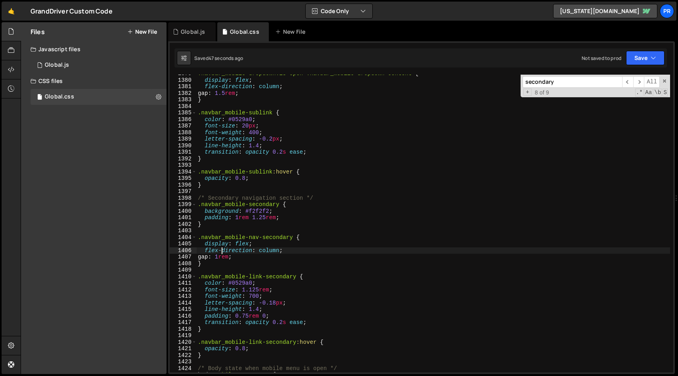
click at [223, 255] on div ".navbar_mobile-dropdown.is-open .navbar_mobile-dropdown-content { display : fle…" at bounding box center [433, 225] width 474 height 311
click at [304, 278] on div ".navbar_mobile-dropdown.is-open .navbar_mobile-dropdown-content { display : fle…" at bounding box center [433, 225] width 474 height 311
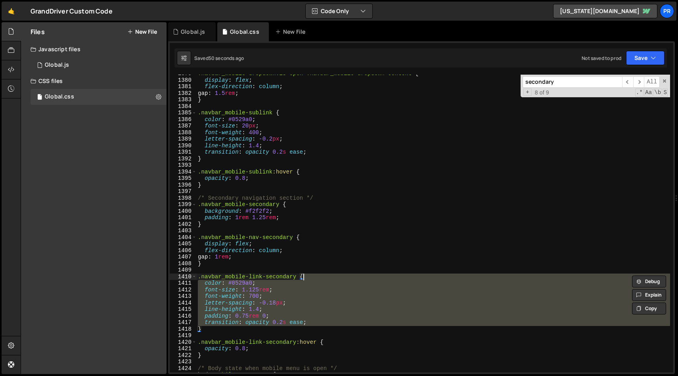
click at [304, 278] on div ".navbar_mobile-dropdown.is-open .navbar_mobile-dropdown-content { display : fle…" at bounding box center [433, 225] width 474 height 311
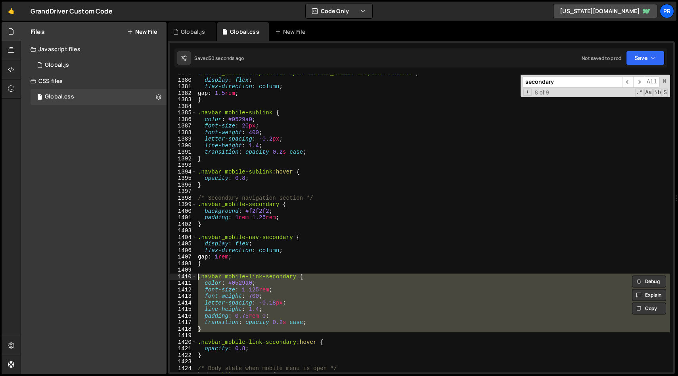
click at [304, 278] on div ".navbar_mobile-dropdown.is-open .navbar_mobile-dropdown-content { display : fle…" at bounding box center [433, 223] width 474 height 297
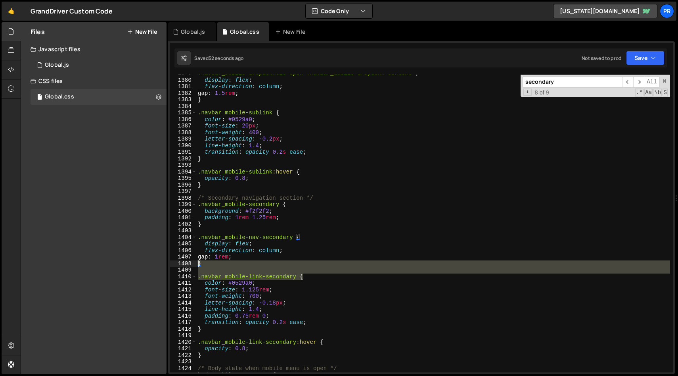
drag, startPoint x: 315, startPoint y: 273, endPoint x: 166, endPoint y: 264, distance: 149.0
click at [166, 264] on div "Files New File Javascript files 1 Global.js 0 CSS files Global.css 0 Copy share…" at bounding box center [350, 198] width 658 height 352
type textarea "}"
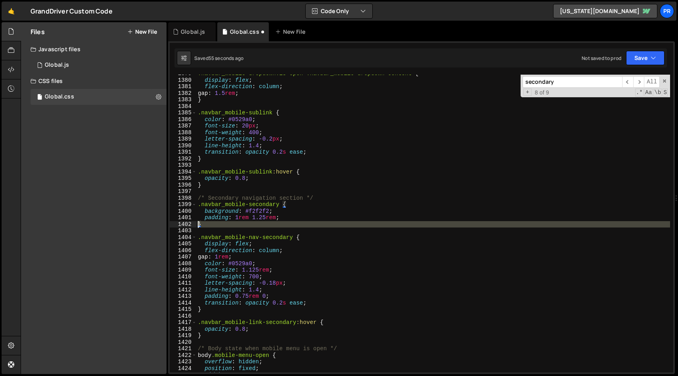
drag, startPoint x: 309, startPoint y: 231, endPoint x: 164, endPoint y: 225, distance: 145.3
click at [165, 224] on div "Files New File Javascript files 1 Global.js 0 CSS files Global.css 0 Copy share…" at bounding box center [350, 198] width 658 height 352
click at [332, 227] on div ".navbar_mobile-dropdown.is-open .navbar_mobile-dropdown-content { display : fle…" at bounding box center [433, 223] width 474 height 297
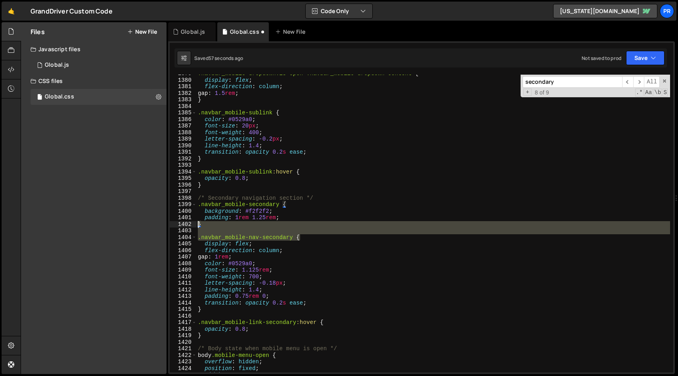
drag, startPoint x: 315, startPoint y: 237, endPoint x: 180, endPoint y: 223, distance: 134.8
click at [180, 223] on div "} 1379 1380 1381 1382 1383 1384 1385 1386 1387 1388 1389 1390 1391 1392 1393 13…" at bounding box center [422, 223] width 504 height 297
type textarea "}"
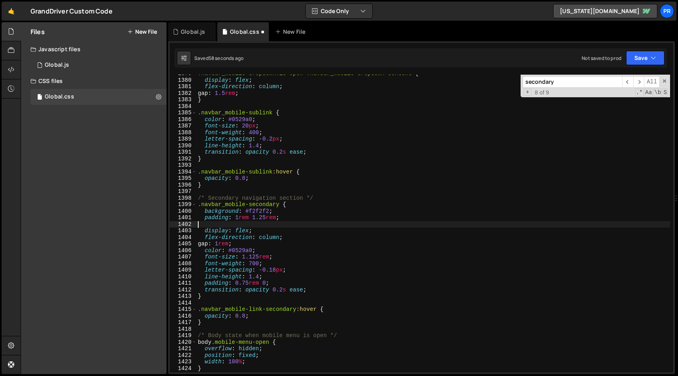
type textarea "padding: 1rem 1.25rem;"
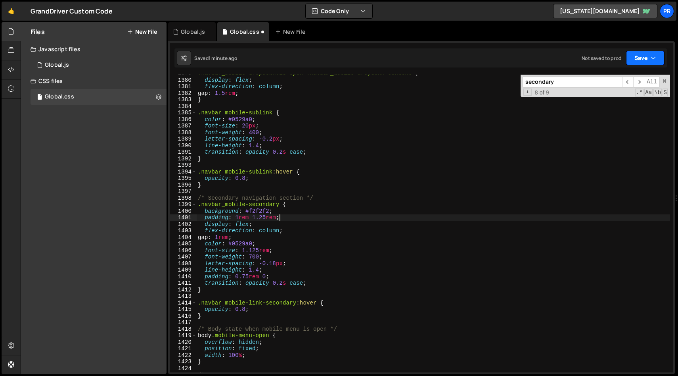
click at [644, 57] on button "Save" at bounding box center [645, 58] width 38 height 14
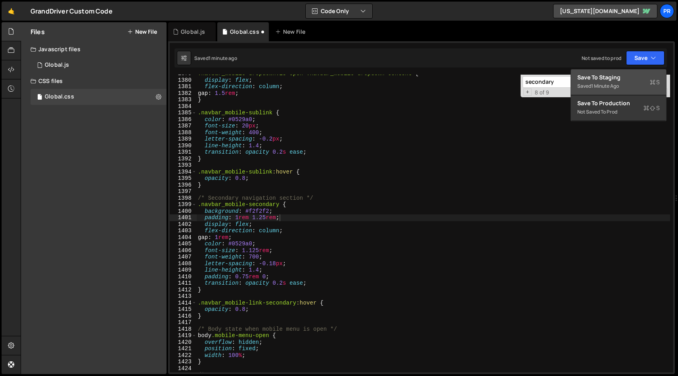
click at [629, 82] on div "Saved 1 minute ago" at bounding box center [618, 86] width 82 height 10
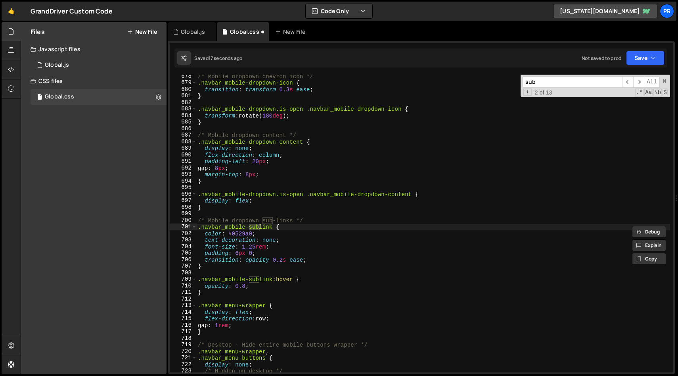
scroll to position [9039, 0]
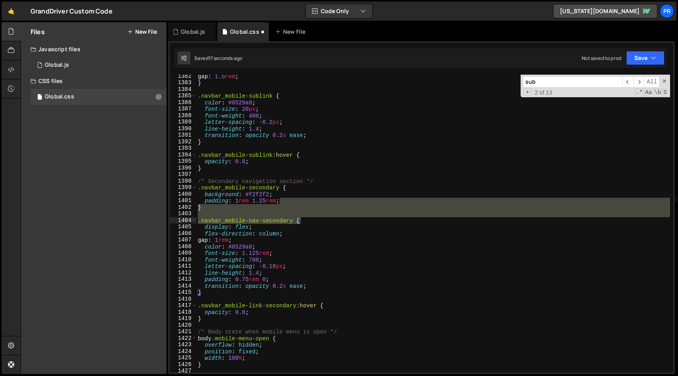
type input "sub"
click at [371, 179] on div "gap : 1.5 rem ; } .navbar_mobile-sublink { color : #0529a0 ; font-size : 20 px …" at bounding box center [433, 228] width 474 height 311
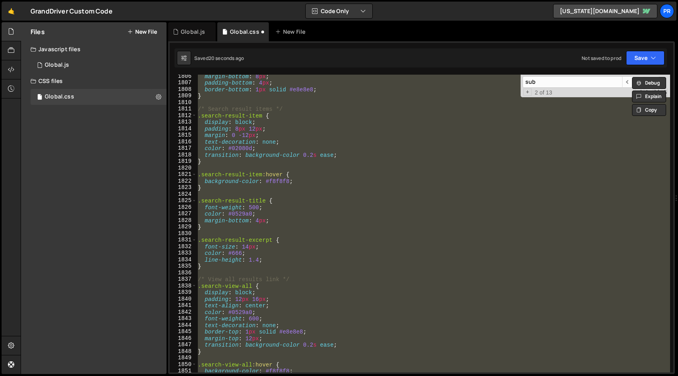
click at [371, 179] on div "margin-bottom : 8 px ; padding-bottom : 4 px ; border-bottom : 1 px solid #e8e8…" at bounding box center [433, 223] width 474 height 297
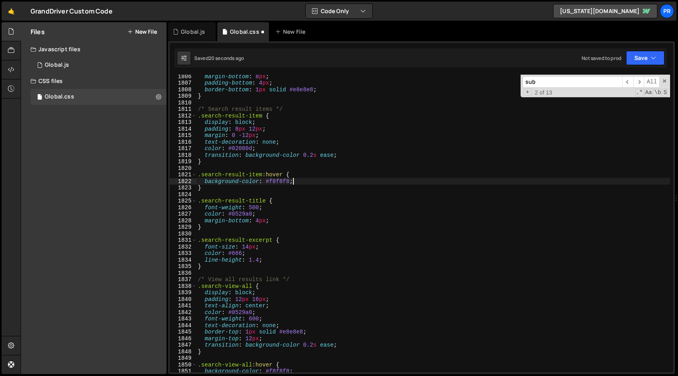
scroll to position [11812, 0]
click at [649, 59] on button "Save" at bounding box center [645, 58] width 38 height 14
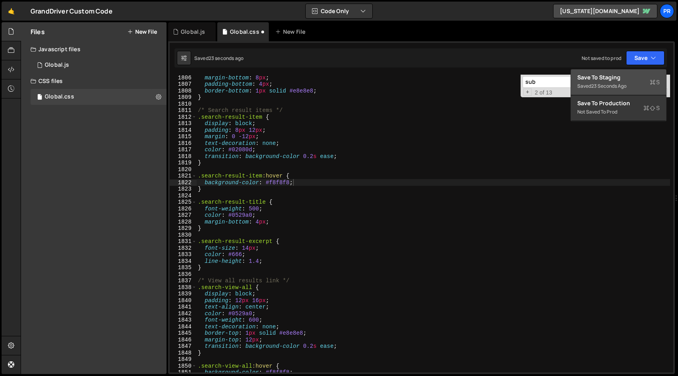
click at [633, 85] on div "Saved 23 seconds ago" at bounding box center [618, 86] width 82 height 10
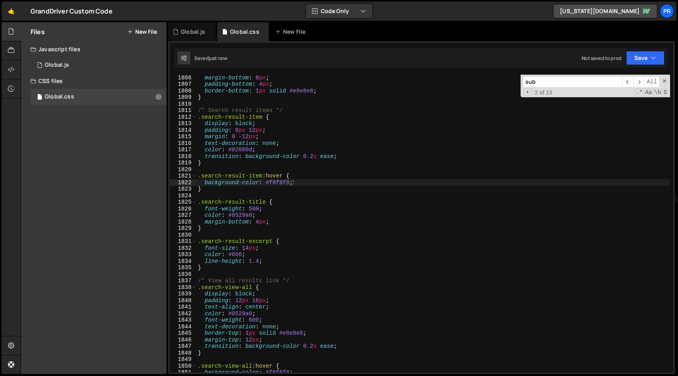
type textarea "font-weight: 500;"
click at [316, 207] on div "margin-bottom : 8 px ; padding-bottom : 4 px ; border-bottom : 1 px solid #e8e8…" at bounding box center [433, 229] width 474 height 311
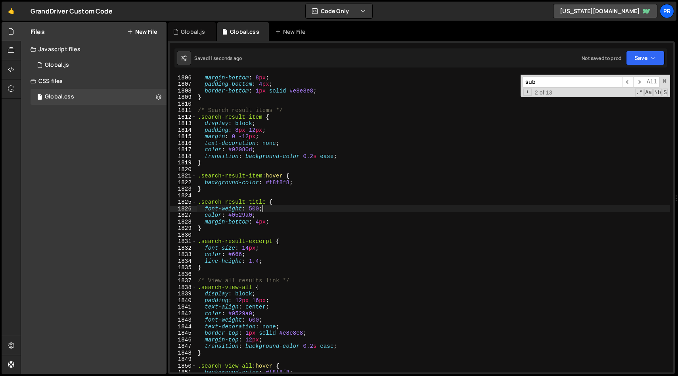
click at [537, 91] on span "2 of 13" at bounding box center [544, 92] width 24 height 7
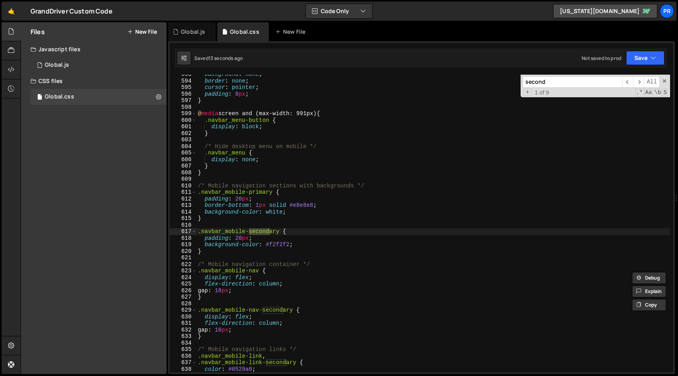
scroll to position [3878, 0]
type input "second"
click at [299, 238] on div "background : none ; border : none ; cursor : pointer ; padding : 8 px ; } @ med…" at bounding box center [433, 225] width 474 height 311
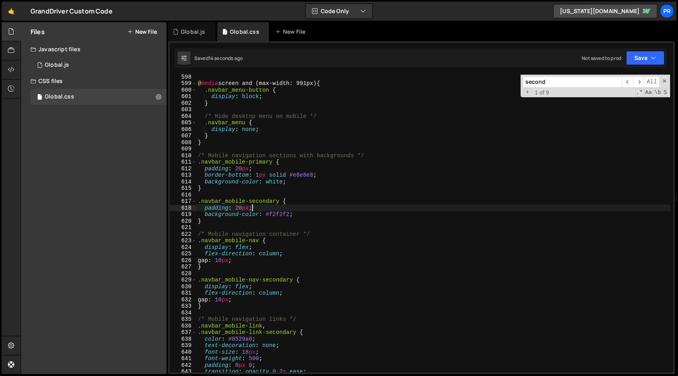
scroll to position [3908, 0]
click at [299, 238] on div "@ media screen and (max-width: 991px) { .navbar_menu-button { display : block ;…" at bounding box center [433, 228] width 474 height 311
type textarea ".navbar_mobile-nav {"
click at [318, 196] on div "@ media screen and (max-width: 991px) { .navbar_menu-button { display : block ;…" at bounding box center [433, 228] width 474 height 311
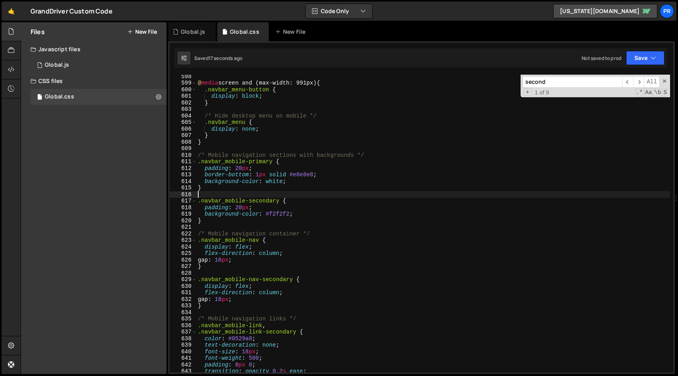
click at [578, 87] on input "second" at bounding box center [573, 82] width 100 height 12
click at [640, 83] on span "​" at bounding box center [638, 82] width 11 height 12
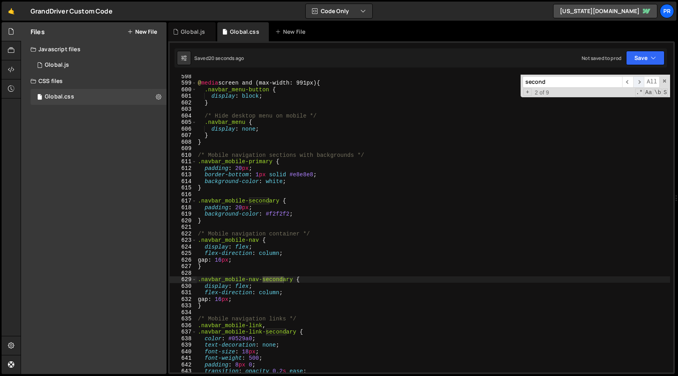
click at [640, 83] on span "​" at bounding box center [638, 82] width 11 height 12
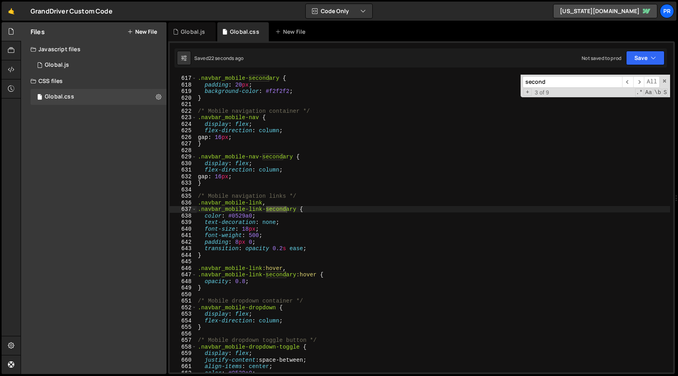
scroll to position [4031, 0]
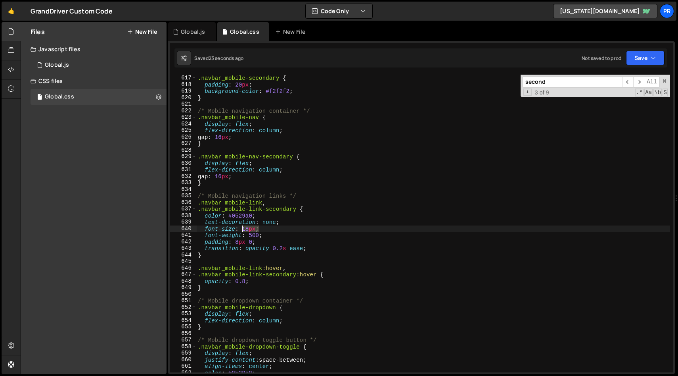
drag, startPoint x: 260, startPoint y: 226, endPoint x: 243, endPoint y: 226, distance: 17.1
click at [243, 226] on div ".navbar_mobile-secondary { padding : 20 px ; background-color : #f2f2f2 ; } /* …" at bounding box center [433, 223] width 474 height 311
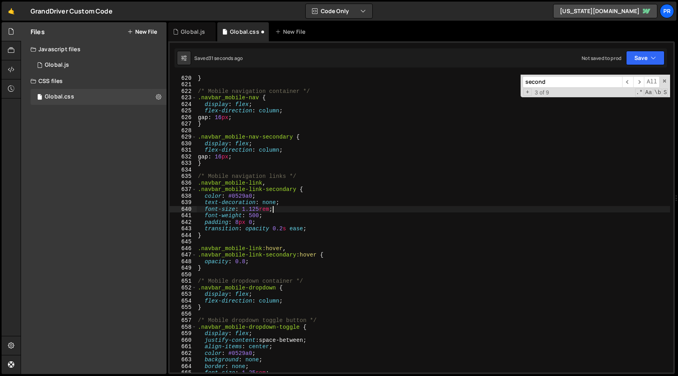
scroll to position [4051, 0]
click at [642, 55] on button "Save" at bounding box center [645, 58] width 38 height 14
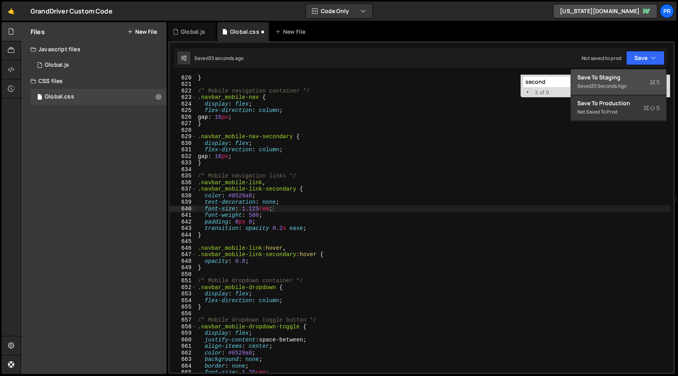
click at [626, 79] on div "Save to Staging S" at bounding box center [618, 77] width 82 height 8
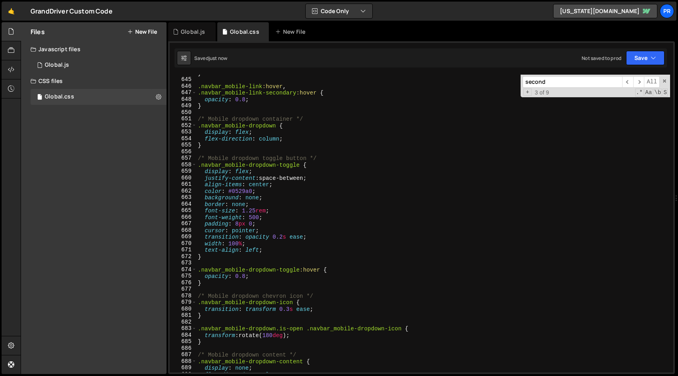
scroll to position [4213, 0]
click at [365, 217] on div "} .navbar_mobile-link :hover , .navbar_mobile-link-secondary :hover { opacity :…" at bounding box center [433, 224] width 474 height 311
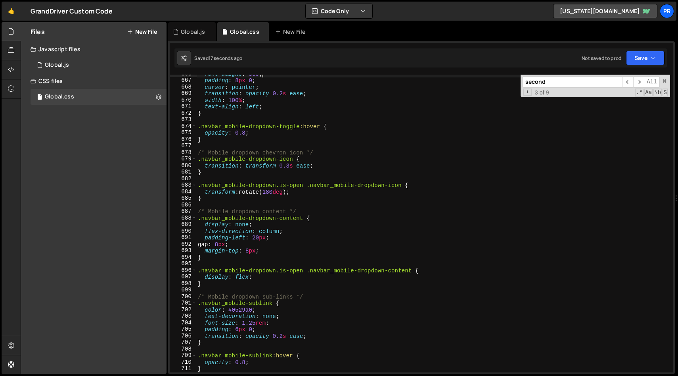
scroll to position [4357, 0]
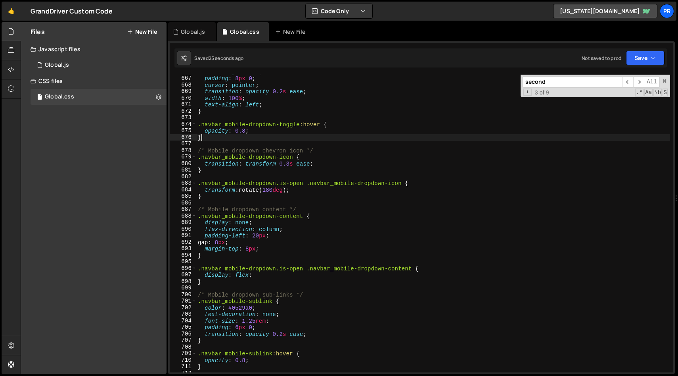
click at [335, 135] on div "font-weight : 500 ; padding : 8 px 0 ; cursor : pointer ; transition : opacity …" at bounding box center [433, 224] width 474 height 311
type textarea "}"
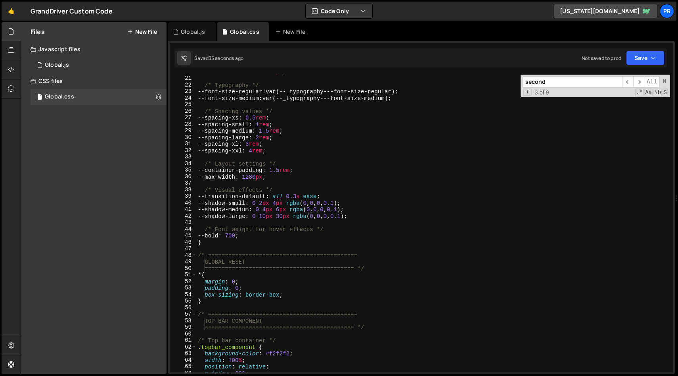
scroll to position [130, 0]
click at [212, 302] on div "--base-font-size-xl : 22 px ; /* Typography */ --font-size-regular : var(--_typ…" at bounding box center [433, 224] width 474 height 311
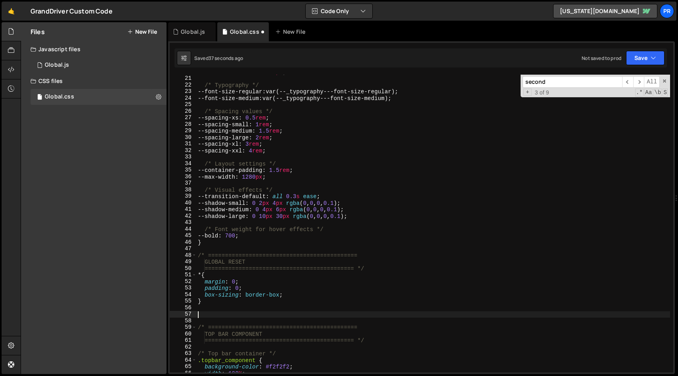
paste textarea "}"
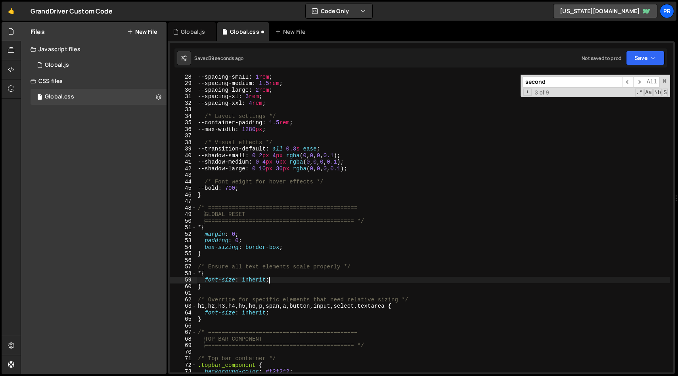
click at [314, 278] on div "--spacing-small : 1 rem ; --spacing-medium : 1.5 rem ; --spacing-large : 2 rem …" at bounding box center [433, 228] width 474 height 311
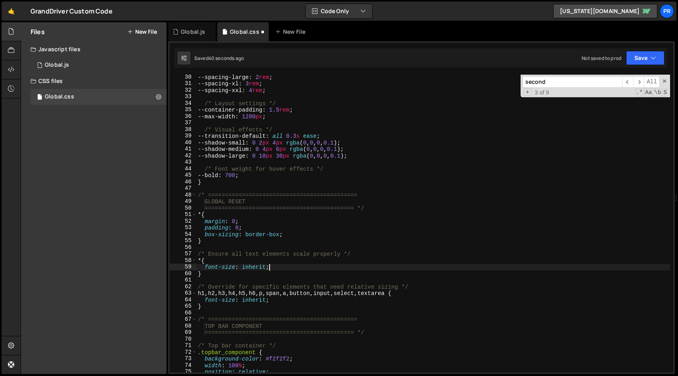
click at [265, 306] on div "--spacing-large : 2 rem ; --spacing-xl : 3 rem ; --spacing-xxl : 4 rem ; /* Lay…" at bounding box center [433, 229] width 474 height 311
type textarea "}"
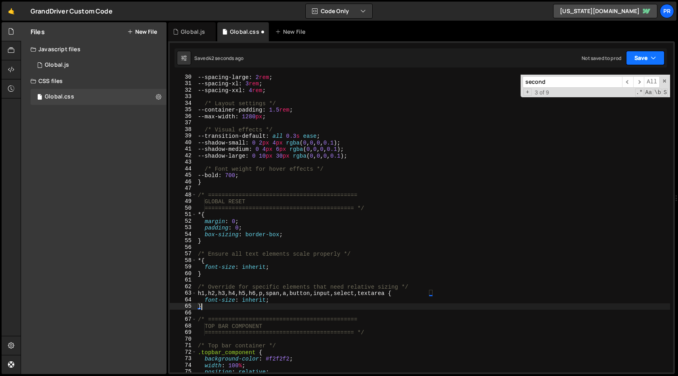
click at [647, 51] on button "Save" at bounding box center [645, 58] width 38 height 14
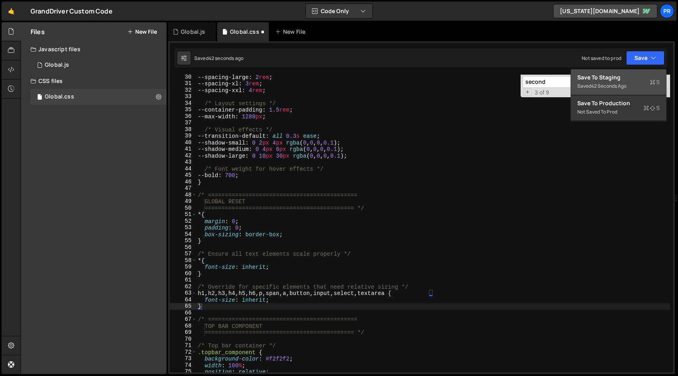
click at [640, 82] on div "Saved 42 seconds ago" at bounding box center [618, 86] width 82 height 10
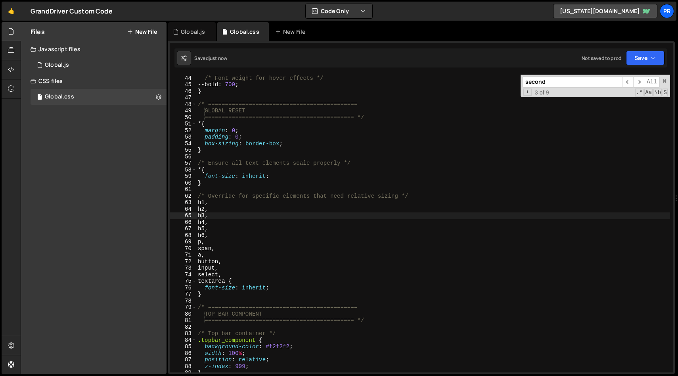
scroll to position [281, 0]
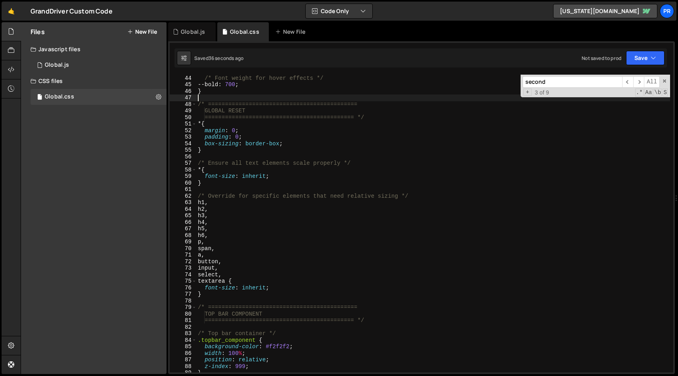
click at [266, 98] on div "/* Font weight for hover effects */ --bold : 700 ; } /* =======================…" at bounding box center [433, 223] width 474 height 311
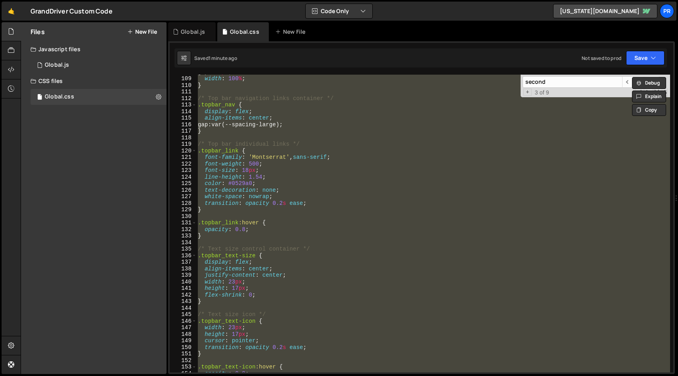
click at [282, 210] on div "gap : 36 px ; width : 100 % ; } /* Top bar navigation links container */ .topba…" at bounding box center [433, 223] width 474 height 297
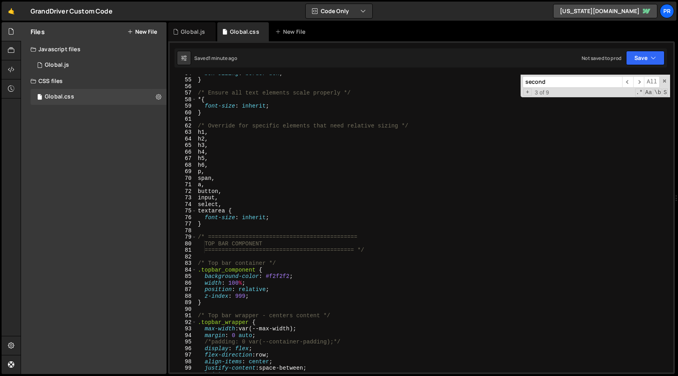
scroll to position [340, 0]
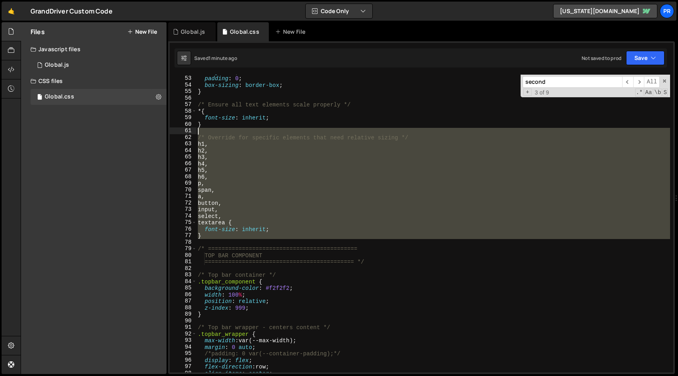
drag, startPoint x: 228, startPoint y: 239, endPoint x: 187, endPoint y: 141, distance: 106.1
click at [187, 141] on div "} 52 53 54 55 56 57 58 59 60 61 62 63 64 65 66 67 68 69 70 71 72 73 74 75 76 77…" at bounding box center [422, 223] width 504 height 297
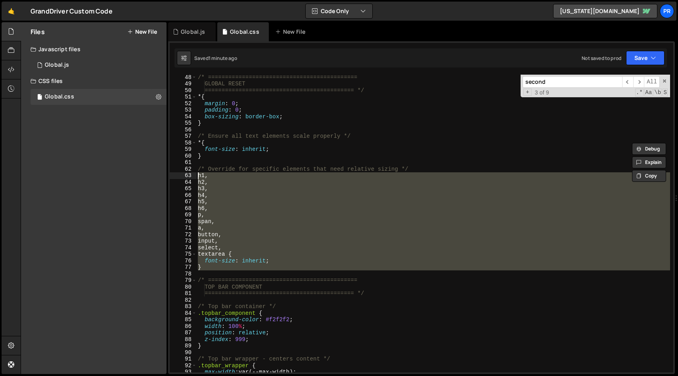
scroll to position [295, 0]
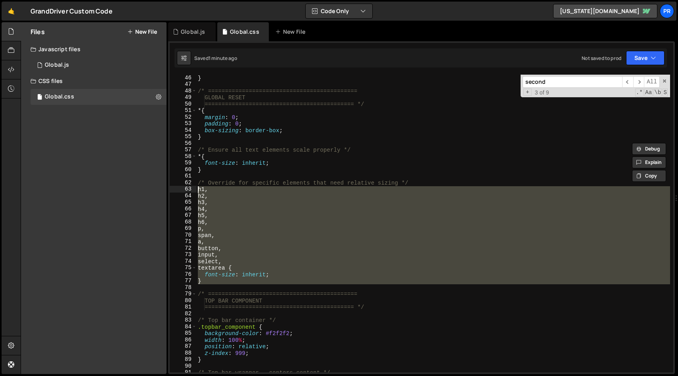
click at [266, 159] on div "} /* ============================================ GLOBAL RESET ================…" at bounding box center [433, 230] width 474 height 311
type textarea "* {"
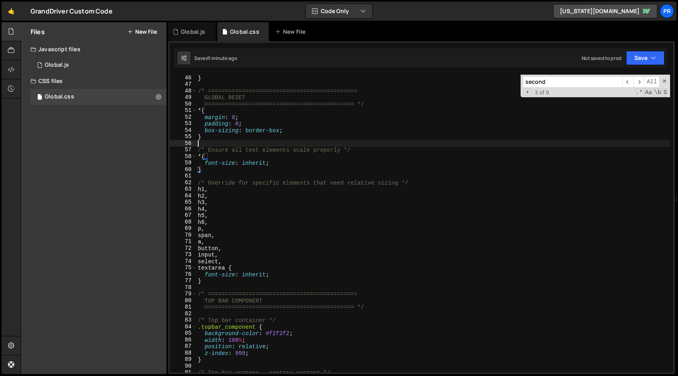
click at [267, 146] on div "} /* ============================================ GLOBAL RESET ================…" at bounding box center [433, 230] width 474 height 311
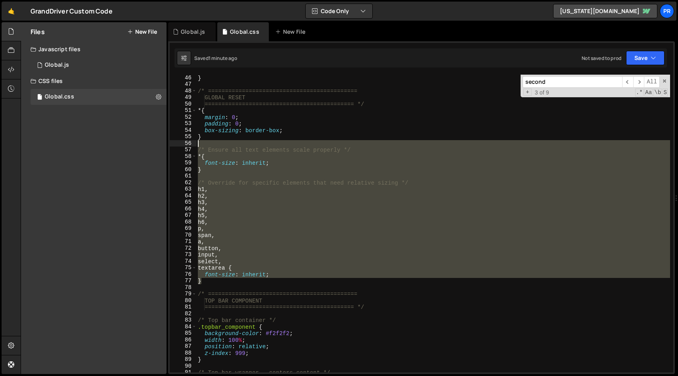
drag, startPoint x: 213, startPoint y: 282, endPoint x: 158, endPoint y: 142, distance: 149.9
click at [158, 142] on div "Files New File Javascript files 1 Global.js 0 CSS files Global.css 0 Copy share…" at bounding box center [350, 198] width 658 height 352
type textarea "/* Ensure all text elements scale properly */"
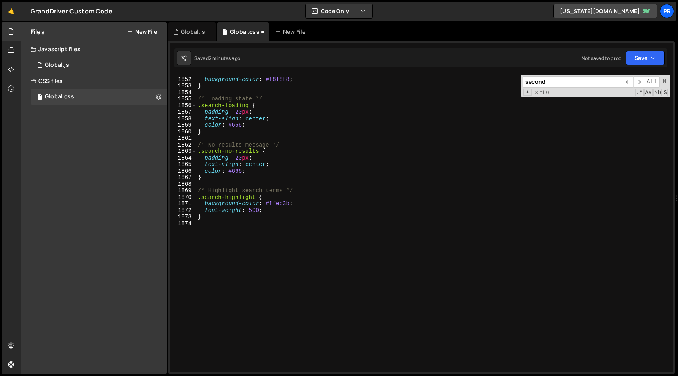
scroll to position [12111, 0]
click at [262, 267] on div ".search-view-all :hover { background-color : #f8f8f8 ; } /* Loading state */ .s…" at bounding box center [433, 224] width 474 height 311
paste textarea "}"
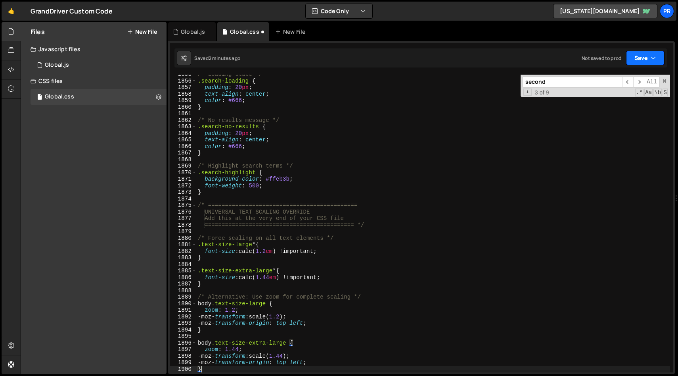
click at [652, 61] on icon "button" at bounding box center [654, 58] width 6 height 8
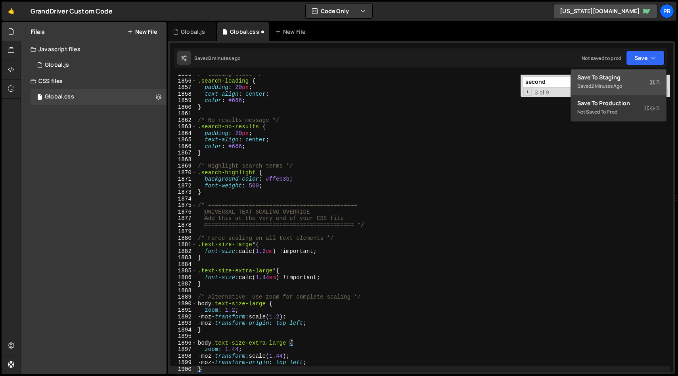
click at [627, 84] on div "Saved 2 minutes ago" at bounding box center [618, 86] width 82 height 10
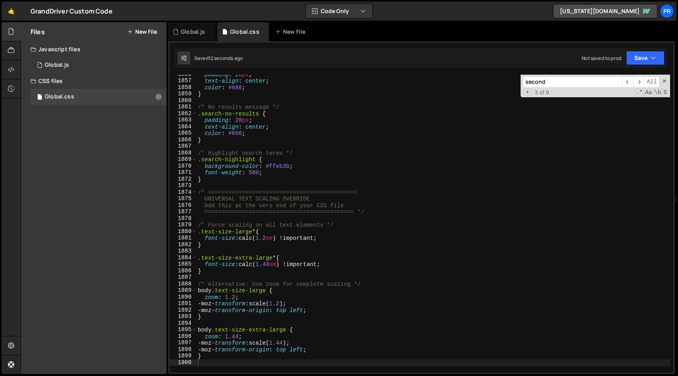
scroll to position [12151, 0]
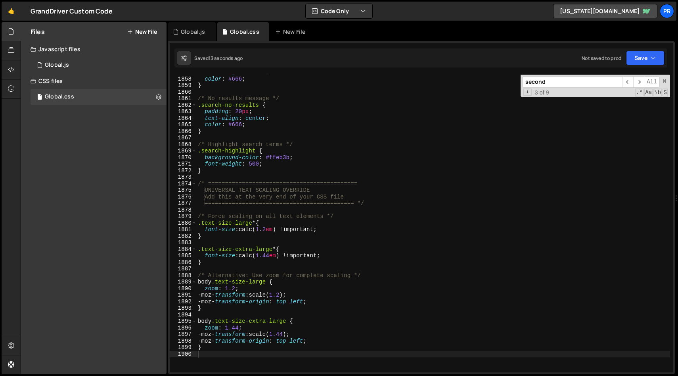
click at [269, 233] on div "text-align : center ; color : #666 ; } /* No results message */ .search-no-resu…" at bounding box center [433, 224] width 474 height 311
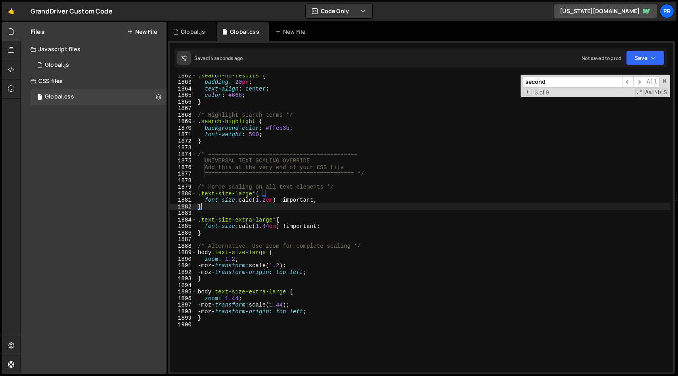
scroll to position [12181, 0]
click at [353, 222] on div ".search-no-results { padding : 20 px ; text-align : center ; color : #666 ; } /…" at bounding box center [433, 227] width 474 height 311
click at [330, 269] on div ".search-no-results { padding : 20 px ; text-align : center ; color : #666 ; } /…" at bounding box center [433, 227] width 474 height 311
click at [364, 260] on div ".search-no-results { padding : 20 px ; text-align : center ; color : #666 ; } /…" at bounding box center [433, 227] width 474 height 311
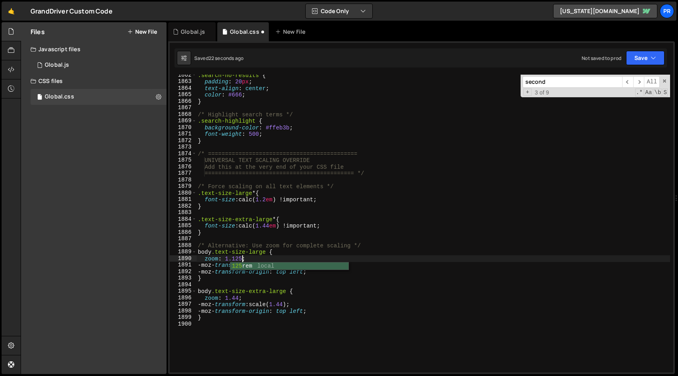
scroll to position [0, 3]
click at [294, 255] on div ".search-no-results { padding : 20 px ; text-align : center ; color : #666 ; } /…" at bounding box center [433, 227] width 474 height 311
click at [238, 299] on div ".search-no-results { padding : 20 px ; text-align : center ; color : #666 ; } /…" at bounding box center [433, 227] width 474 height 311
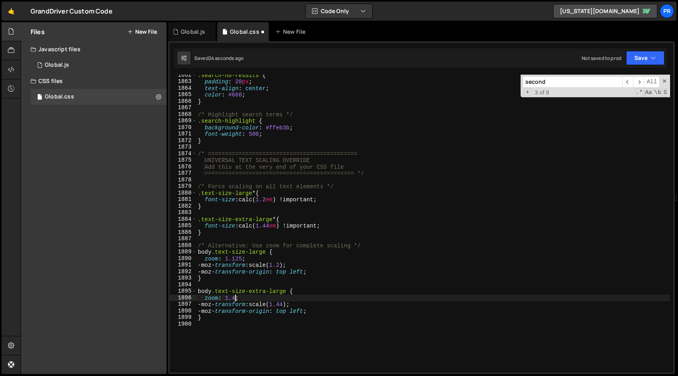
scroll to position [0, 2]
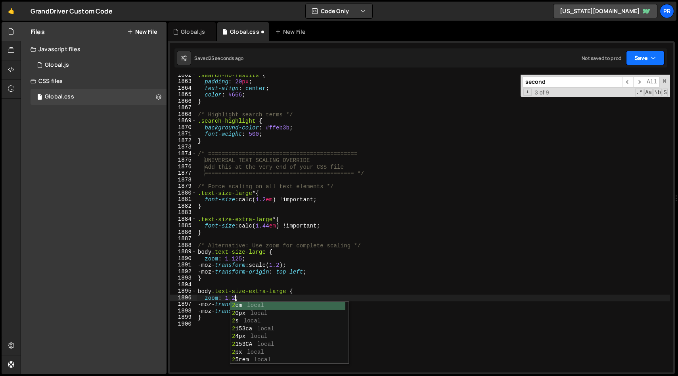
type textarea "zoom: 1.2;"
click at [659, 54] on button "Save" at bounding box center [645, 58] width 38 height 14
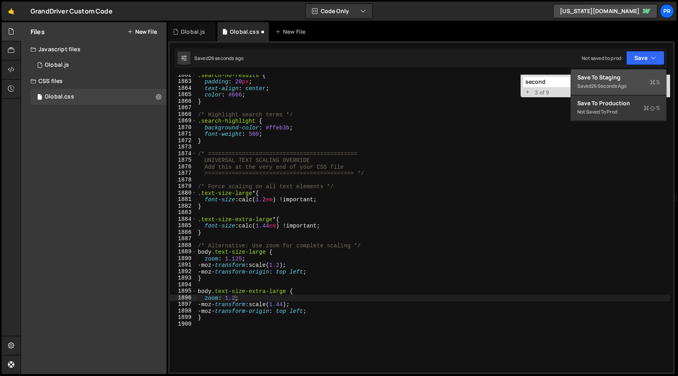
click at [628, 76] on div "Save to Staging S" at bounding box center [618, 77] width 82 height 8
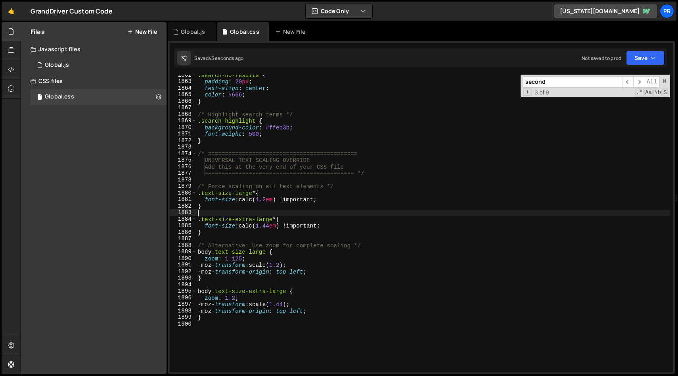
click at [302, 211] on div ".search-no-results { padding : 20 px ; text-align : center ; color : #666 ; } /…" at bounding box center [433, 227] width 474 height 311
click at [304, 148] on div ".search-no-results { padding : 20 px ; text-align : center ; color : #666 ; } /…" at bounding box center [433, 227] width 474 height 311
click at [376, 178] on div ".search-no-results { padding : 20 px ; text-align : center ; color : #666 ; } /…" at bounding box center [433, 227] width 474 height 311
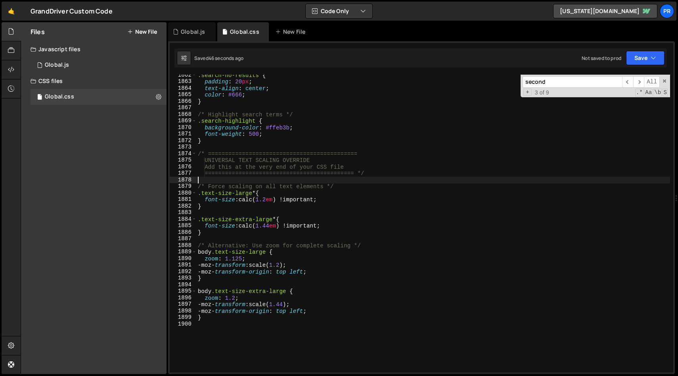
click at [326, 190] on div ".search-no-results { padding : 20 px ; text-align : center ; color : #666 ; } /…" at bounding box center [433, 227] width 474 height 311
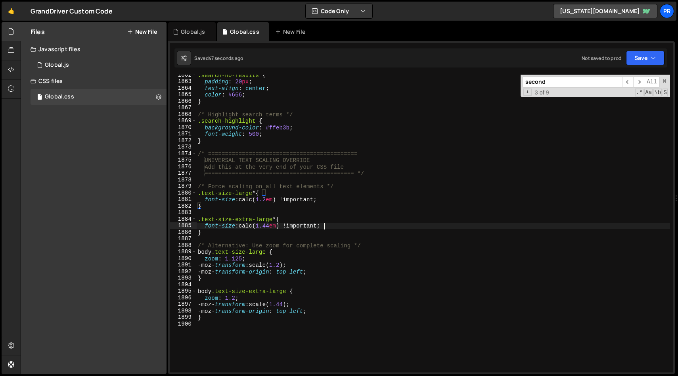
click at [345, 224] on div ".search-no-results { padding : 20 px ; text-align : center ; color : #666 ; } /…" at bounding box center [433, 227] width 474 height 311
type textarea "font-size: calc(1.44em) !important;"
click at [362, 228] on div ".search-no-results { padding : 20 px ; text-align : center ; color : #666 ; } /…" at bounding box center [433, 227] width 474 height 311
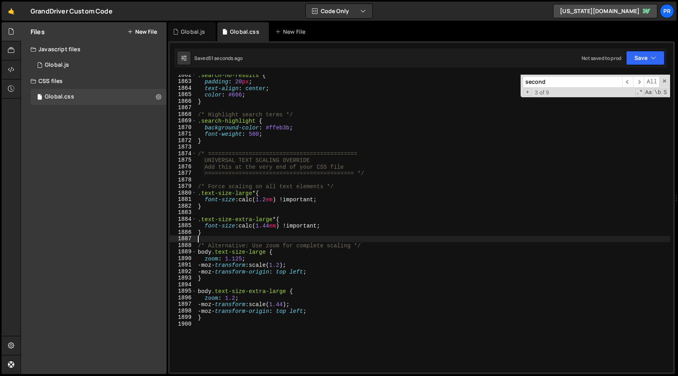
click at [291, 240] on div ".search-no-results { padding : 20 px ; text-align : center ; color : #666 ; } /…" at bounding box center [433, 227] width 474 height 311
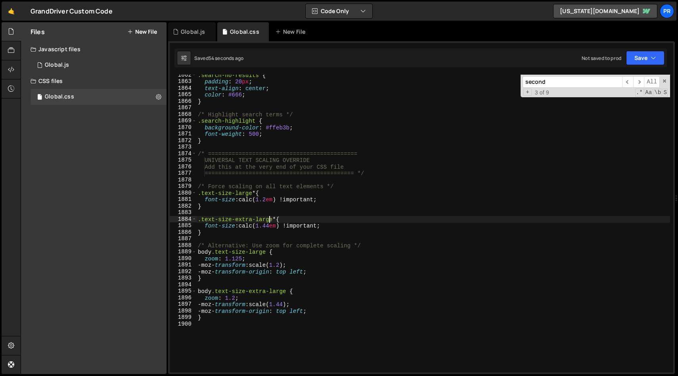
click at [270, 222] on div ".search-no-results { padding : 20 px ; text-align : center ; color : #666 ; } /…" at bounding box center [433, 227] width 474 height 311
click at [253, 193] on div ".search-no-results { padding : 20 px ; text-align : center ; color : #666 ; } /…" at bounding box center [433, 227] width 474 height 311
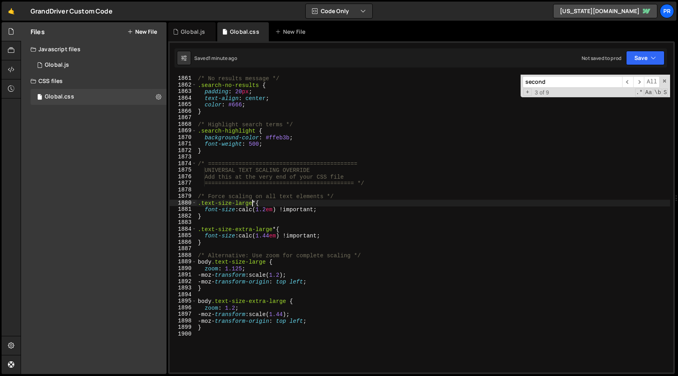
scroll to position [12170, 0]
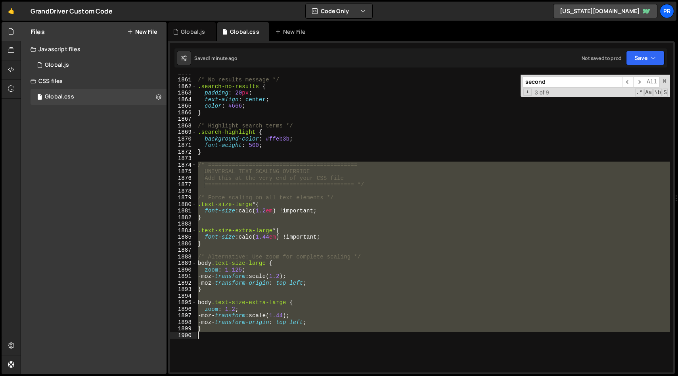
drag, startPoint x: 198, startPoint y: 164, endPoint x: 332, endPoint y: 375, distance: 250.0
click at [332, 375] on div "Hold on a sec... Are you certain you wish to leave this page? Any changes you'v…" at bounding box center [339, 188] width 678 height 376
type textarea "}"
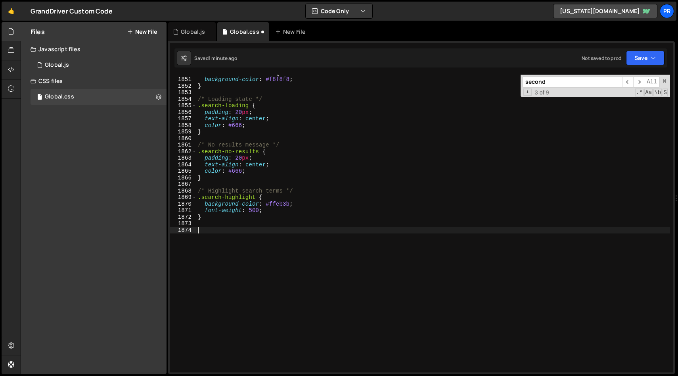
paste textarea "*/"
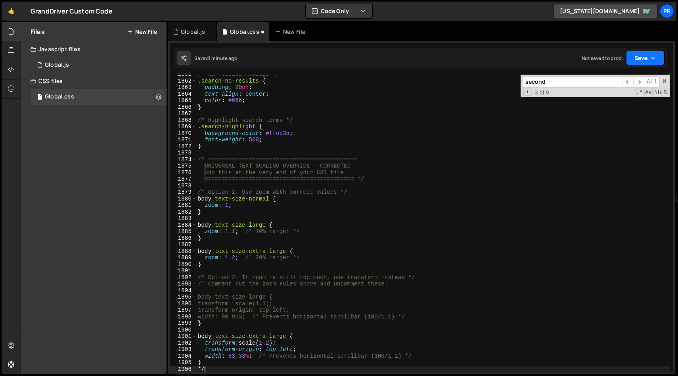
type textarea "*/"
click at [649, 60] on button "Save" at bounding box center [645, 58] width 38 height 14
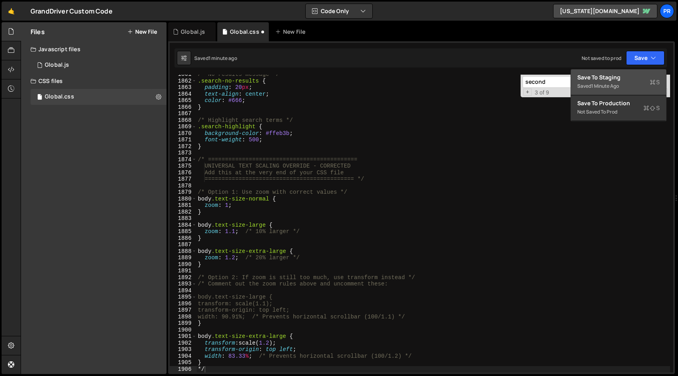
click at [627, 81] on div "Save to Staging S" at bounding box center [618, 77] width 82 height 8
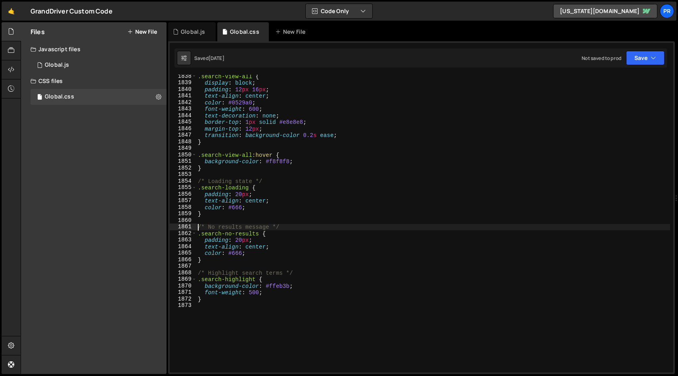
scroll to position [12023, 0]
